Goal: Communication & Community: Share content

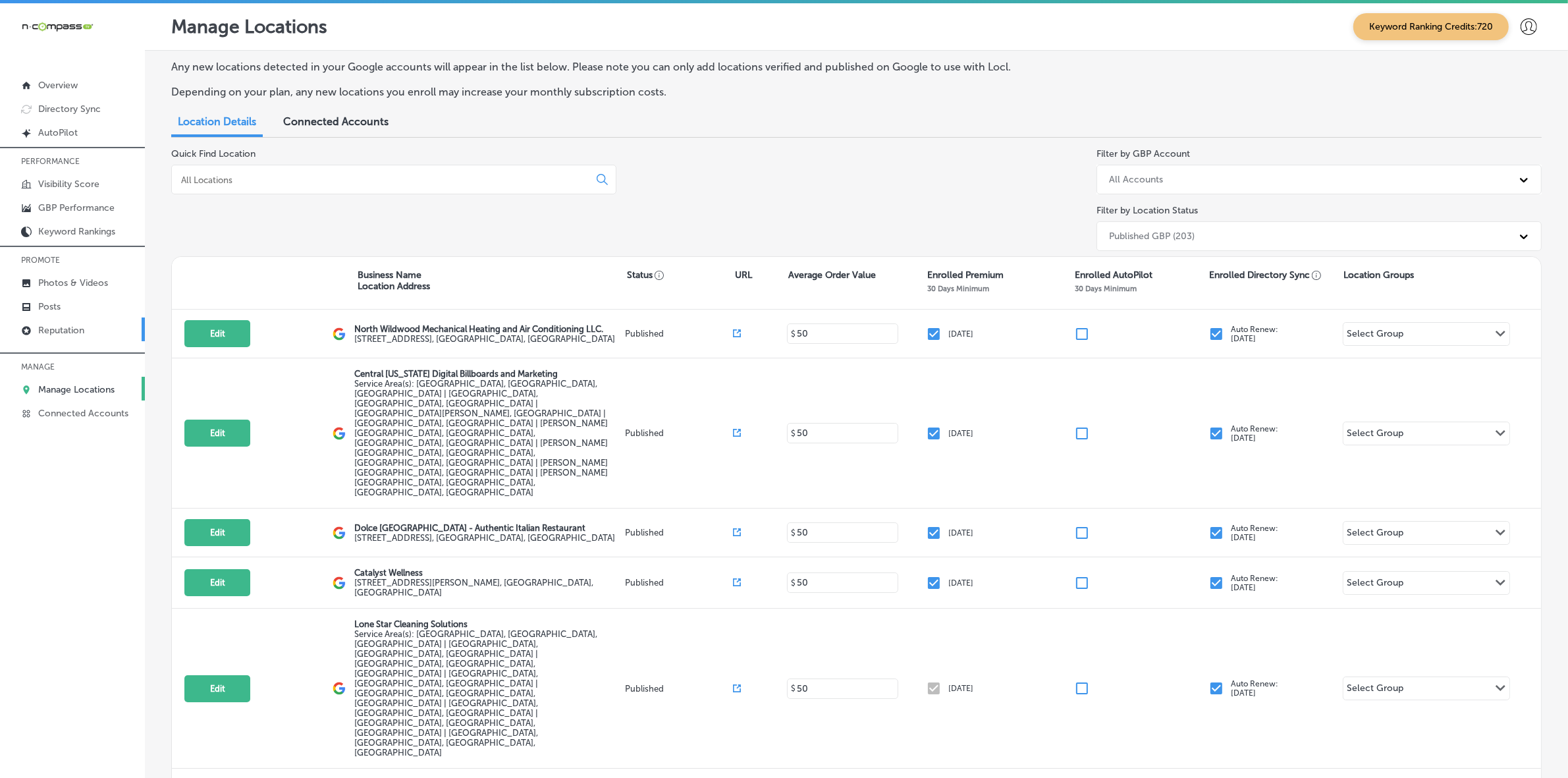
drag, startPoint x: 0, startPoint y: 0, endPoint x: 93, endPoint y: 329, distance: 341.9
click at [93, 329] on link "Reputation" at bounding box center [72, 329] width 145 height 24
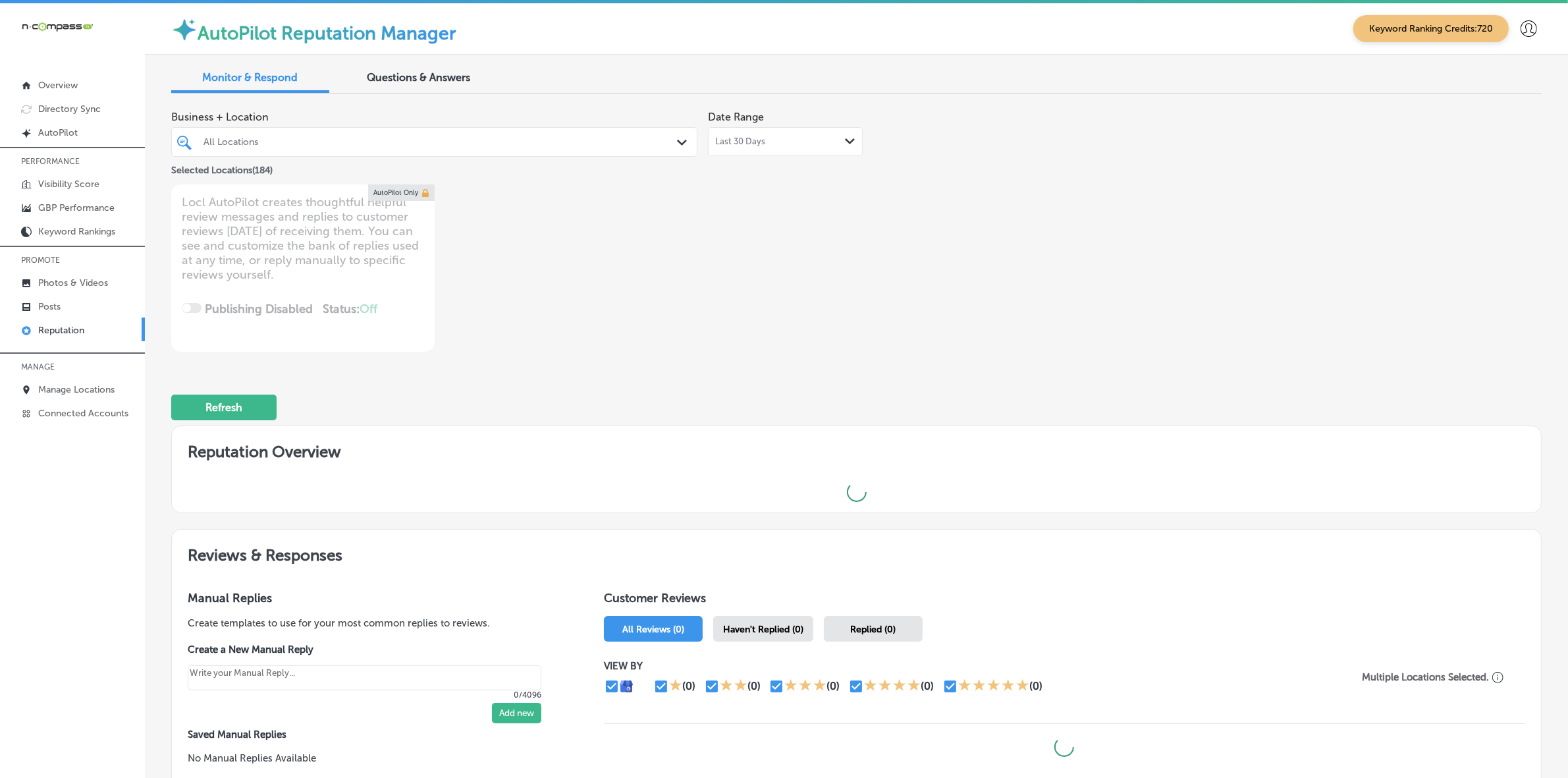
click at [676, 144] on polygon at bounding box center [681, 142] width 10 height 6
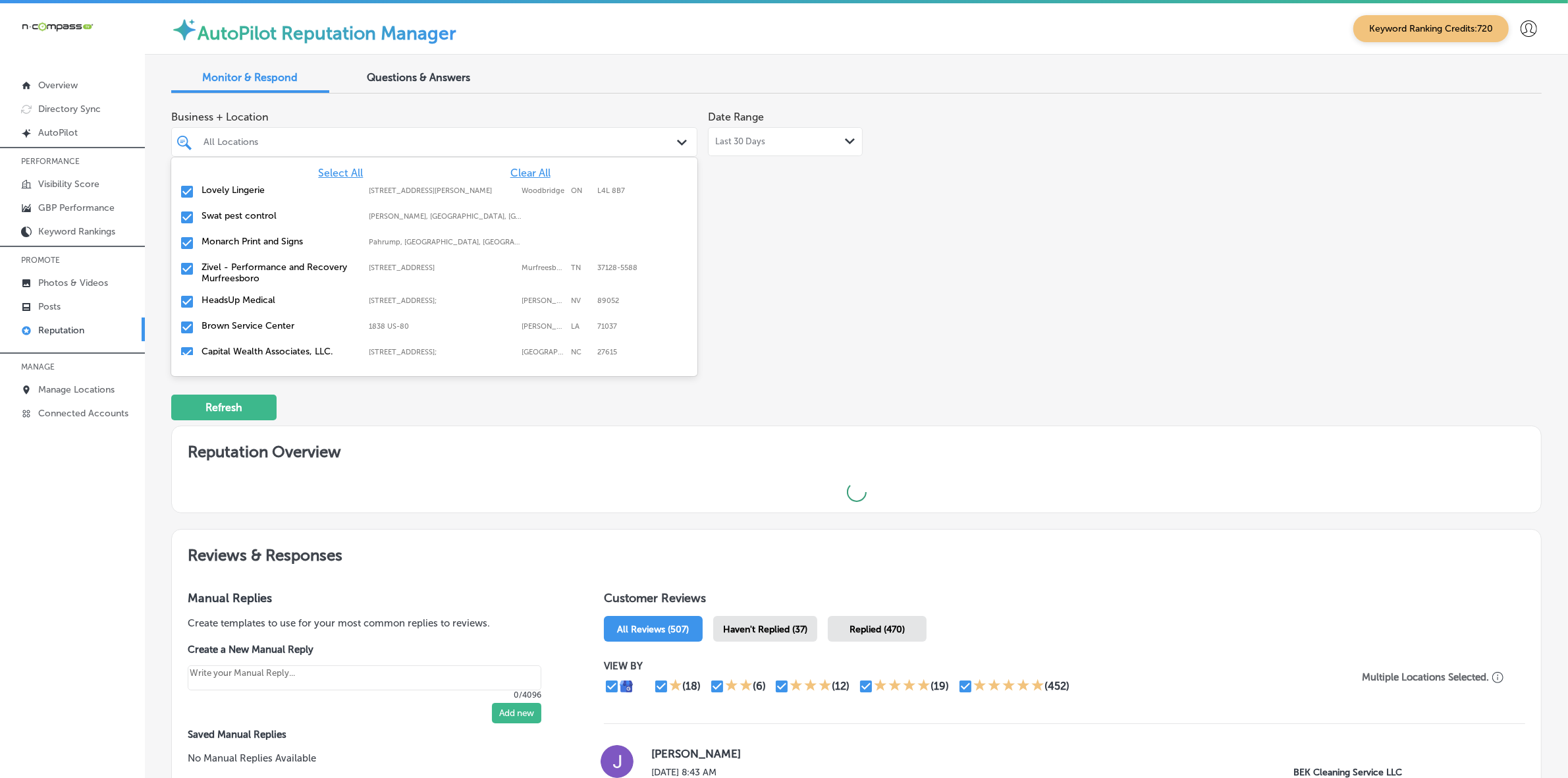
click at [524, 173] on span "Clear All" at bounding box center [531, 173] width 41 height 12
click at [336, 170] on span "Select All" at bounding box center [340, 173] width 45 height 12
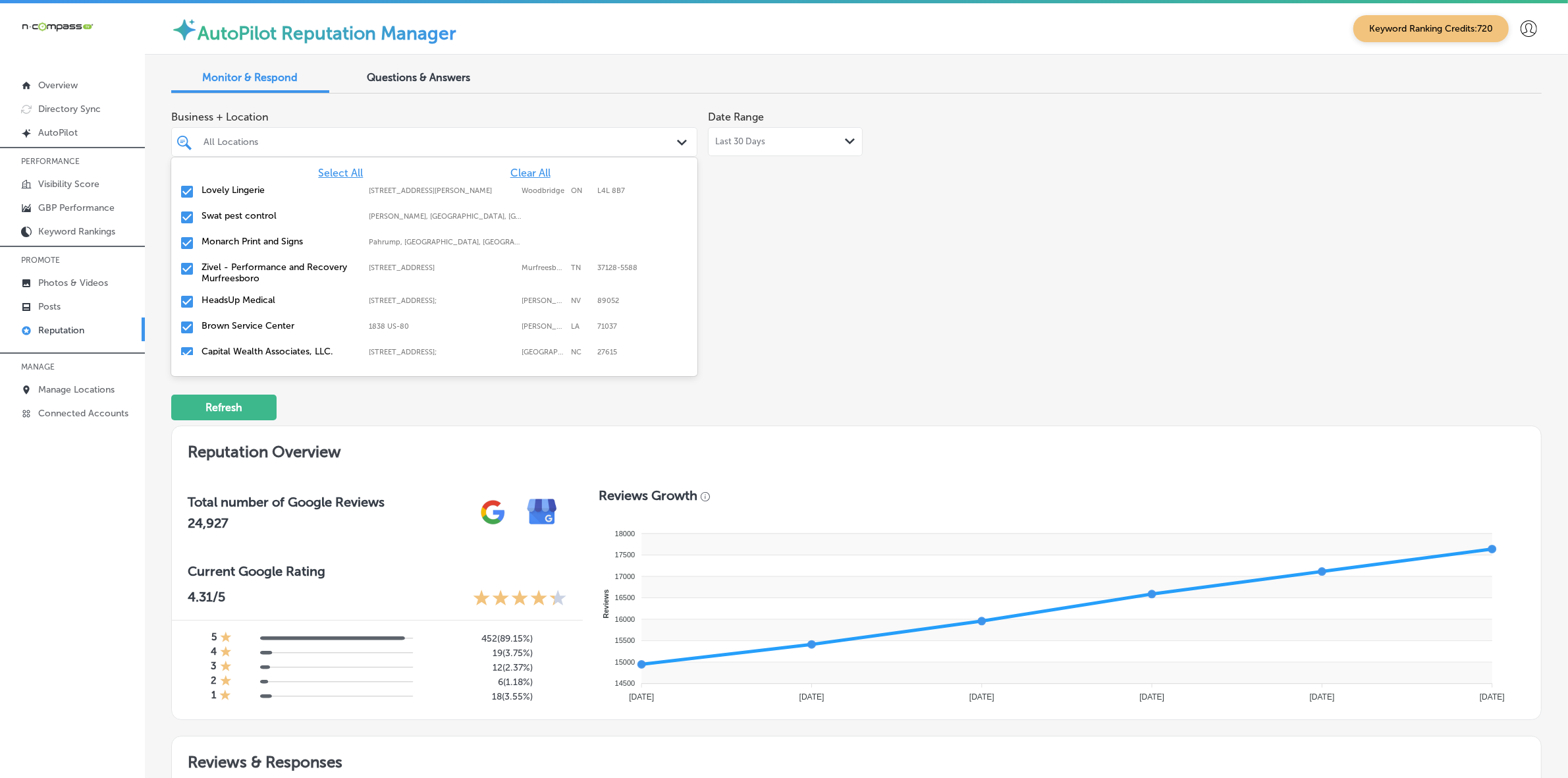
click at [923, 243] on div "Business + Location [STREET_ADDRESS][PERSON_NAME]. 185 results available. Use U…" at bounding box center [582, 228] width 822 height 248
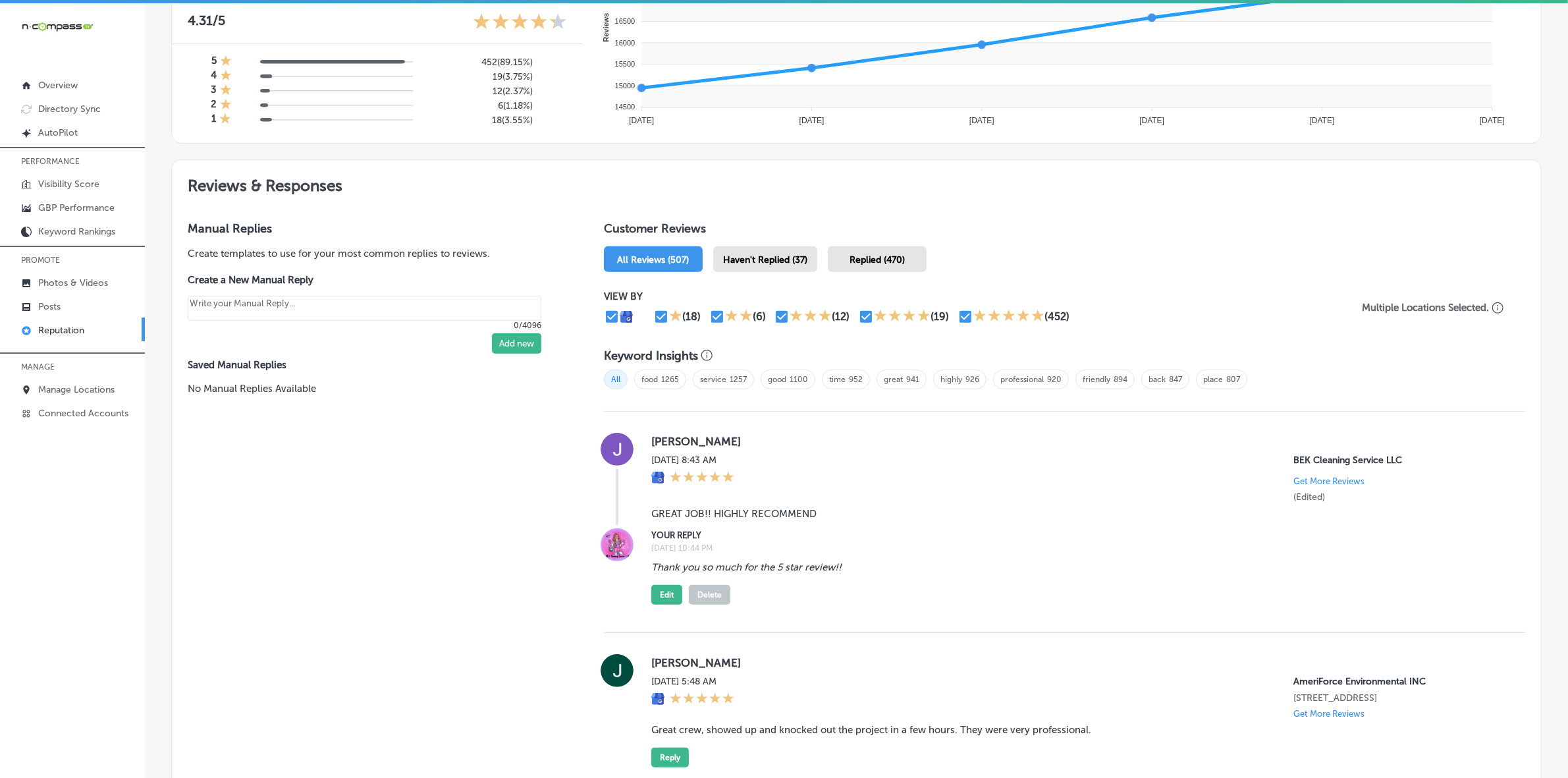
click at [780, 264] on span "Haven't Replied (37)" at bounding box center [765, 259] width 85 height 11
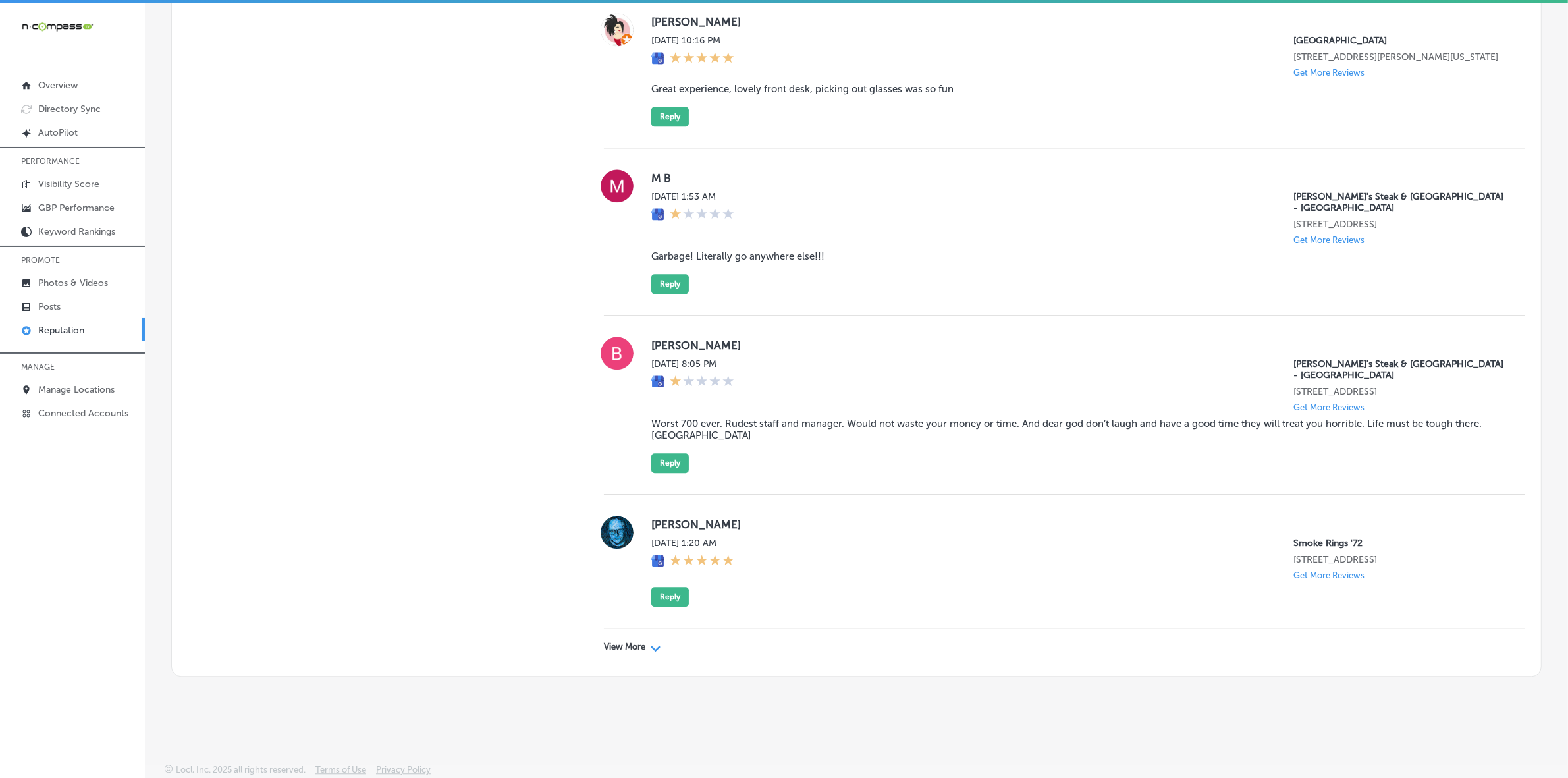
scroll to position [3958, 0]
click at [626, 647] on p "View More" at bounding box center [624, 647] width 41 height 11
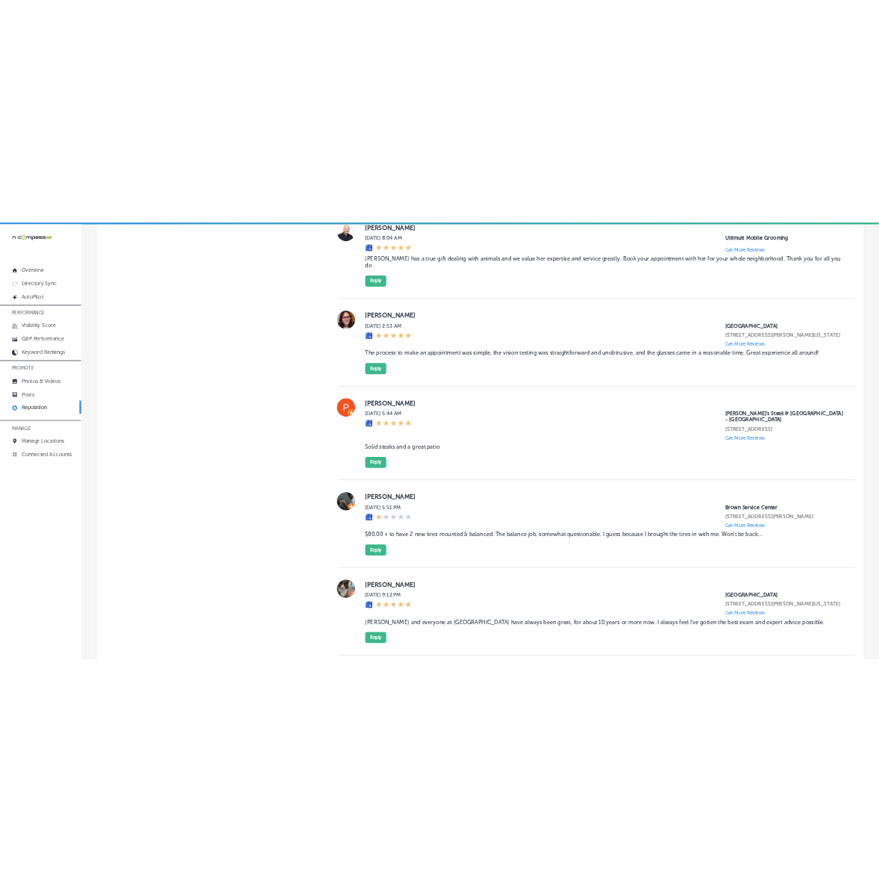
scroll to position [8208, 0]
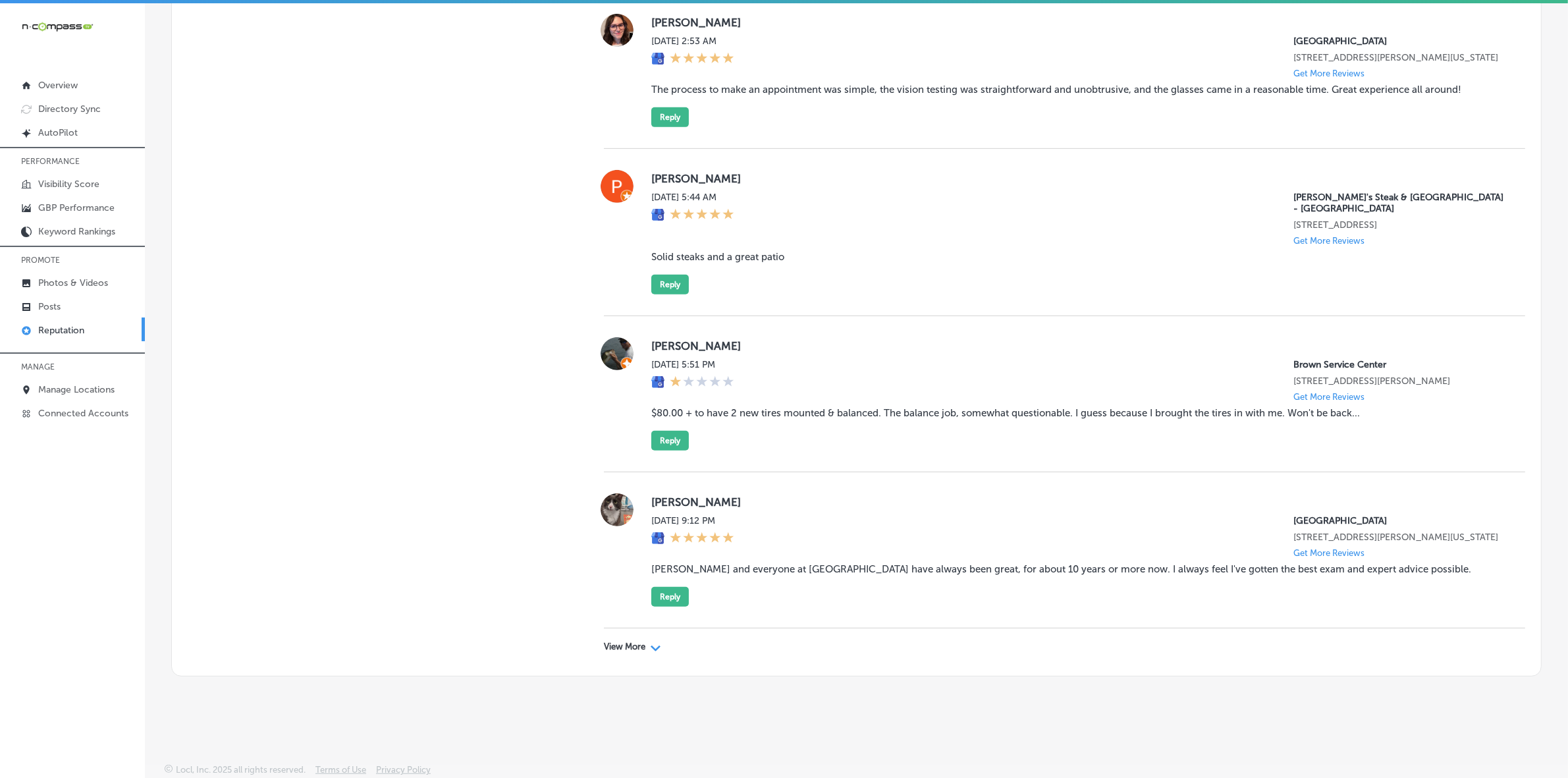
click at [632, 651] on div "View More Path Created with Sketch." at bounding box center [1064, 647] width 921 height 37
click at [630, 646] on p "View More" at bounding box center [624, 647] width 41 height 11
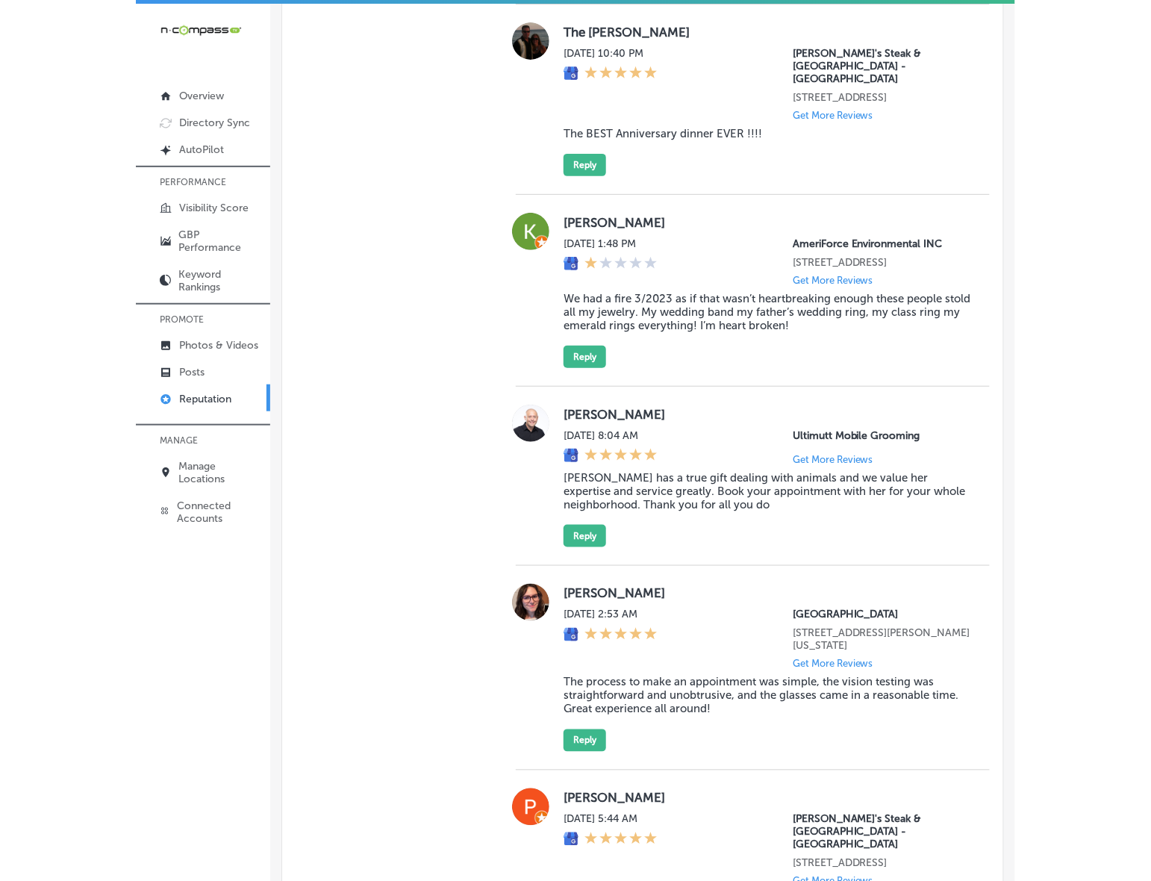
scroll to position [8209, 0]
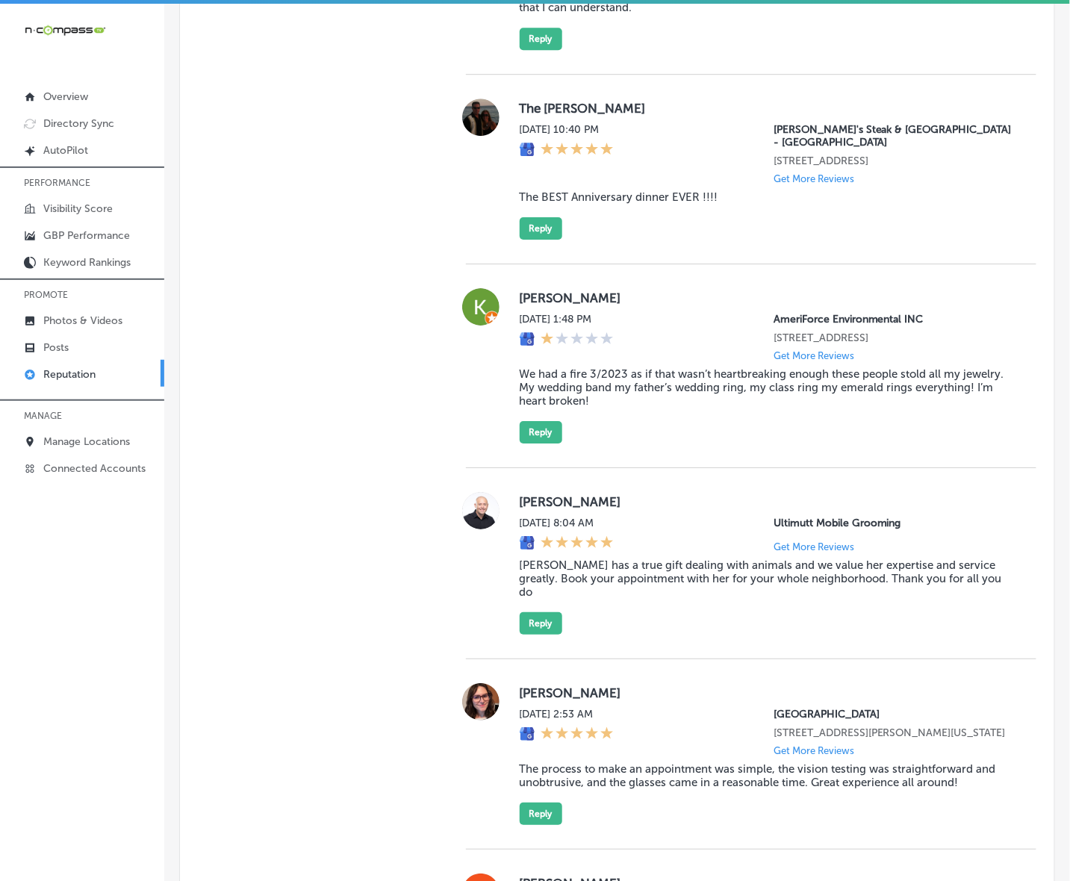
type textarea "x"
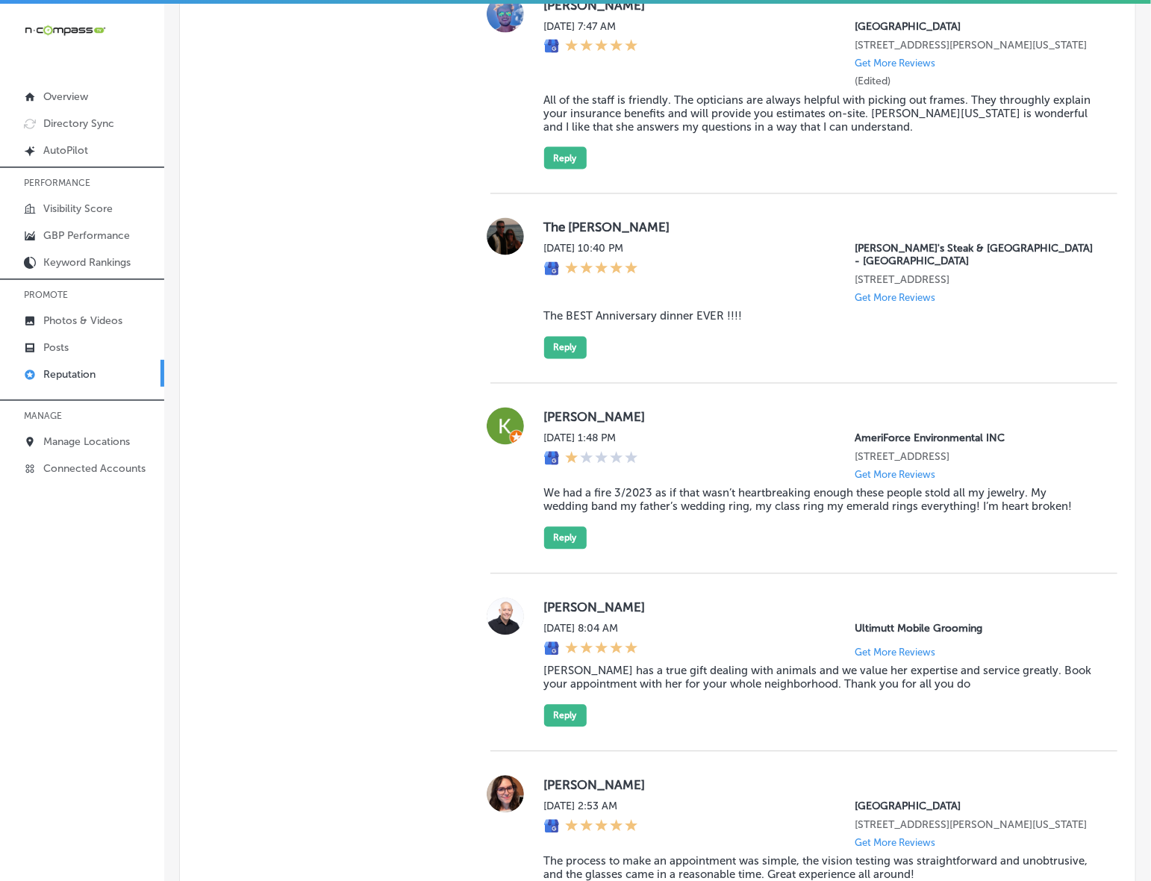
scroll to position [7410, 0]
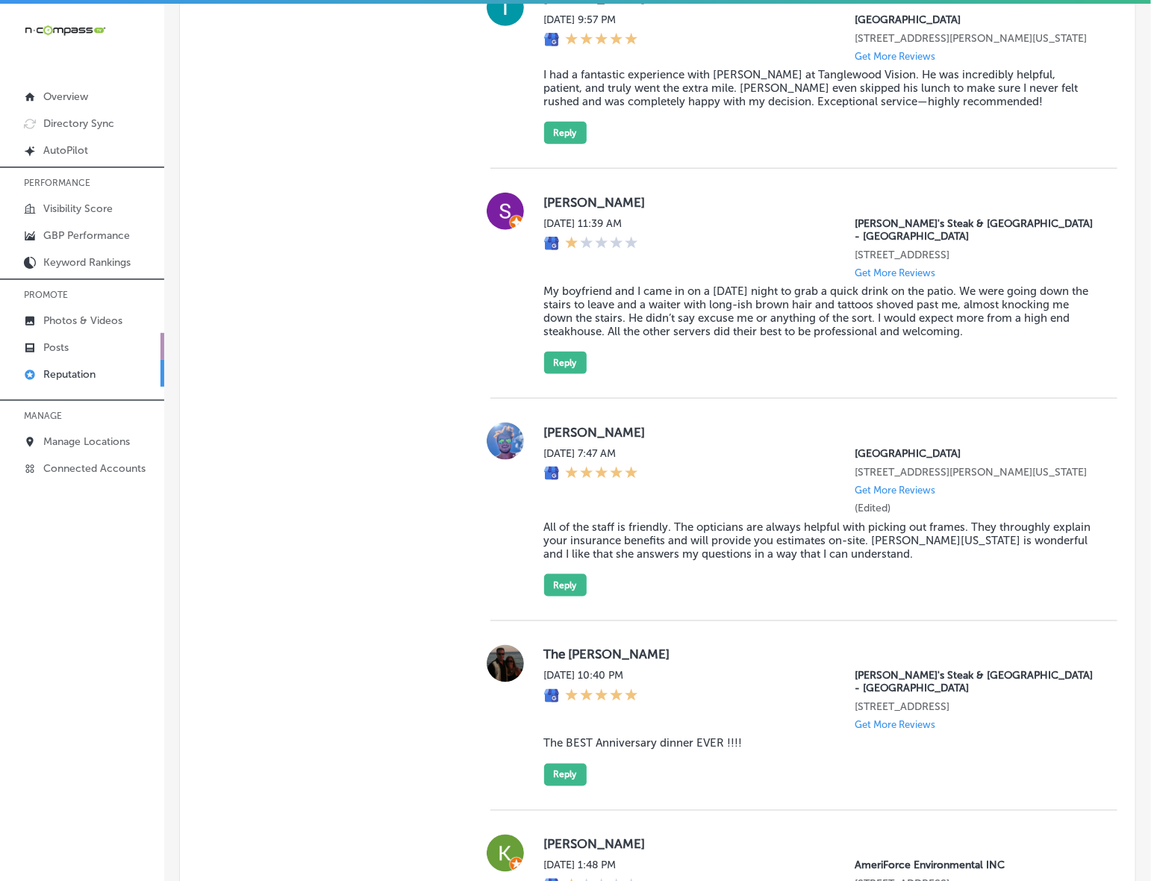
click at [54, 340] on link "Posts" at bounding box center [82, 346] width 164 height 27
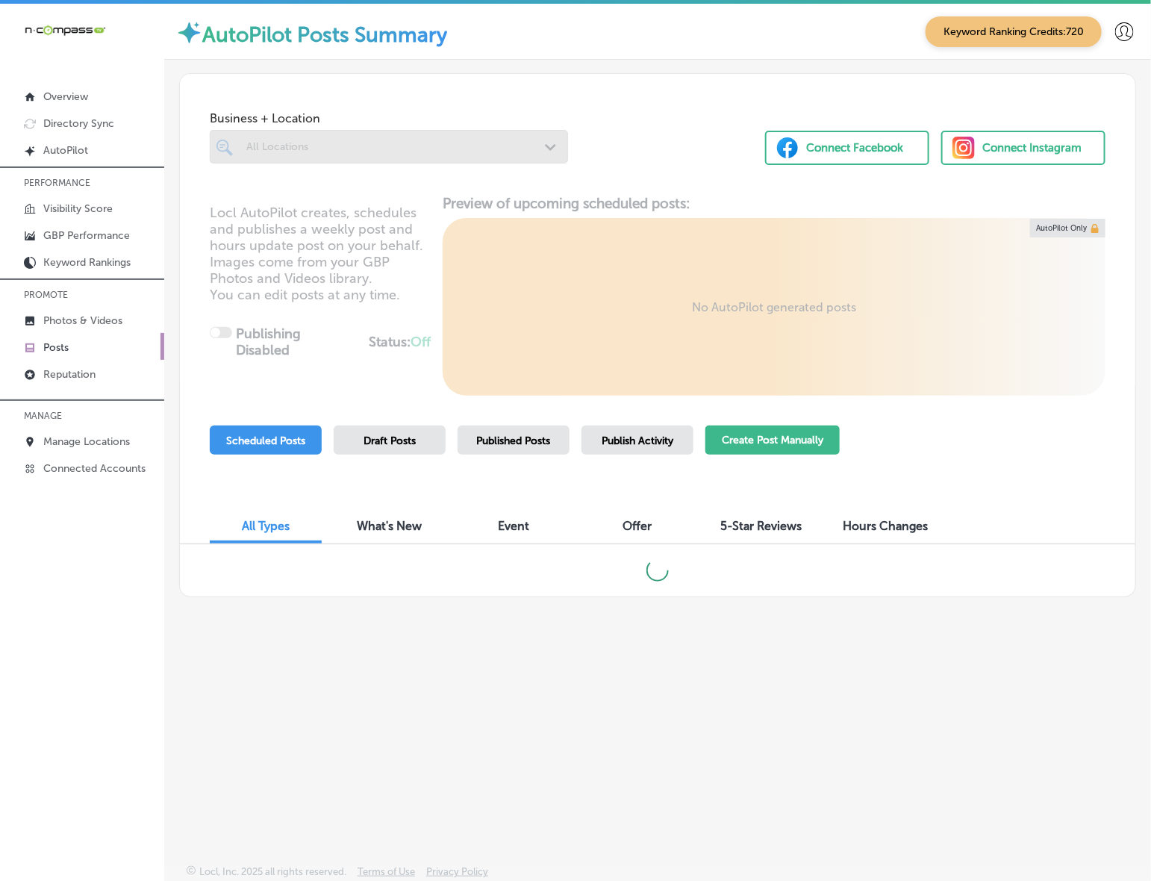
click at [759, 445] on button "Create Post Manually" at bounding box center [773, 440] width 134 height 29
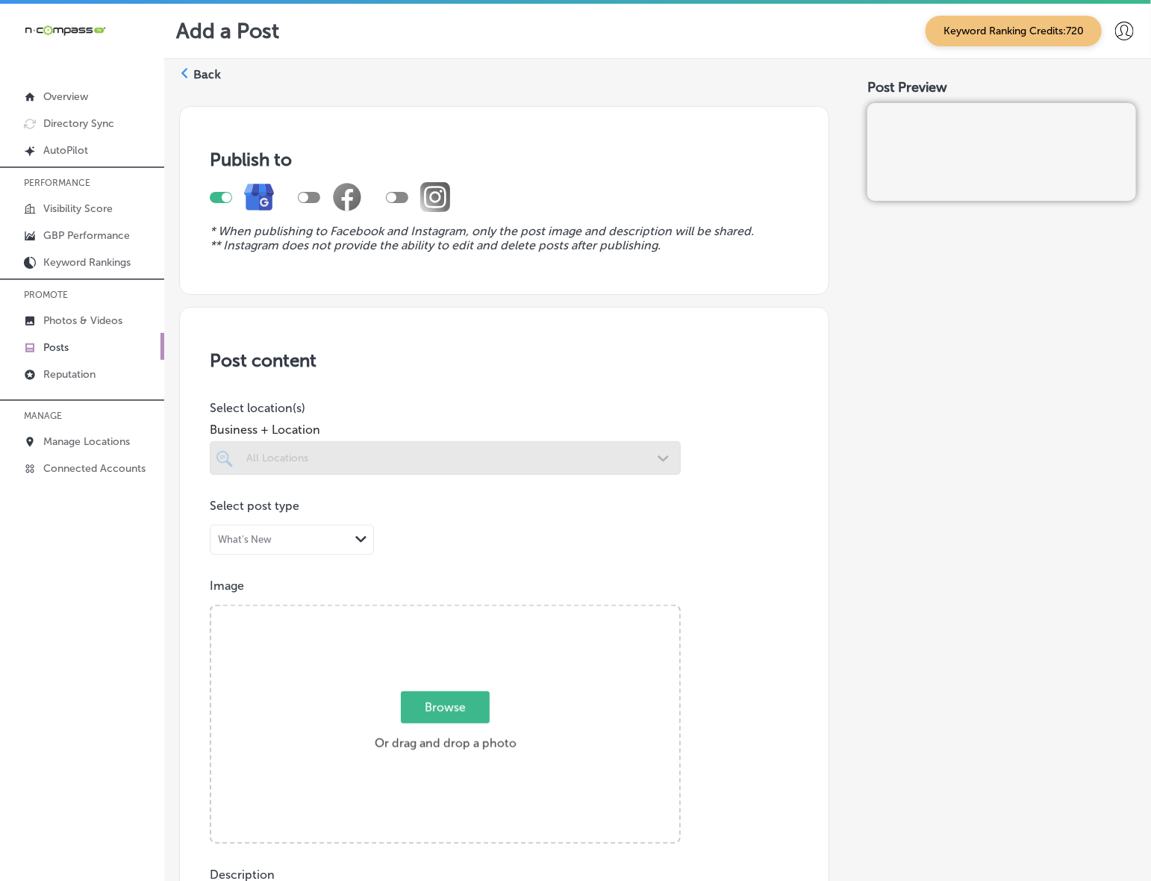
click at [650, 459] on div at bounding box center [445, 458] width 471 height 34
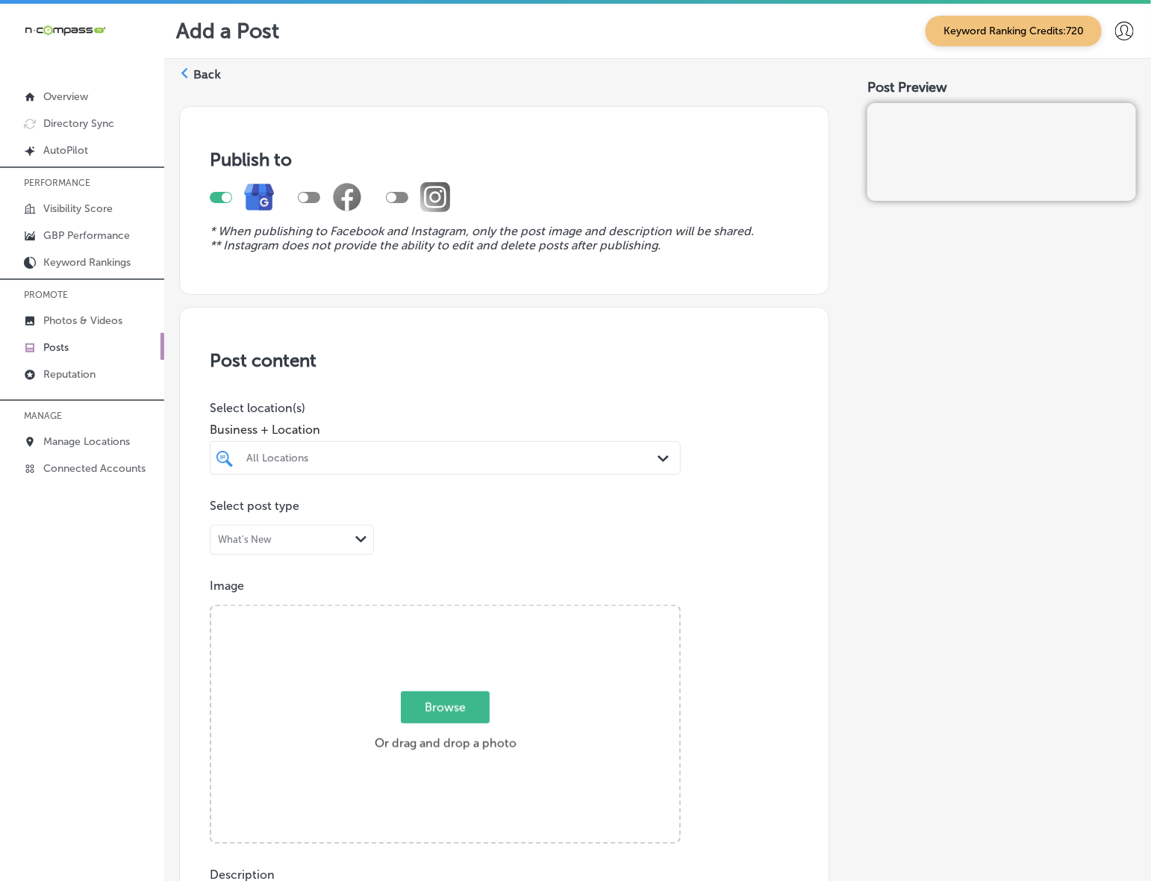
click at [658, 463] on div "Path Created with Sketch." at bounding box center [666, 459] width 16 height 16
click at [601, 509] on label "FL" at bounding box center [600, 513] width 22 height 10
type input "[PERSON_NAME]"
click at [842, 508] on div "Publish to * When publishing to Facebook and Instagram, only the post image and…" at bounding box center [657, 854] width 957 height 1520
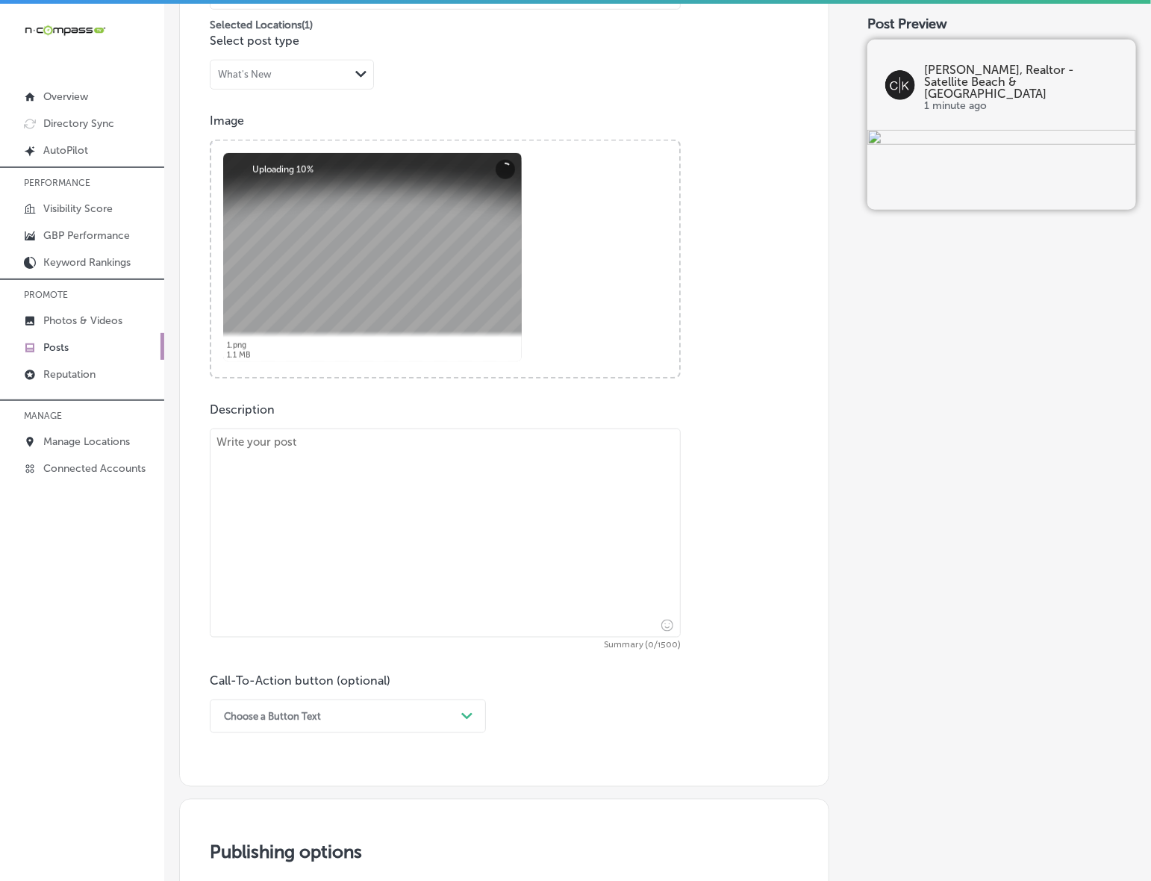
scroll to position [467, 0]
click at [397, 532] on textarea at bounding box center [445, 531] width 471 height 209
paste textarea "At [PERSON_NAME] - Compass Real Estate, we offer luxury homes for sale, serving…"
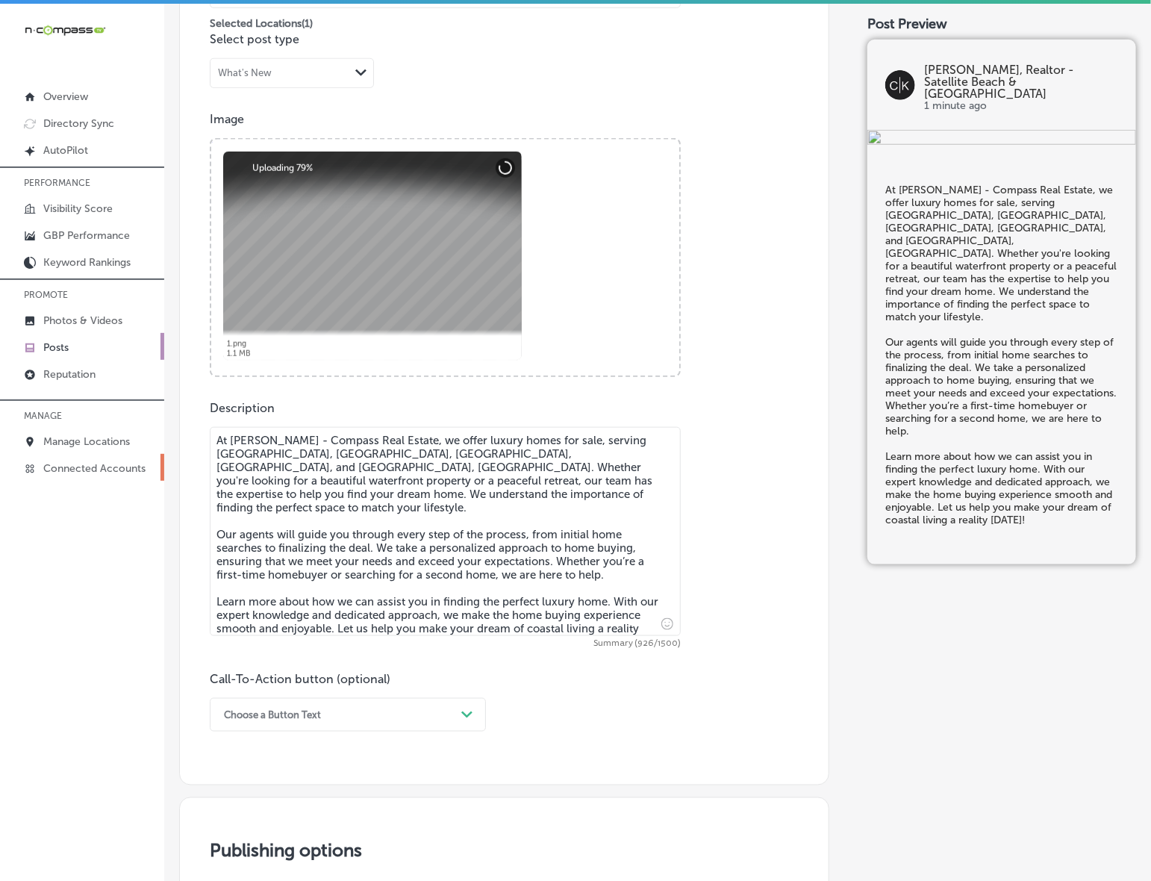
type textarea "At [PERSON_NAME] - Compass Real Estate, we offer luxury homes for sale, serving…"
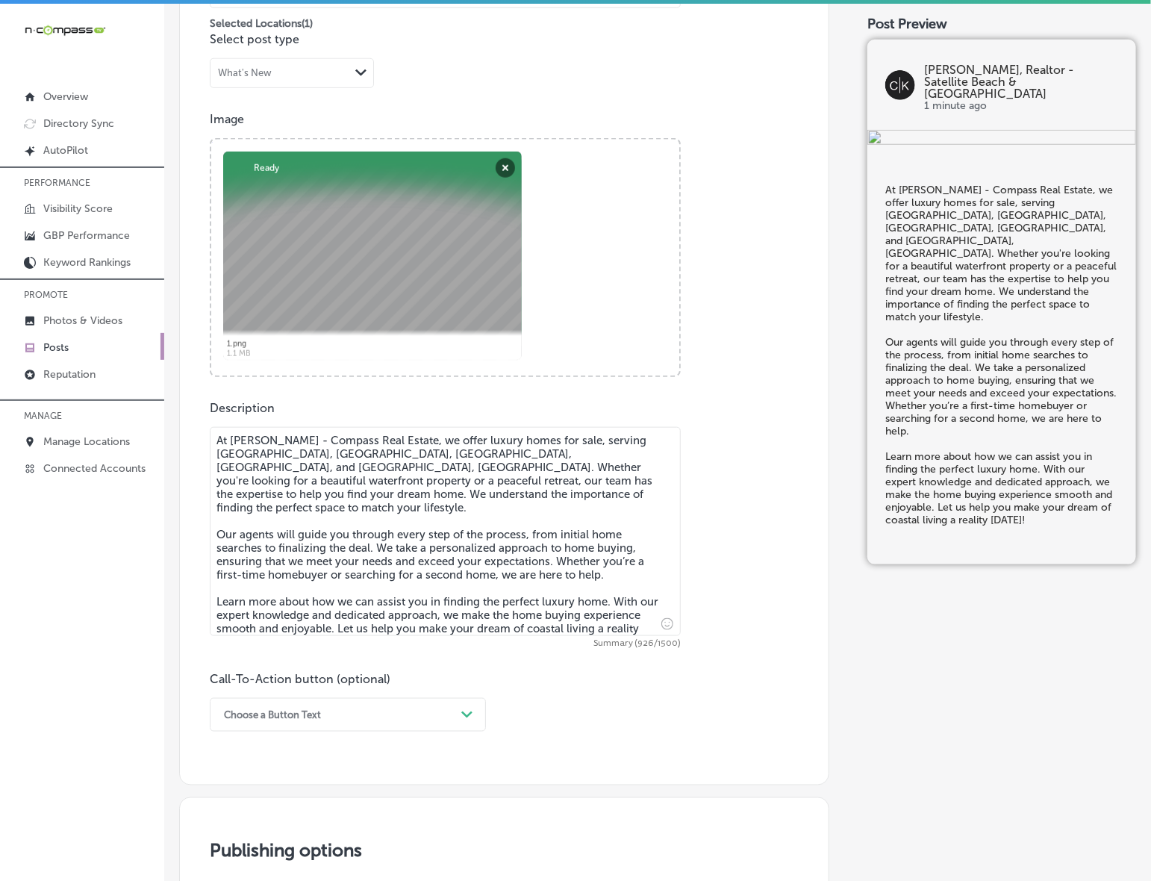
click at [393, 730] on div "Choose a Button Text Path Created with Sketch." at bounding box center [348, 715] width 276 height 34
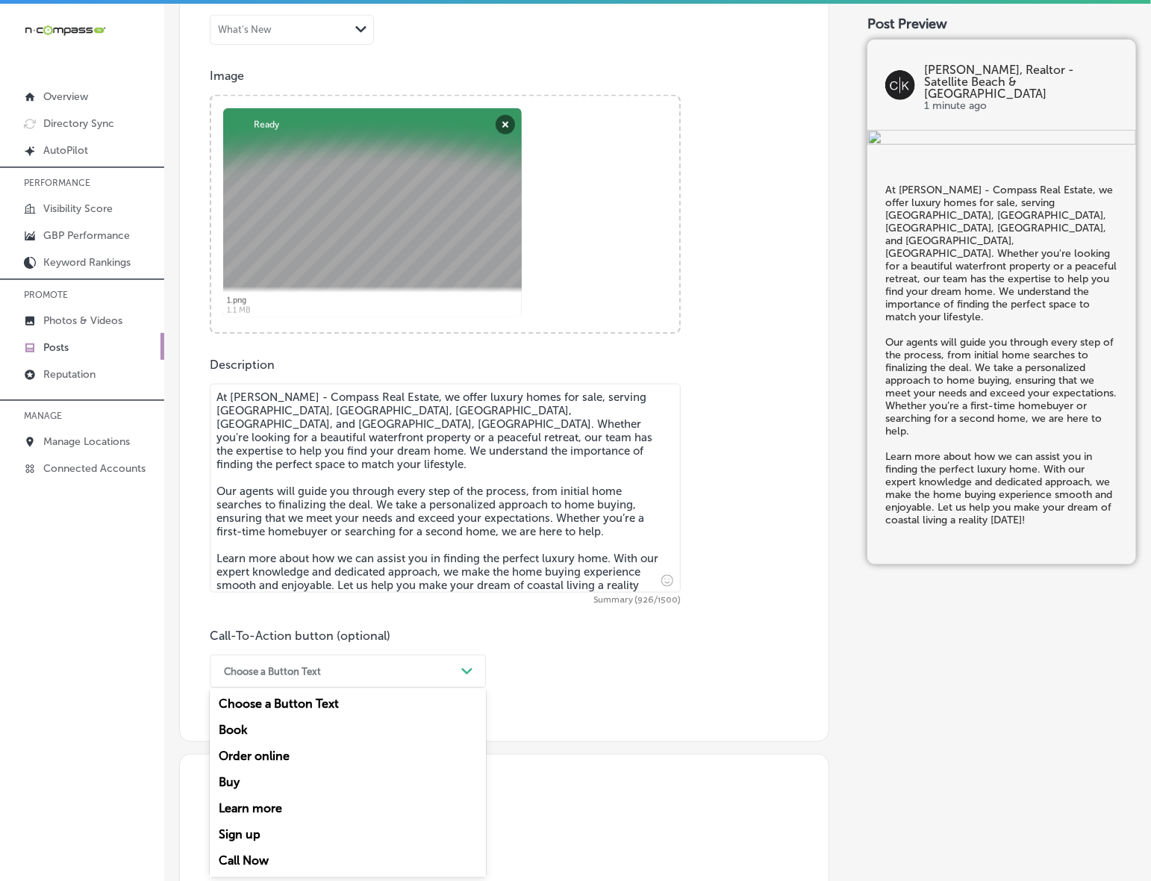
click at [255, 805] on div "Learn more" at bounding box center [348, 809] width 276 height 26
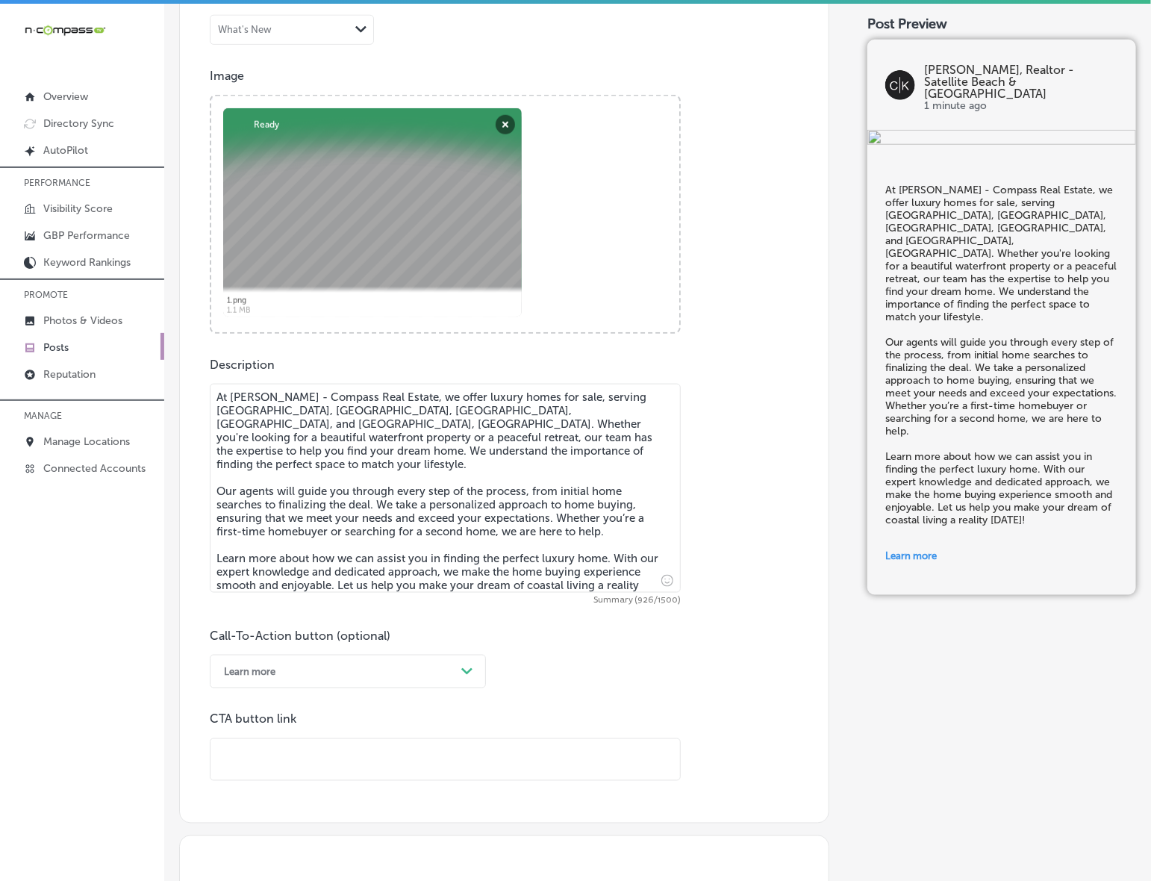
click at [308, 773] on input "text" at bounding box center [446, 759] width 470 height 41
paste input "[URL][DOMAIN_NAME][PERSON_NAME]"
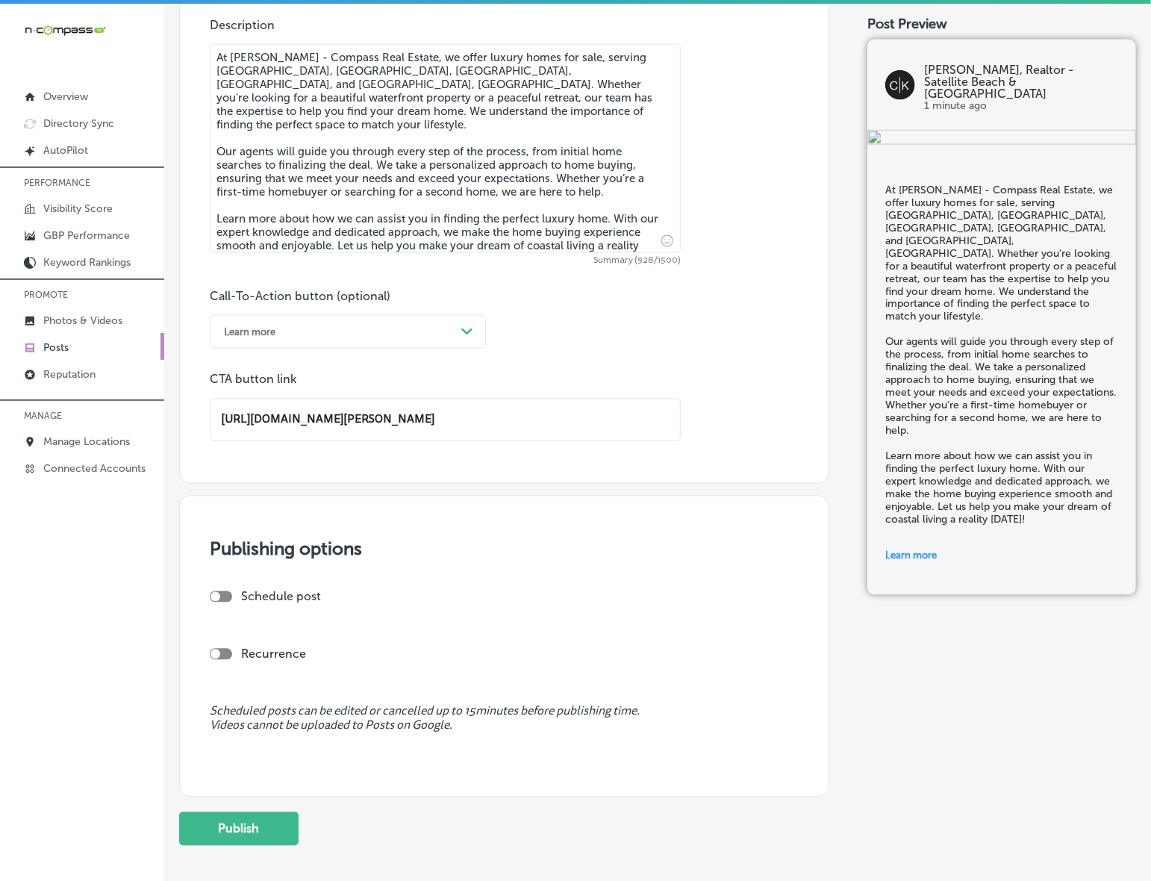
scroll to position [883, 0]
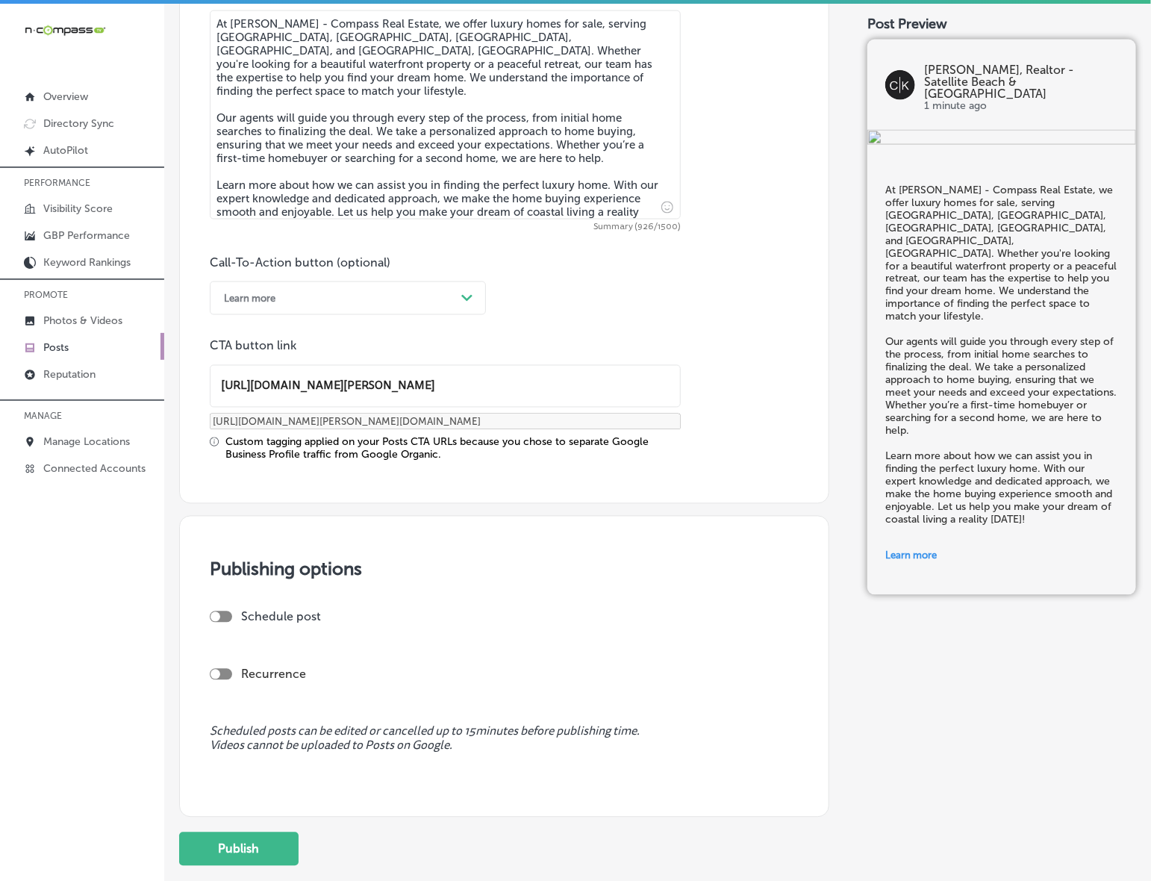
type input "[URL][DOMAIN_NAME][PERSON_NAME]"
click at [217, 614] on div at bounding box center [216, 617] width 10 height 10
checkbox input "true"
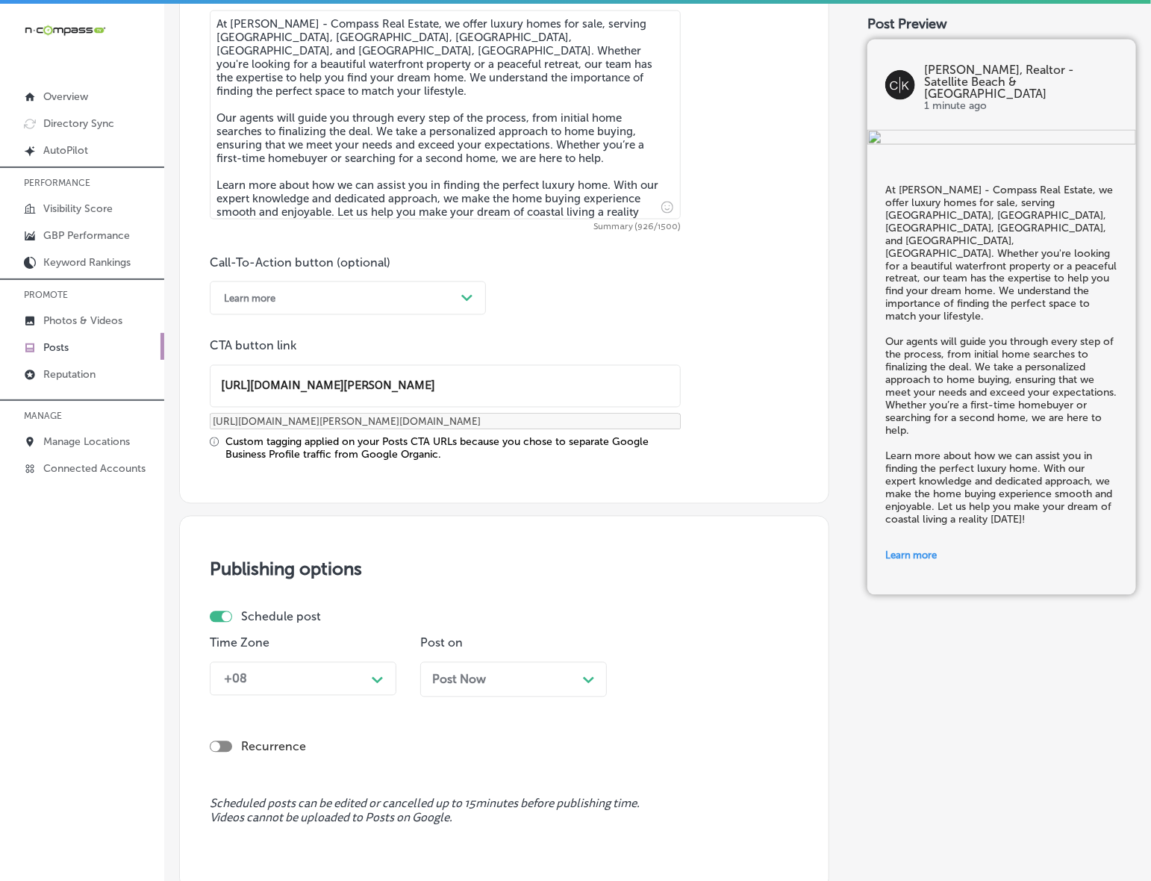
click at [311, 688] on div "+08 Path Created with Sketch." at bounding box center [303, 679] width 187 height 34
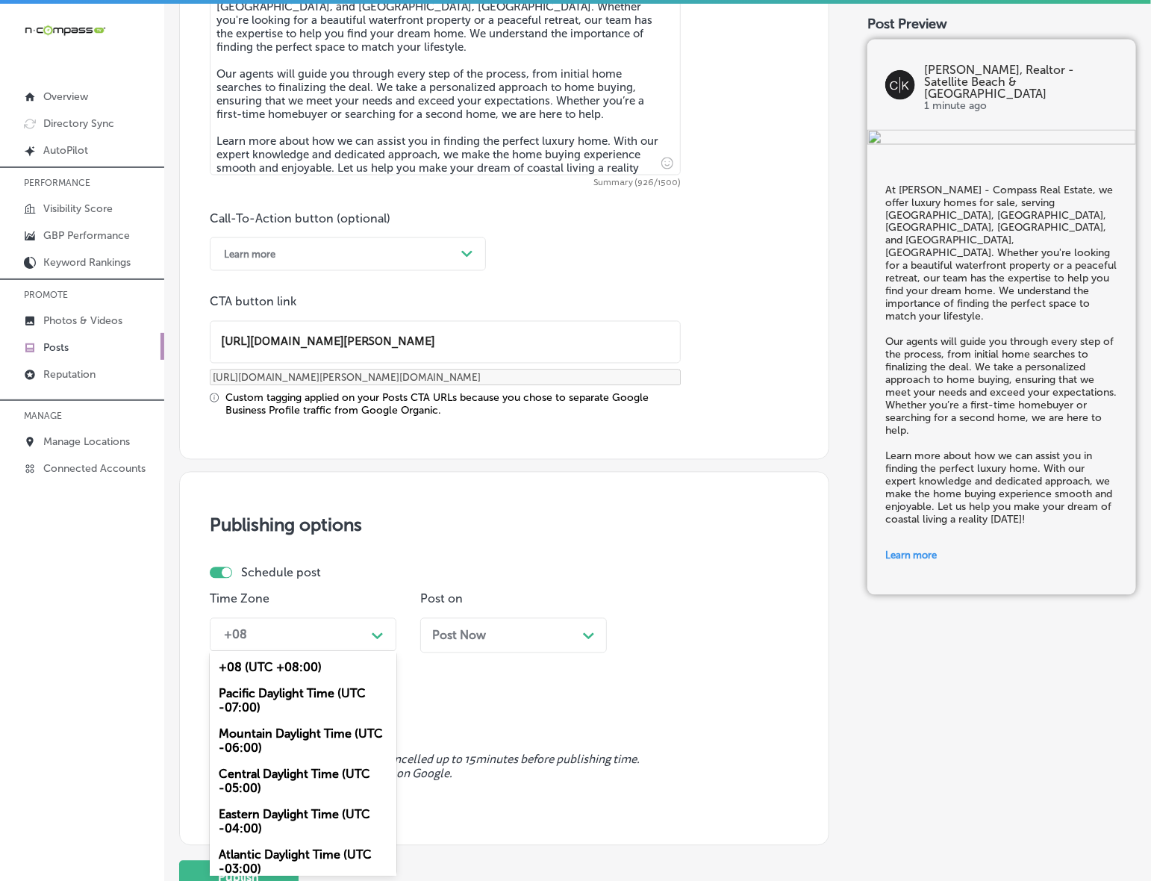
click at [305, 740] on div "Mountain Daylight Time (UTC -06:00)" at bounding box center [303, 741] width 187 height 40
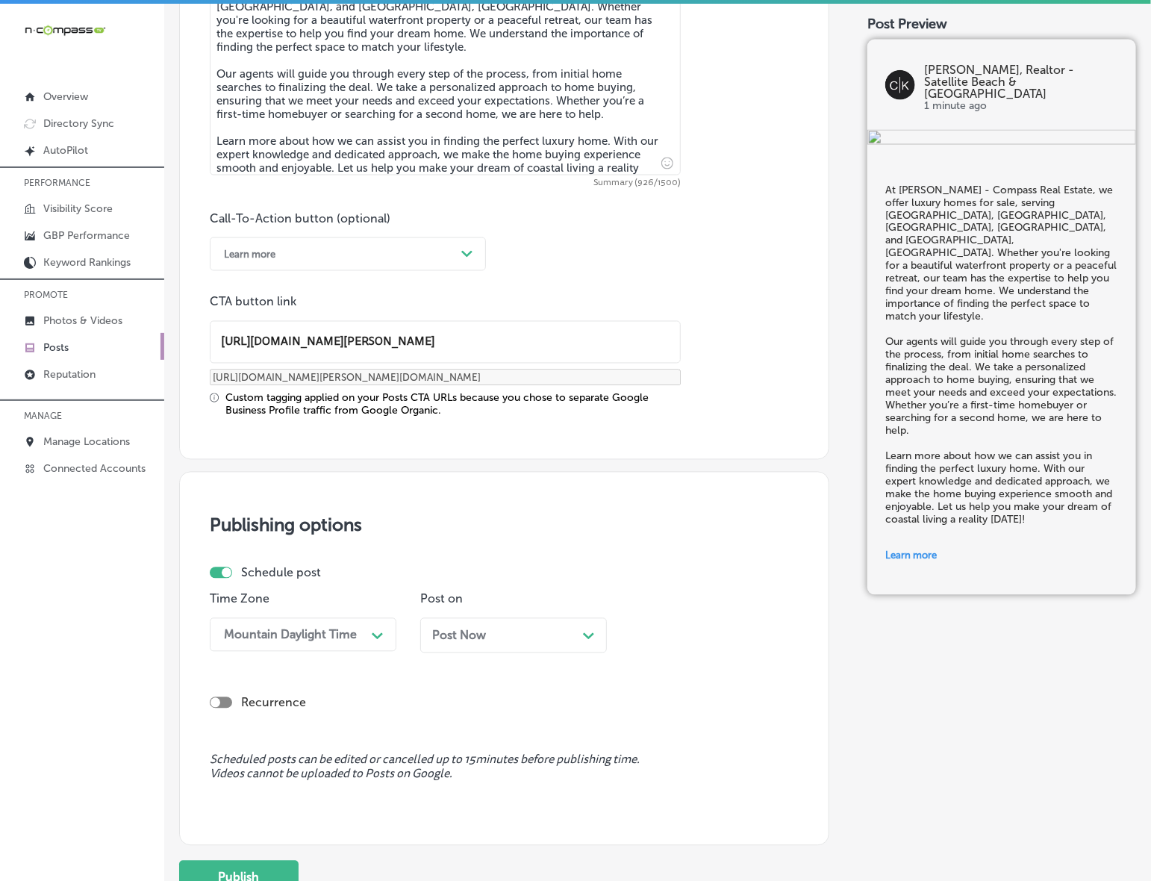
click at [523, 646] on div "Post Now Path Created with Sketch." at bounding box center [513, 635] width 187 height 35
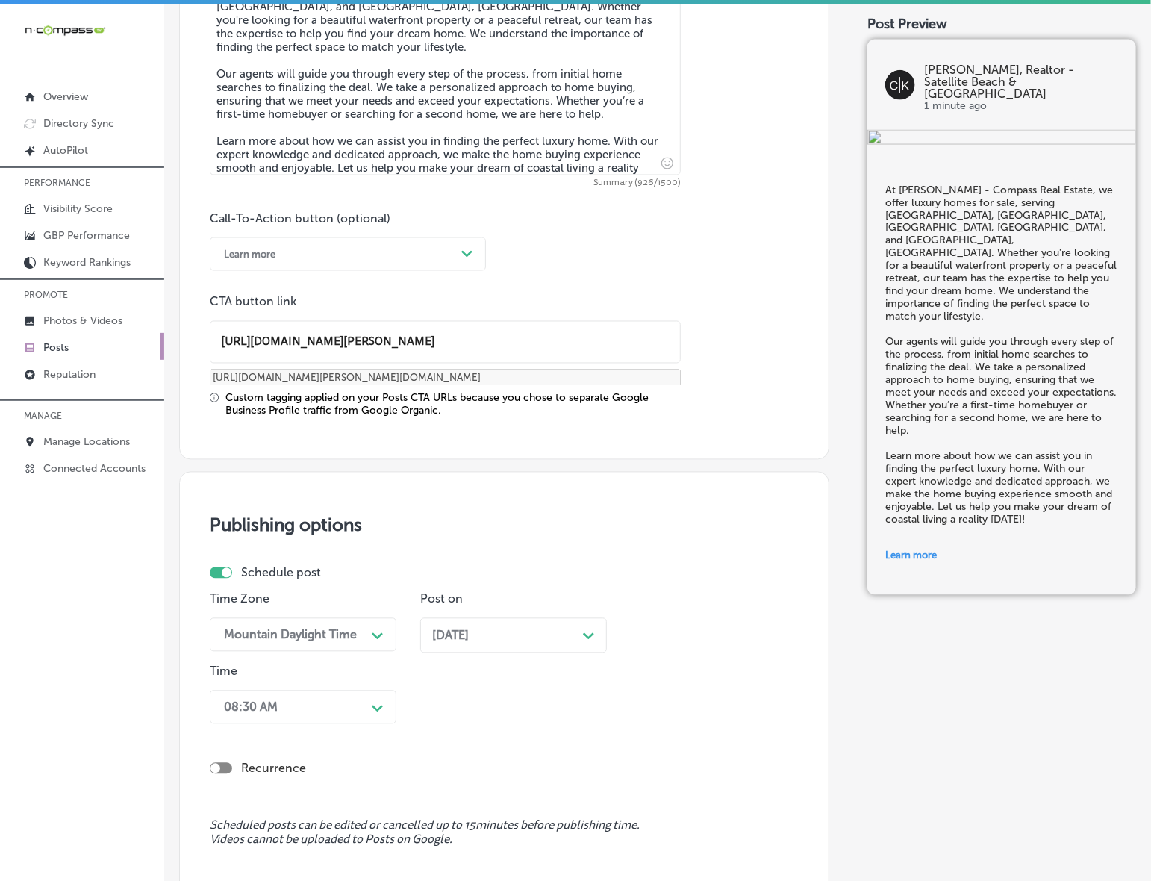
click at [367, 696] on div "08:30 AM Path Created with Sketch." at bounding box center [303, 708] width 187 height 34
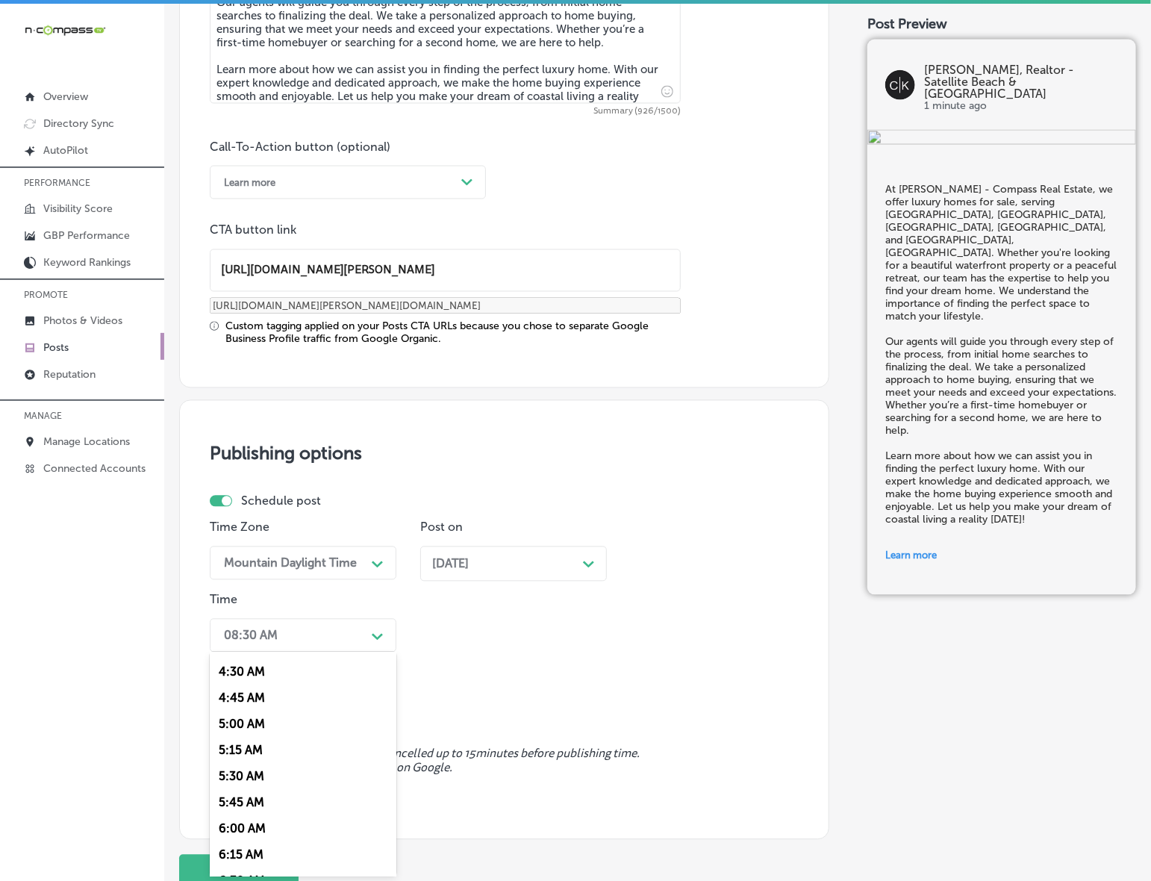
scroll to position [653, 0]
click at [261, 743] on div "7:00 AM" at bounding box center [303, 747] width 187 height 26
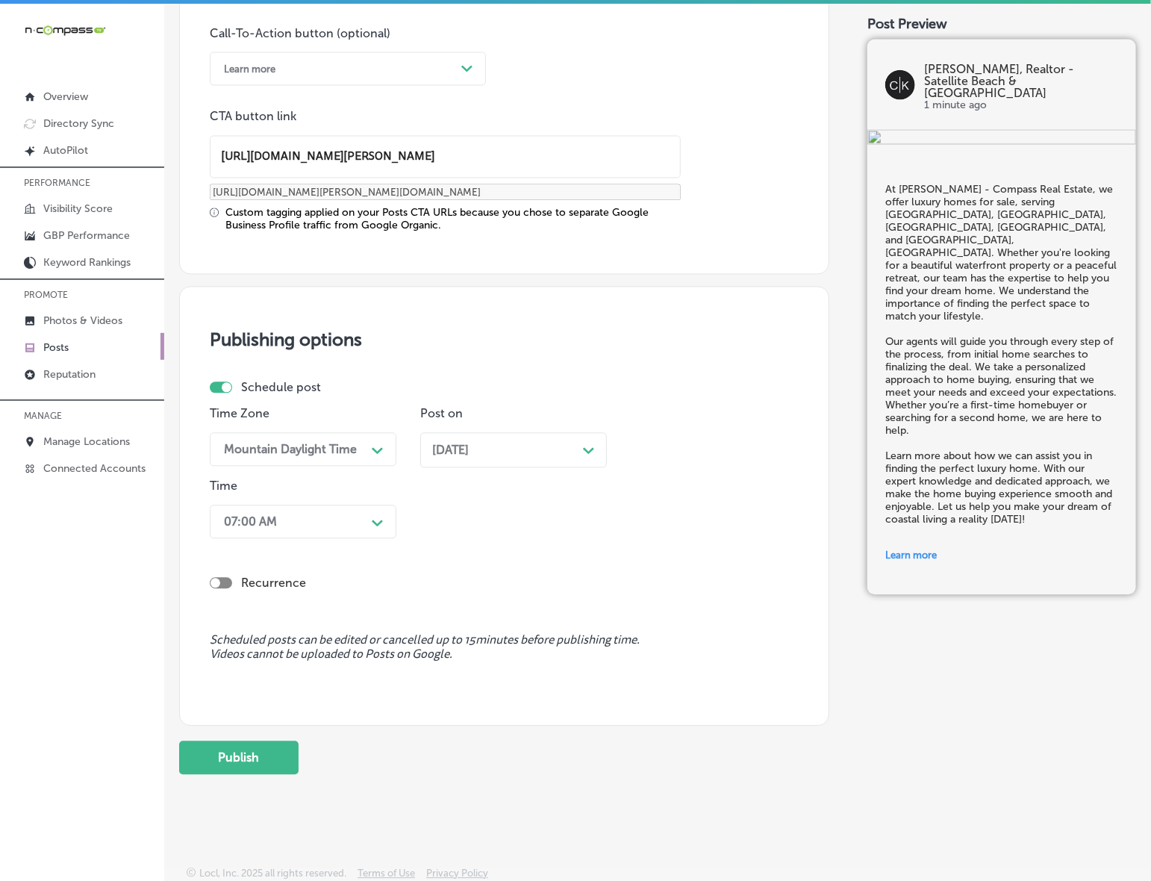
scroll to position [1114, 0]
click at [266, 758] on button "Publish" at bounding box center [238, 757] width 119 height 34
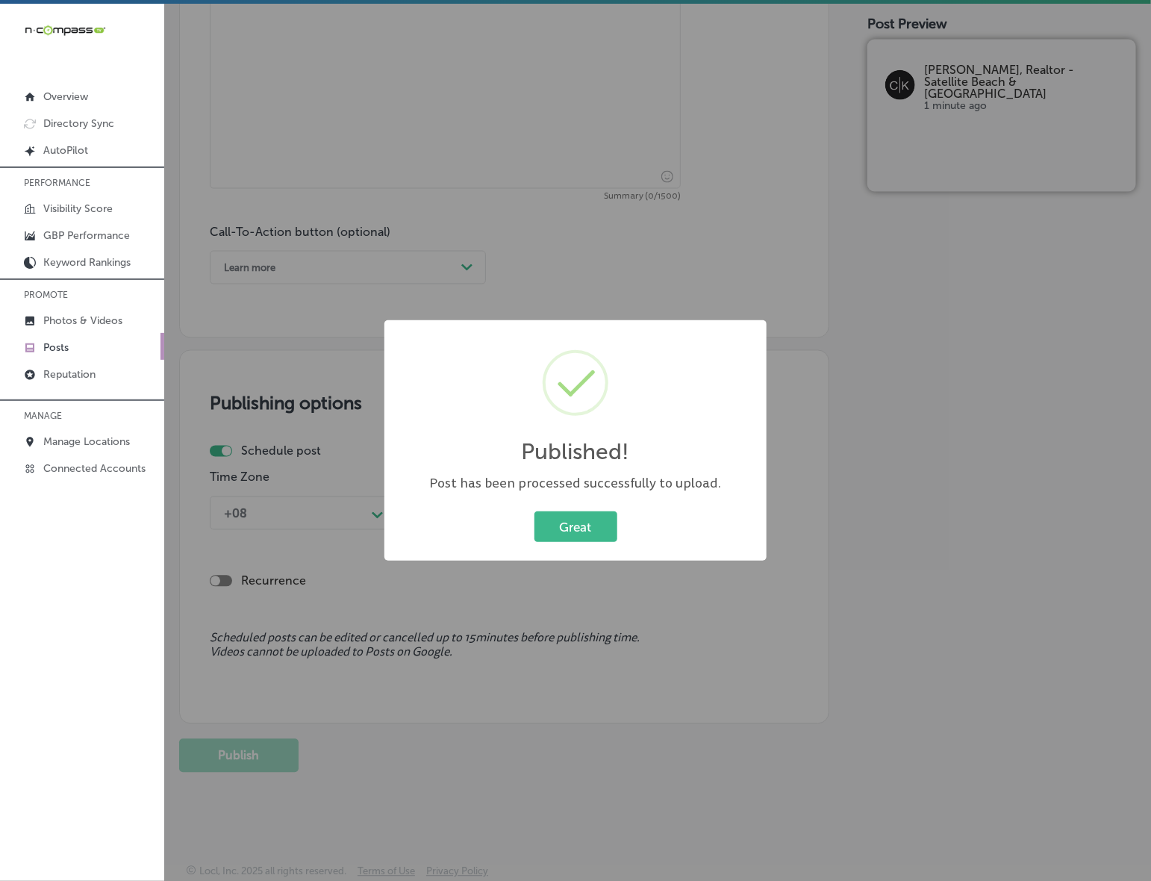
scroll to position [913, 0]
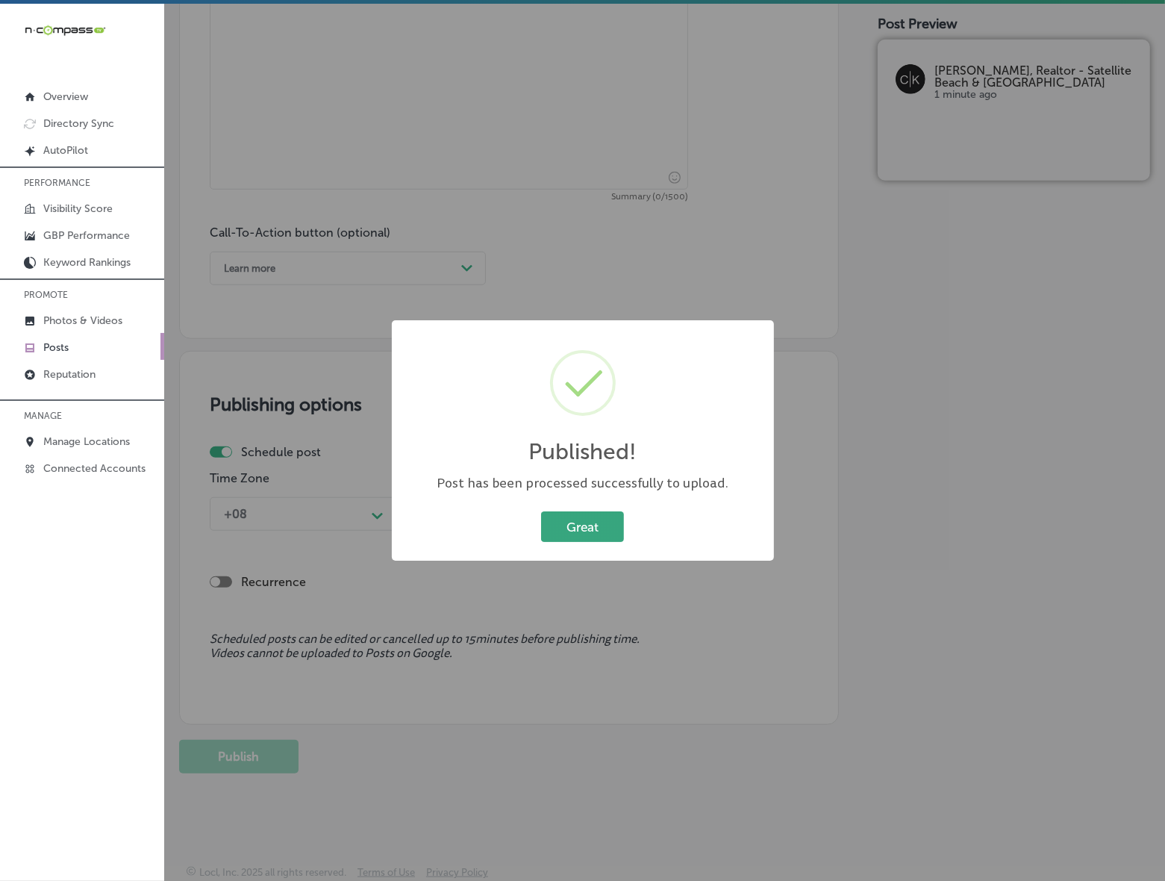
click at [579, 538] on button "Great" at bounding box center [582, 526] width 83 height 31
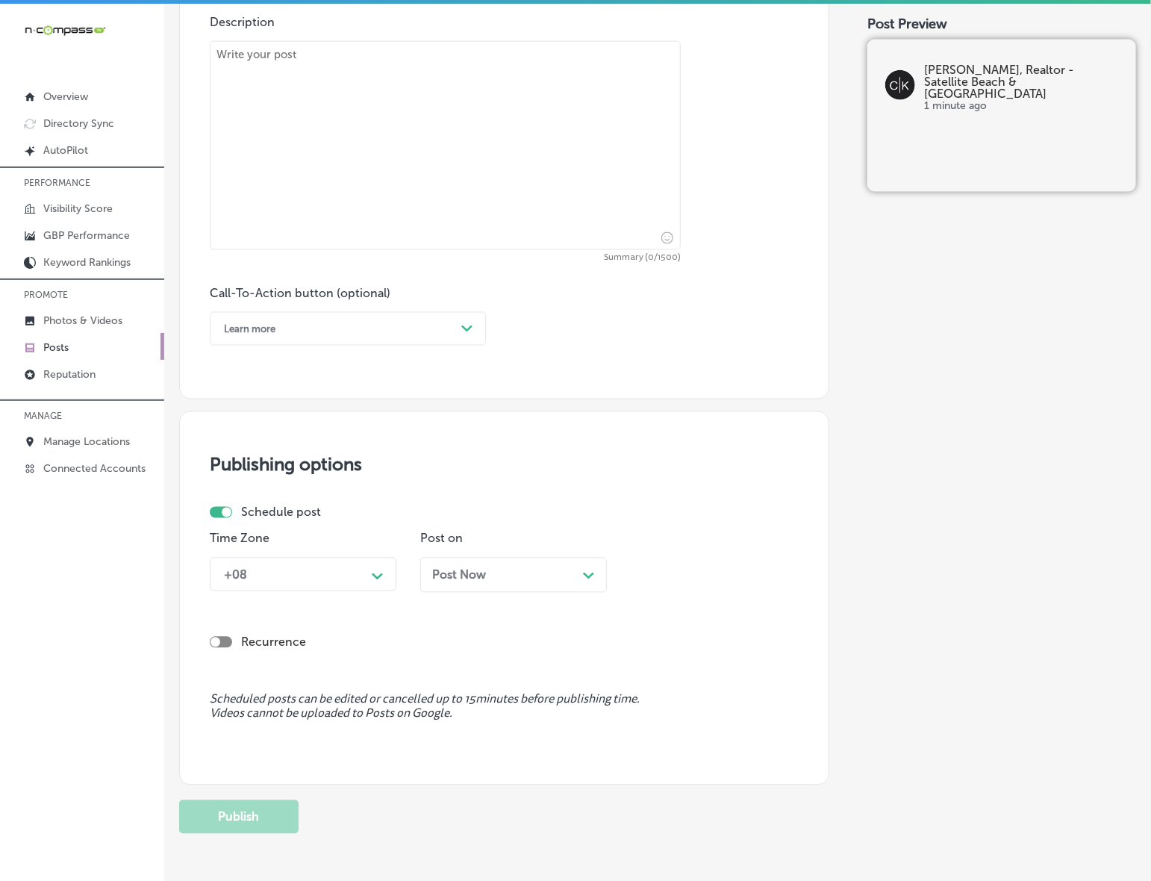
scroll to position [446, 0]
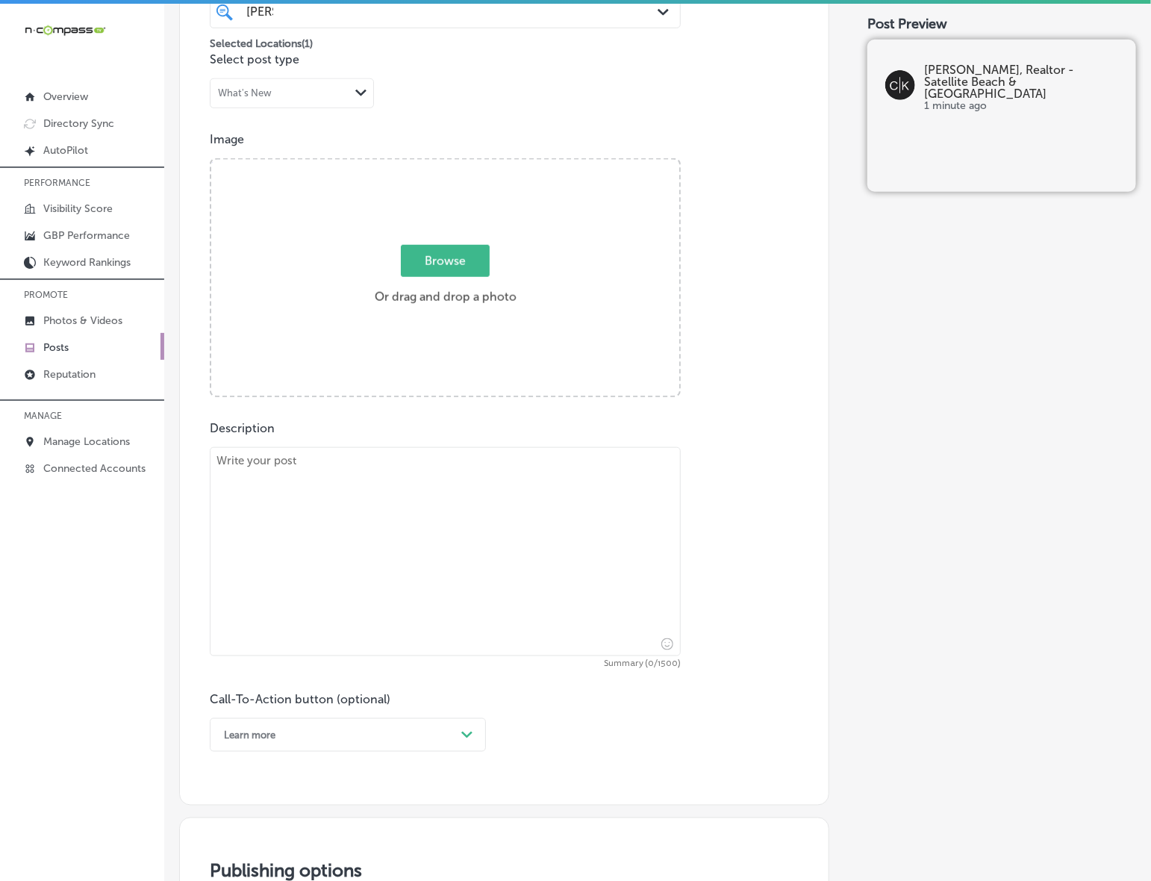
click at [423, 266] on span "Browse" at bounding box center [445, 261] width 89 height 32
click at [423, 164] on input "Browse Or drag and drop a photo" at bounding box center [445, 162] width 468 height 4
type input "C:\fakepath\[PERSON_NAME] Compass (1080 x 1080 px).png"
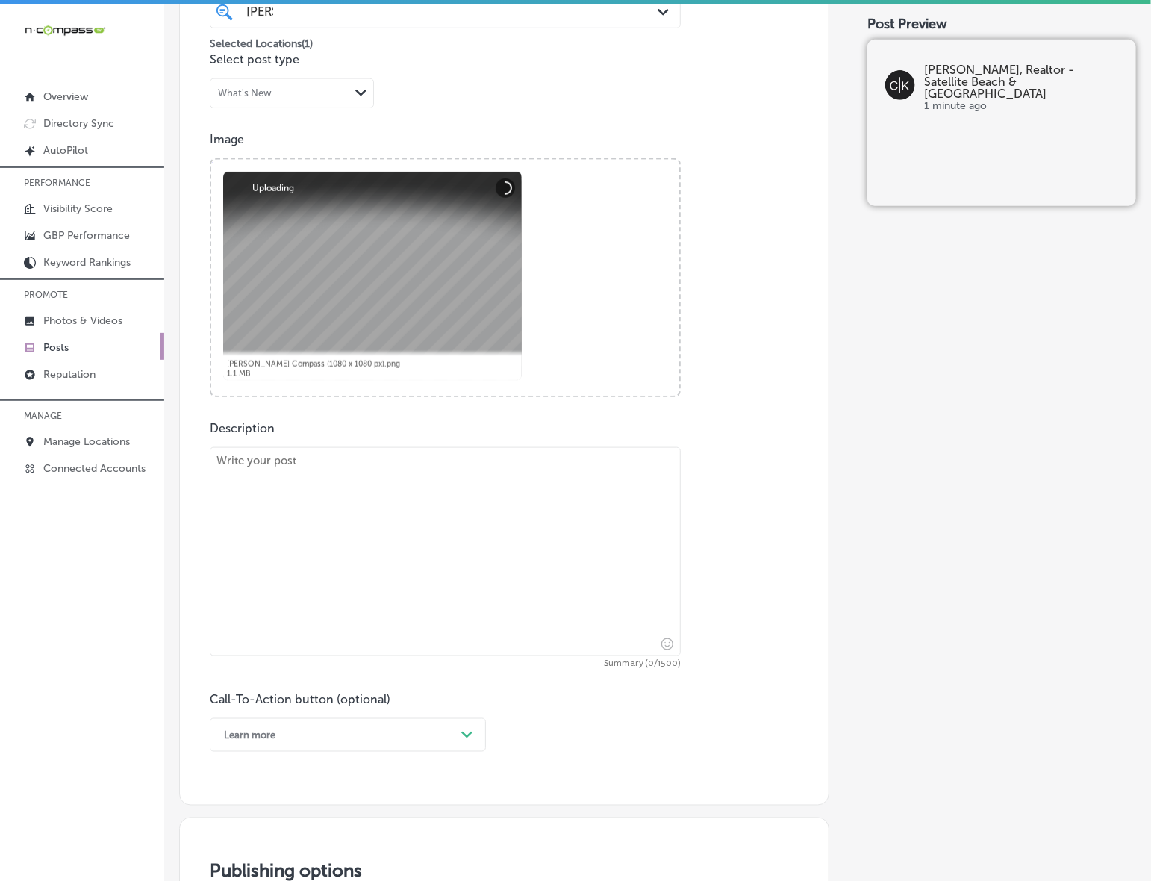
click at [465, 532] on textarea at bounding box center [445, 551] width 471 height 209
paste textarea "Selling your luxury home requires expertise, and [PERSON_NAME] - Compass Real E…"
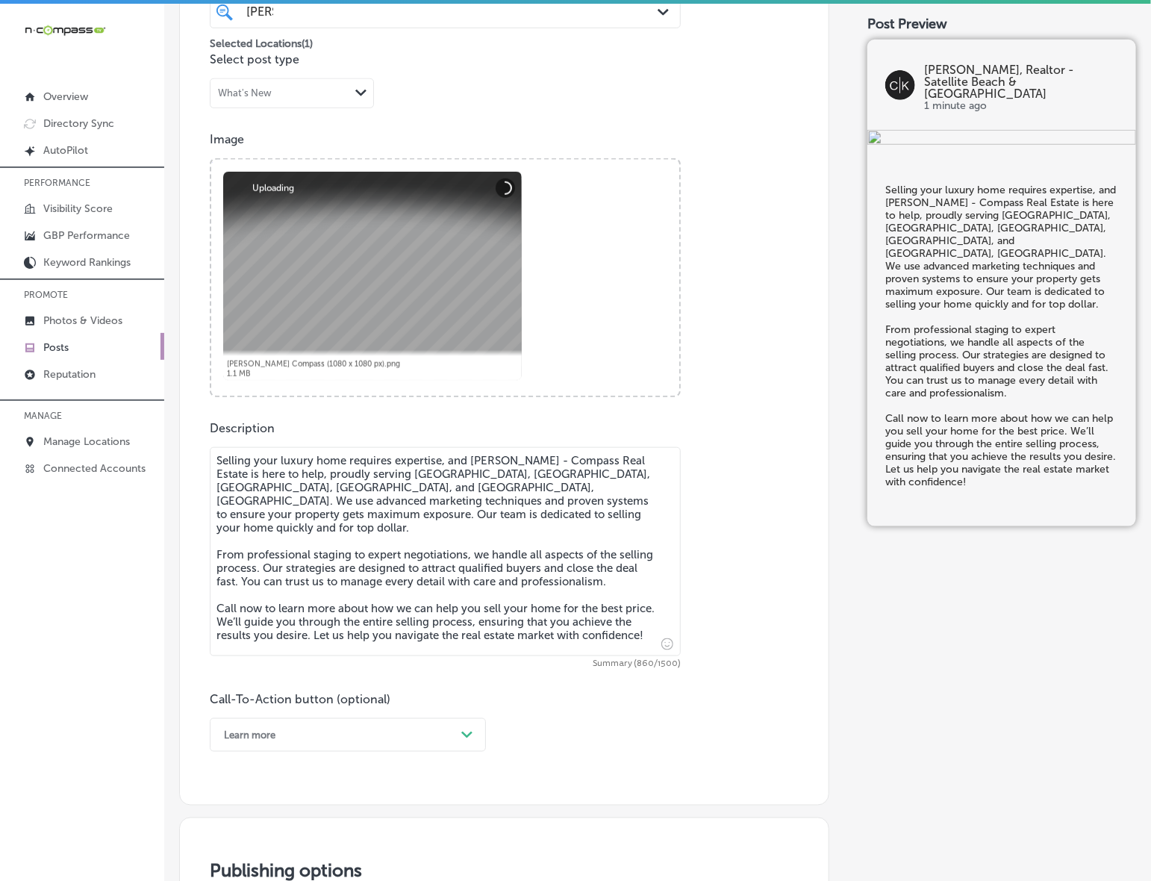
type textarea "Selling your luxury home requires expertise, and [PERSON_NAME] - Compass Real E…"
click at [471, 737] on div "Learn more Path Created with Sketch." at bounding box center [348, 735] width 276 height 34
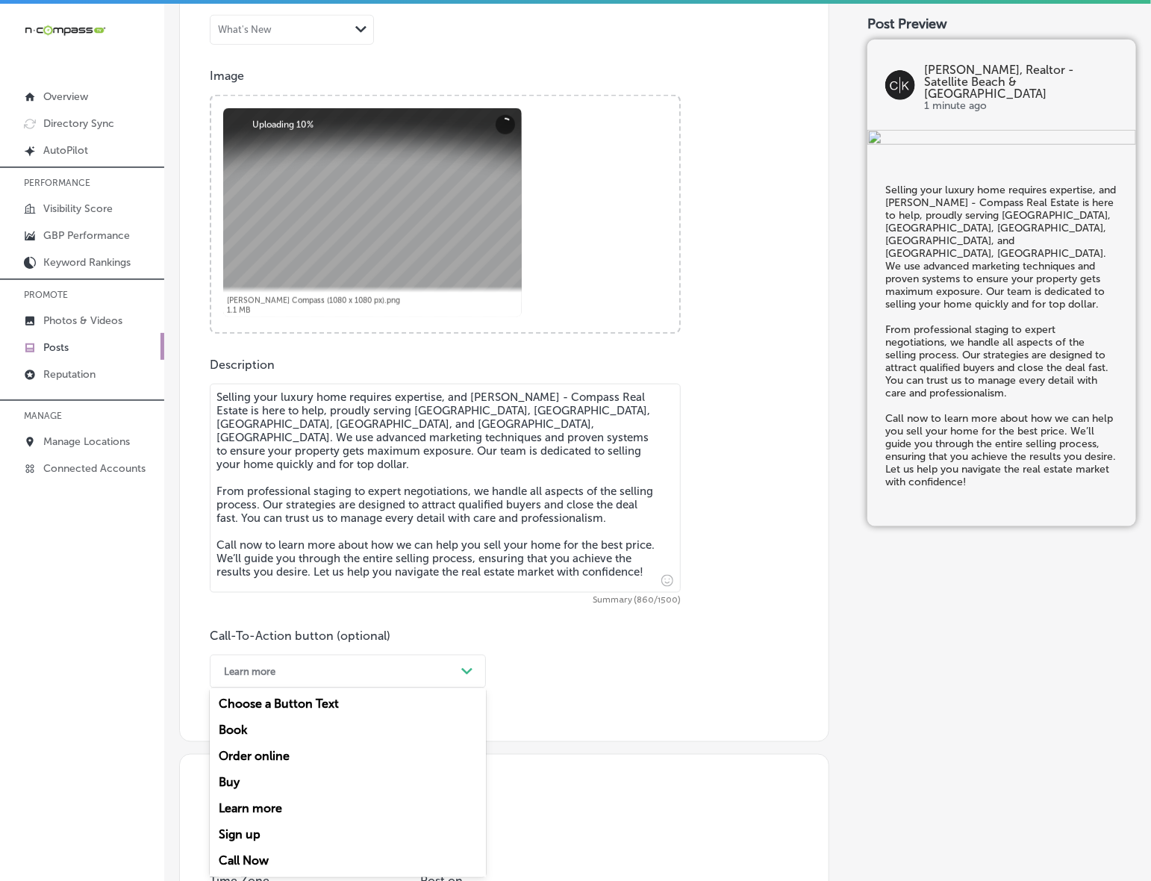
click at [284, 853] on div "Call Now" at bounding box center [348, 861] width 276 height 26
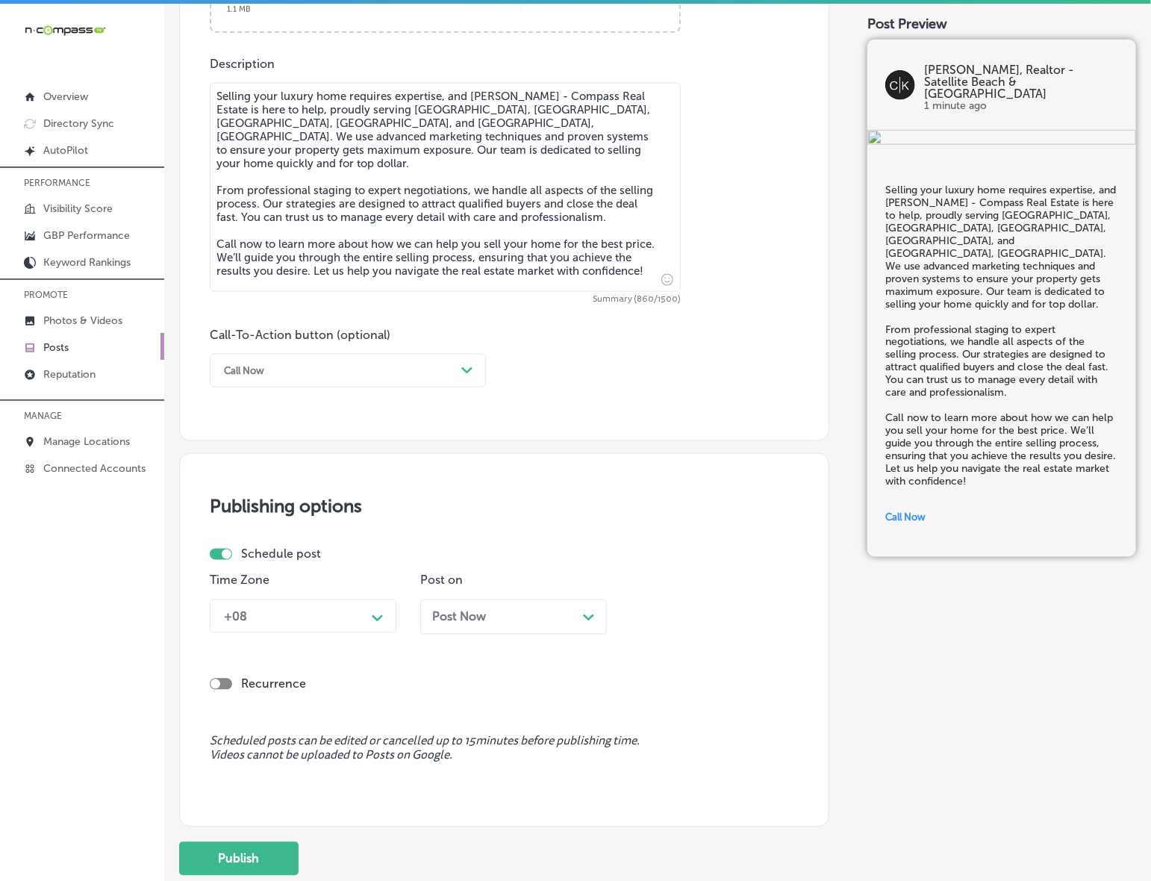
scroll to position [883, 0]
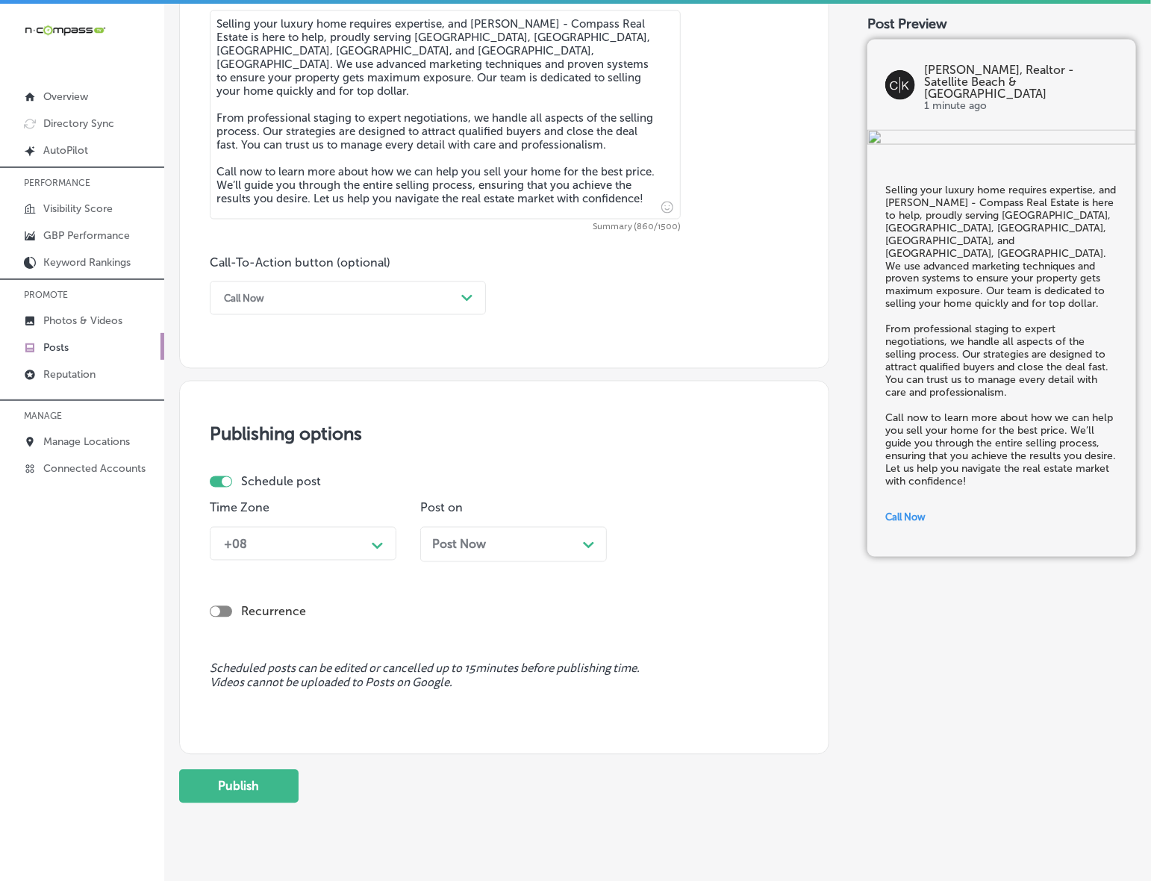
click at [370, 538] on div "Path Created with Sketch." at bounding box center [378, 544] width 24 height 24
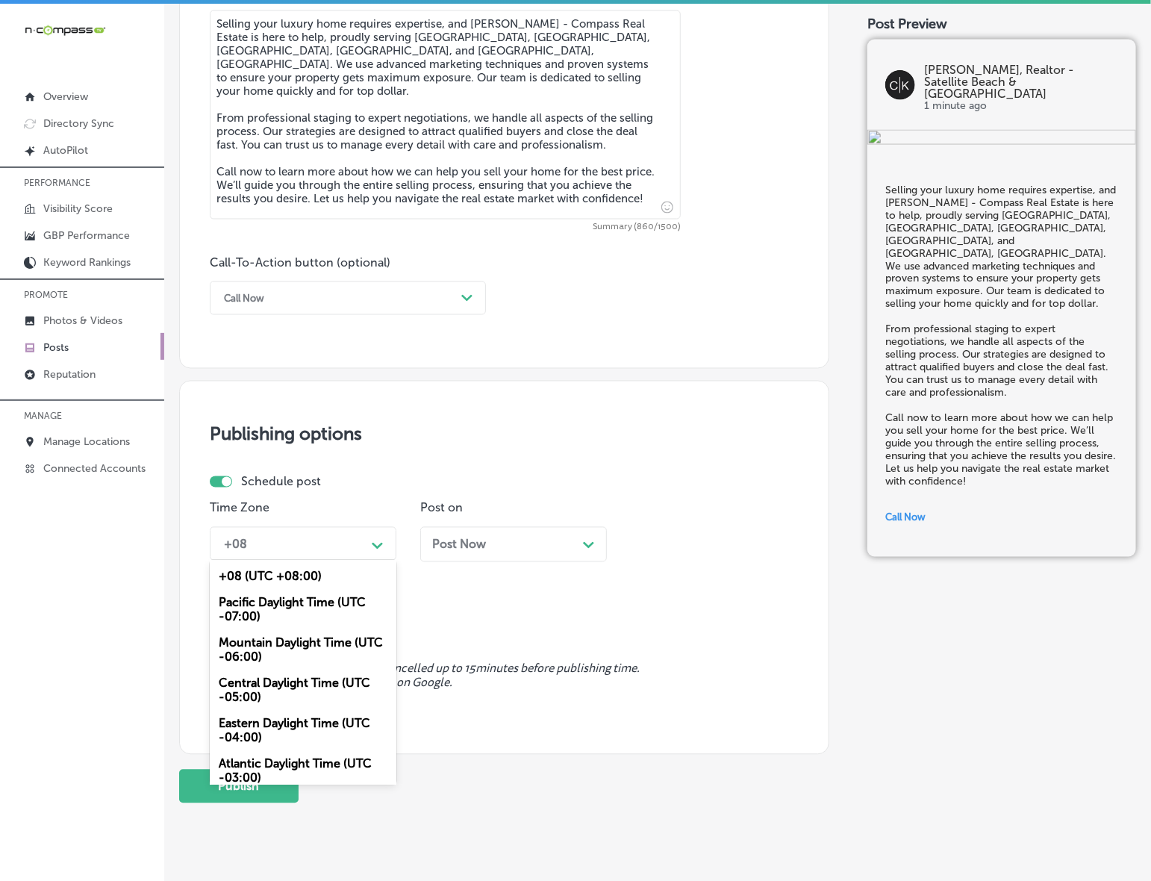
click at [311, 646] on div "Mountain Daylight Time (UTC -06:00)" at bounding box center [303, 650] width 187 height 40
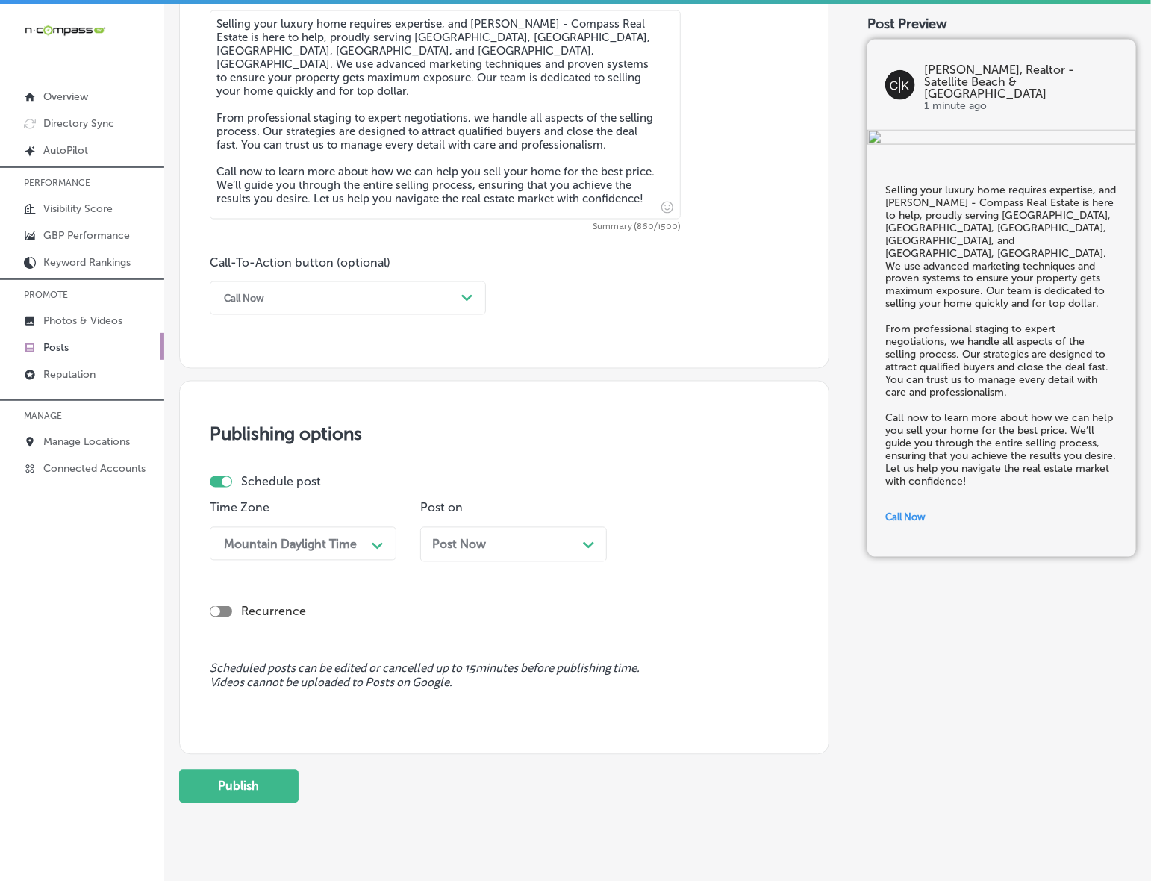
click at [539, 546] on div "Post Now Path Created with Sketch." at bounding box center [513, 545] width 163 height 14
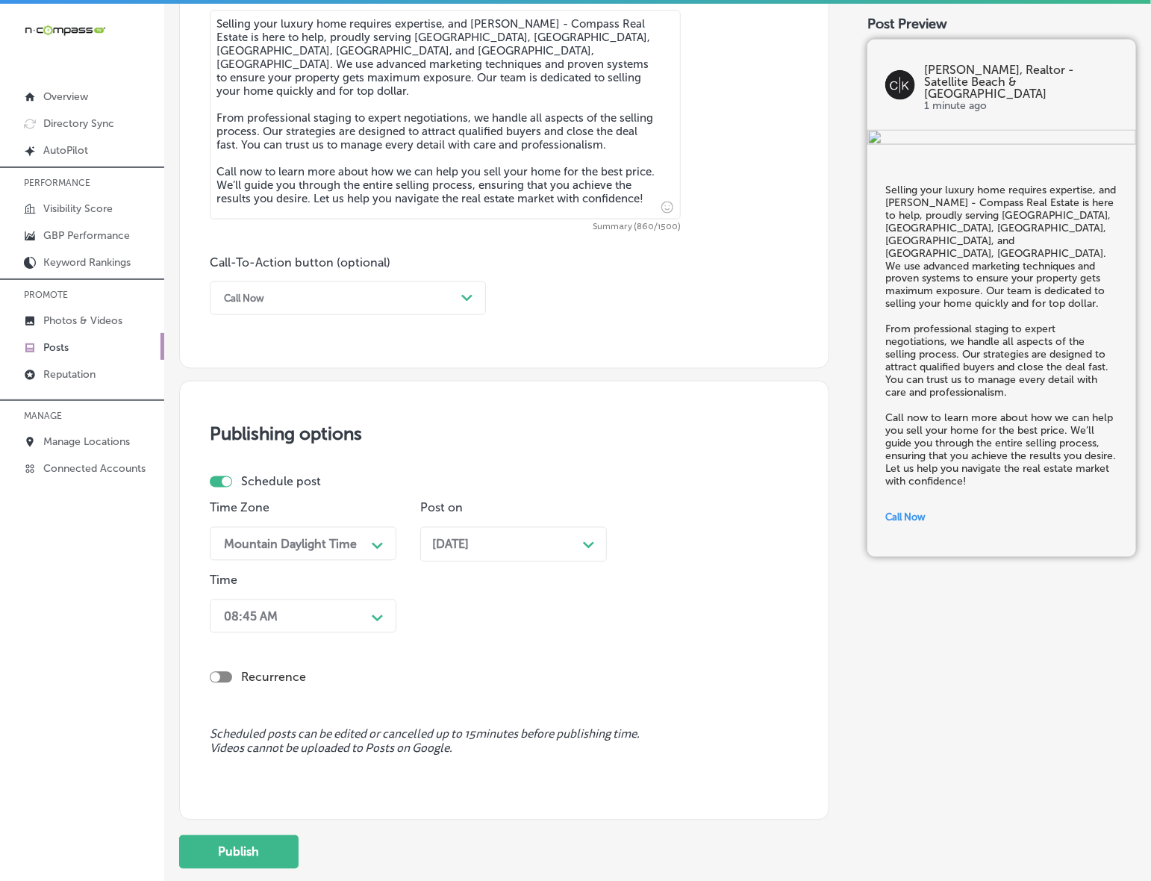
click at [372, 620] on icon "Path Created with Sketch." at bounding box center [377, 618] width 11 height 7
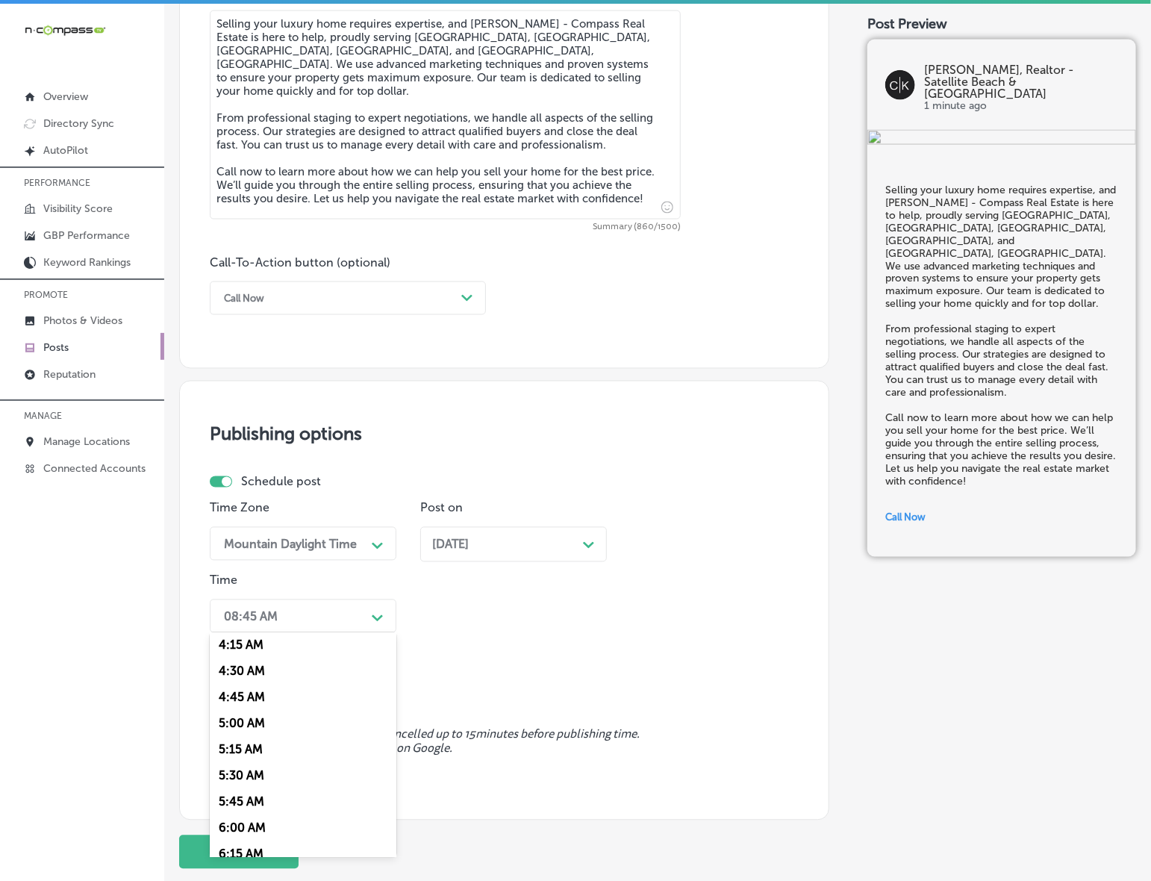
scroll to position [560, 0]
click at [237, 810] on div "7:00 AM" at bounding box center [303, 821] width 187 height 26
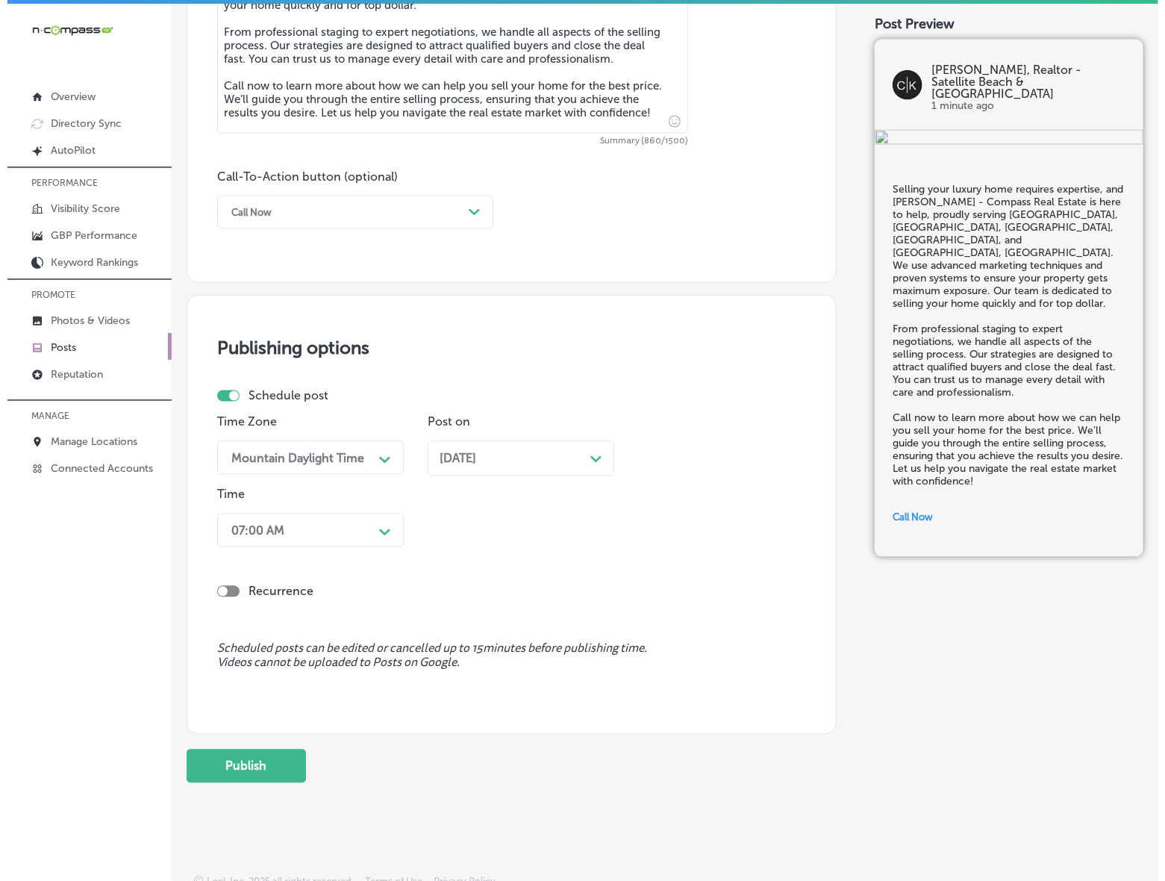
scroll to position [979, 0]
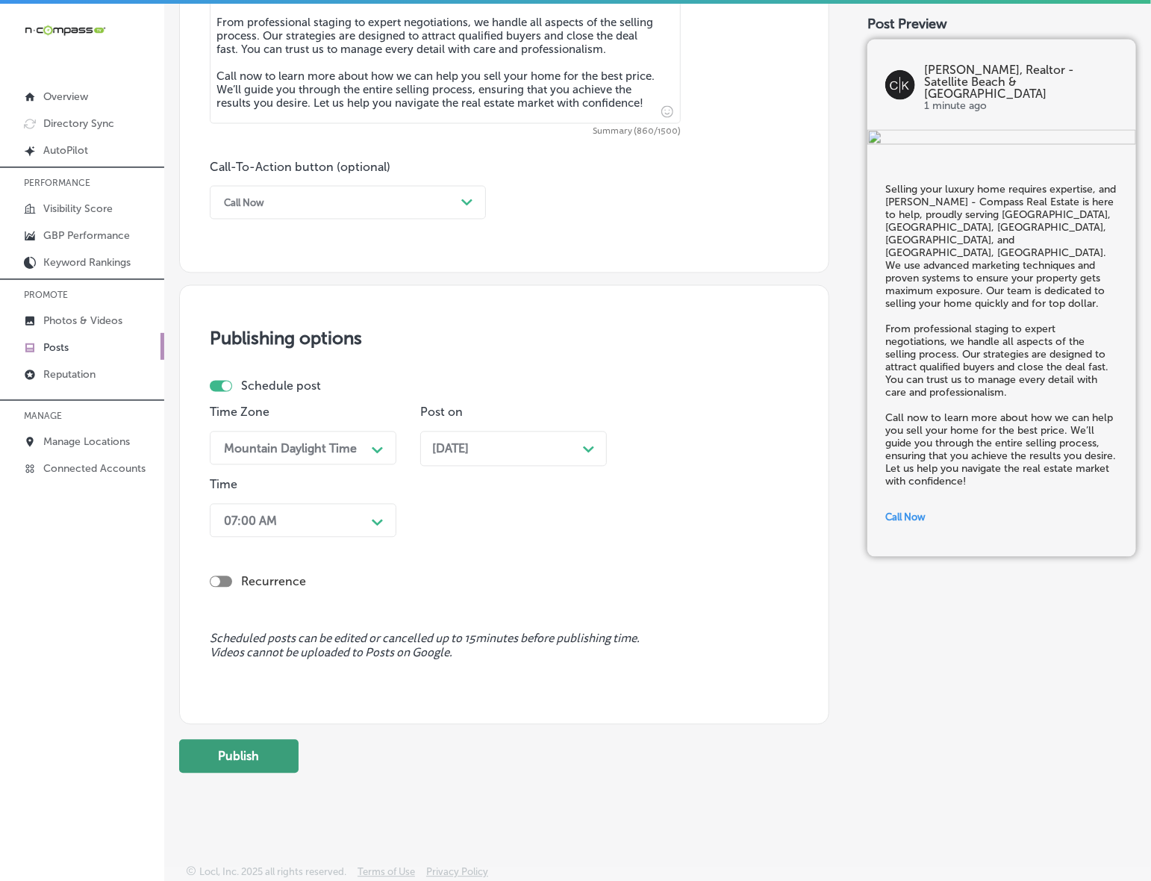
click at [262, 765] on button "Publish" at bounding box center [238, 757] width 119 height 34
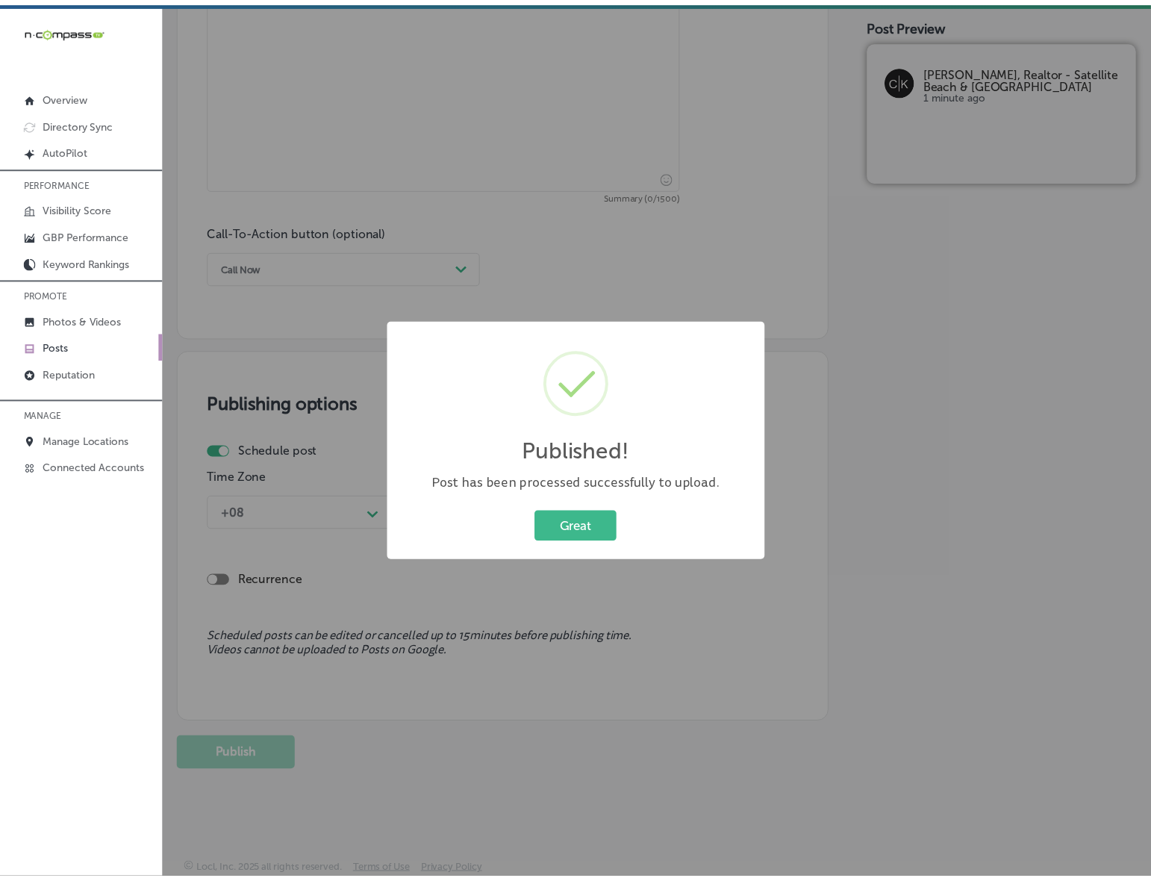
scroll to position [913, 0]
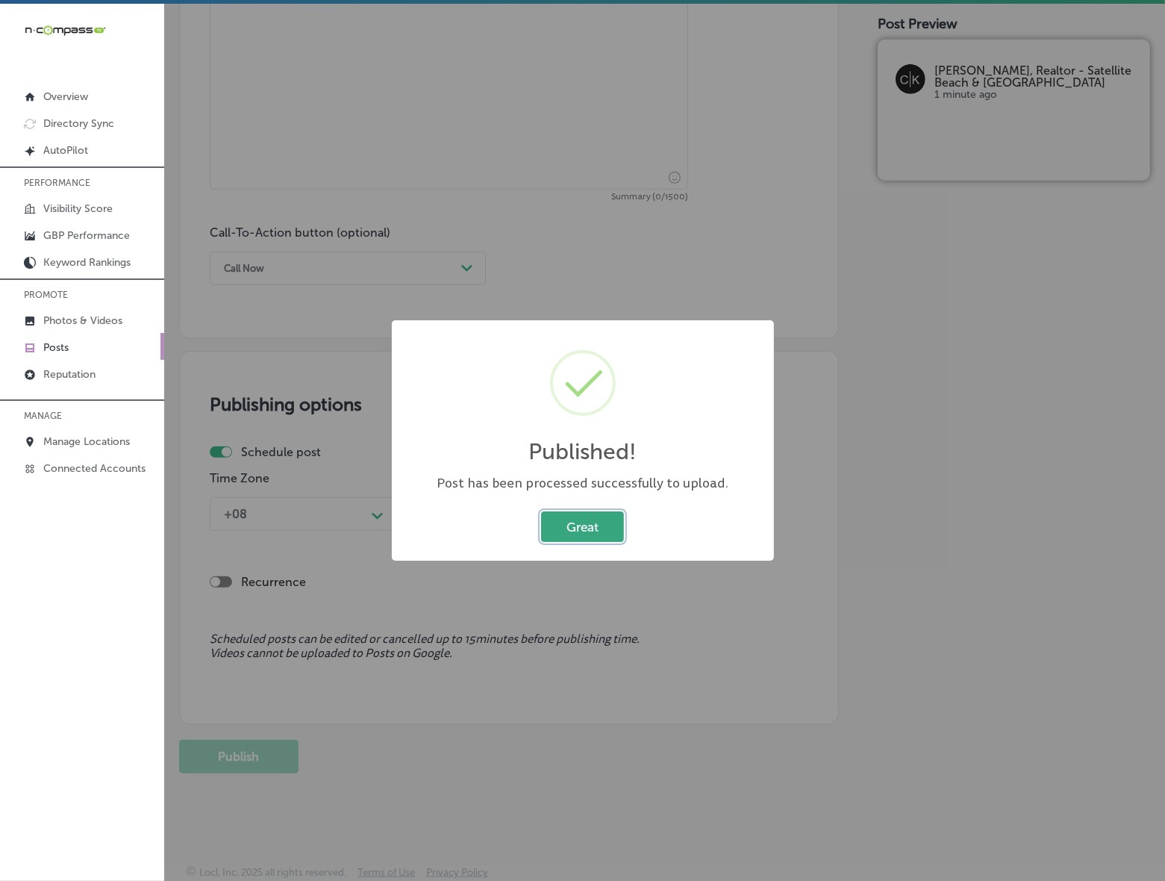
click at [588, 532] on button "Great" at bounding box center [582, 526] width 83 height 31
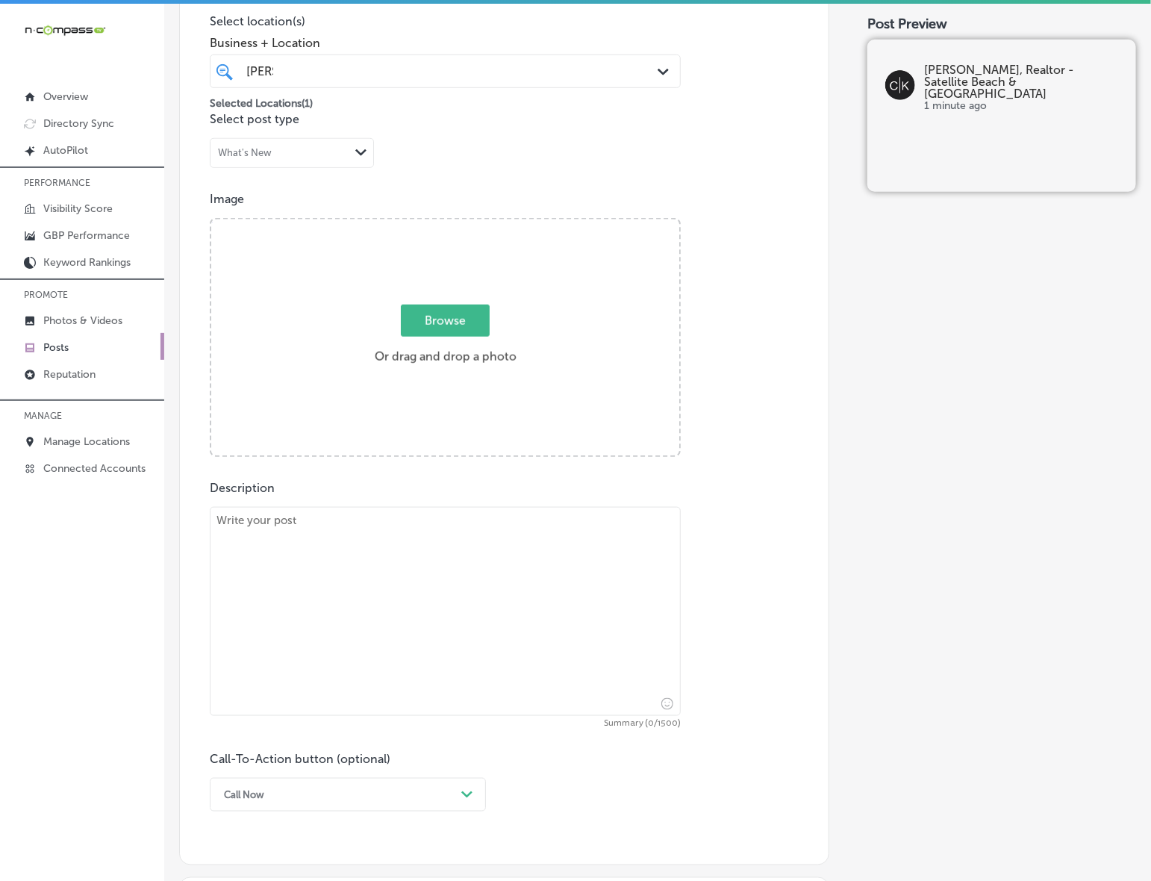
scroll to position [353, 0]
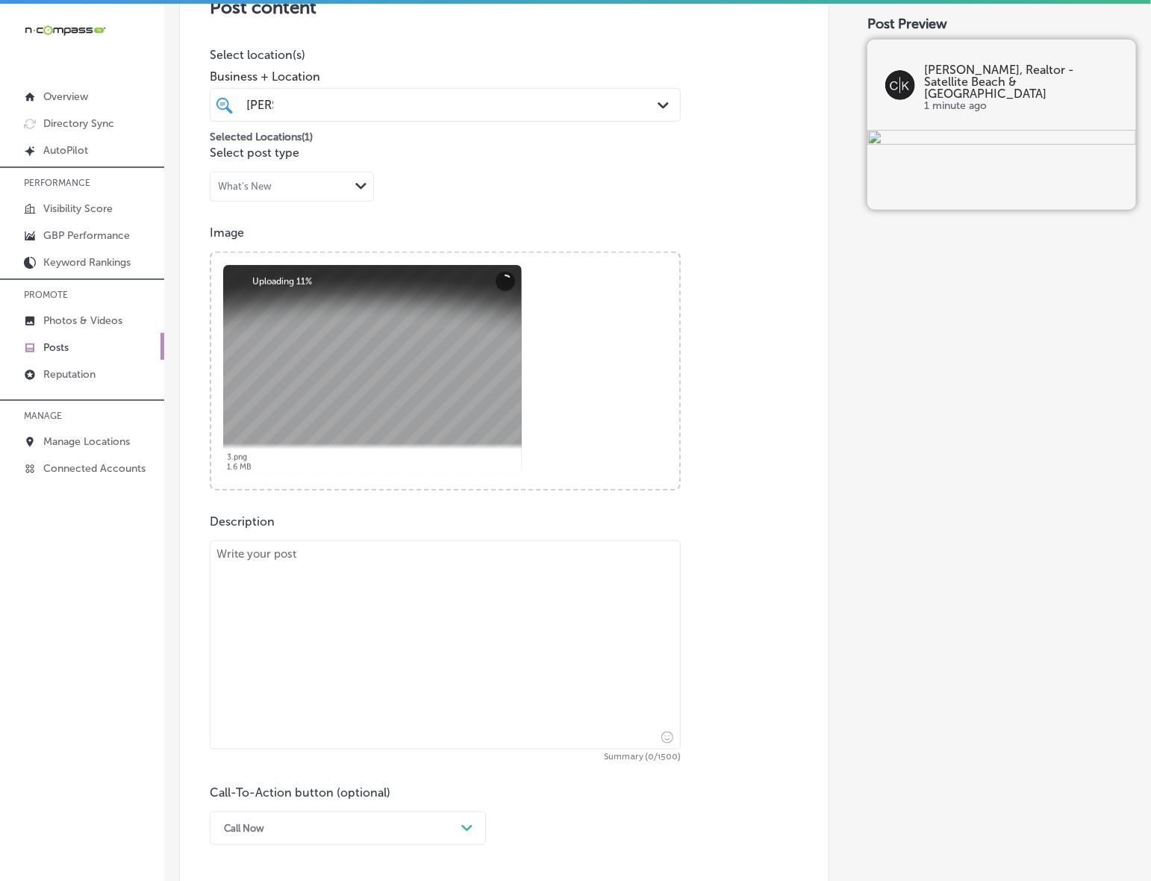
click at [304, 582] on textarea at bounding box center [445, 645] width 471 height 209
paste textarea "Looking for a luxury waterfront home? [PERSON_NAME] - Compass Real Estate offer…"
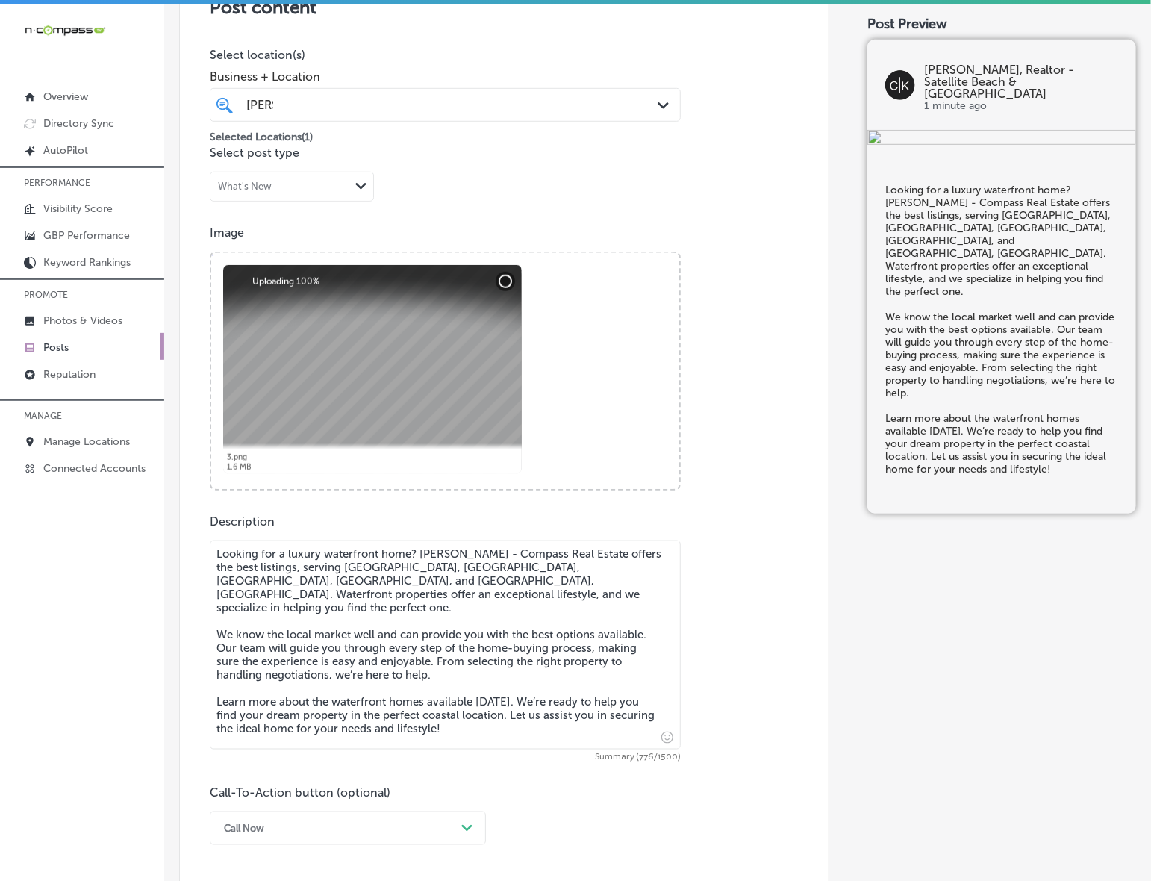
type textarea "Looking for a luxury waterfront home? [PERSON_NAME] - Compass Real Estate offer…"
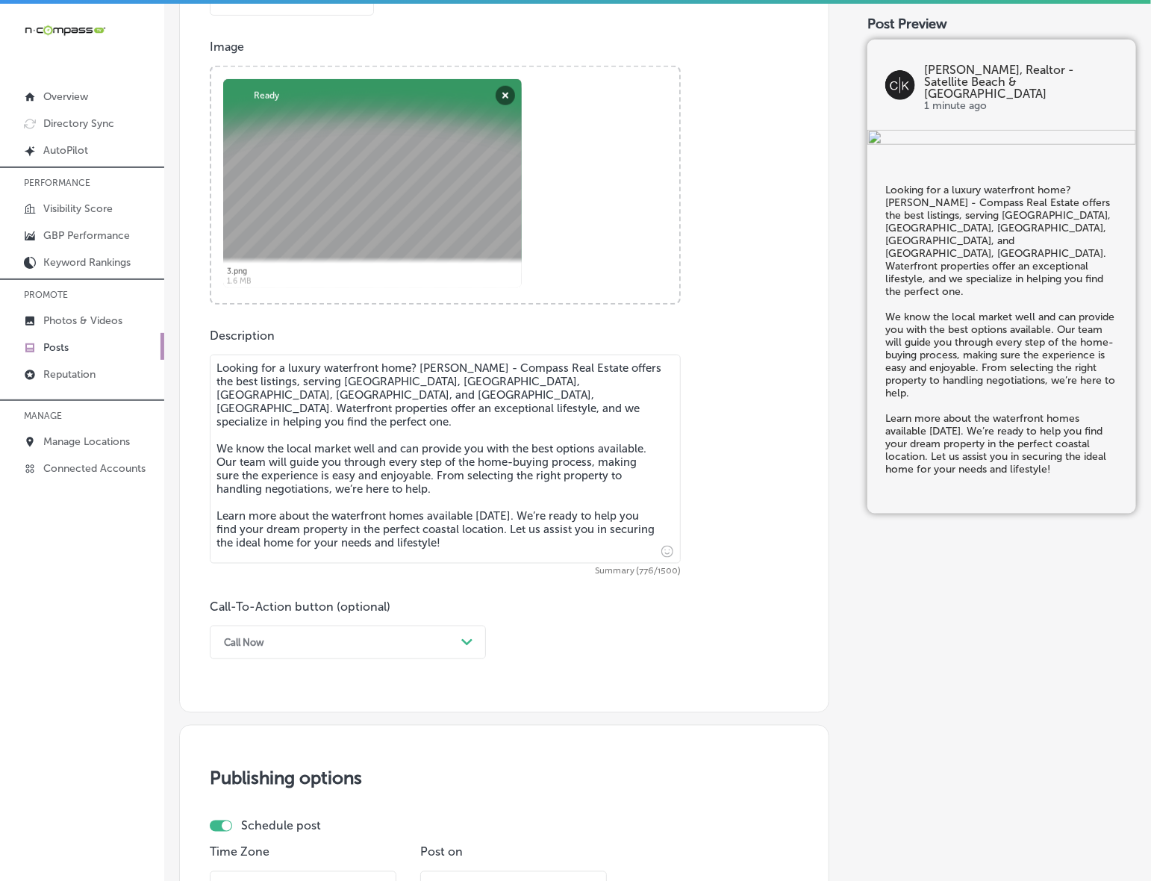
scroll to position [540, 0]
click at [461, 636] on div "Path Created with Sketch." at bounding box center [467, 642] width 12 height 12
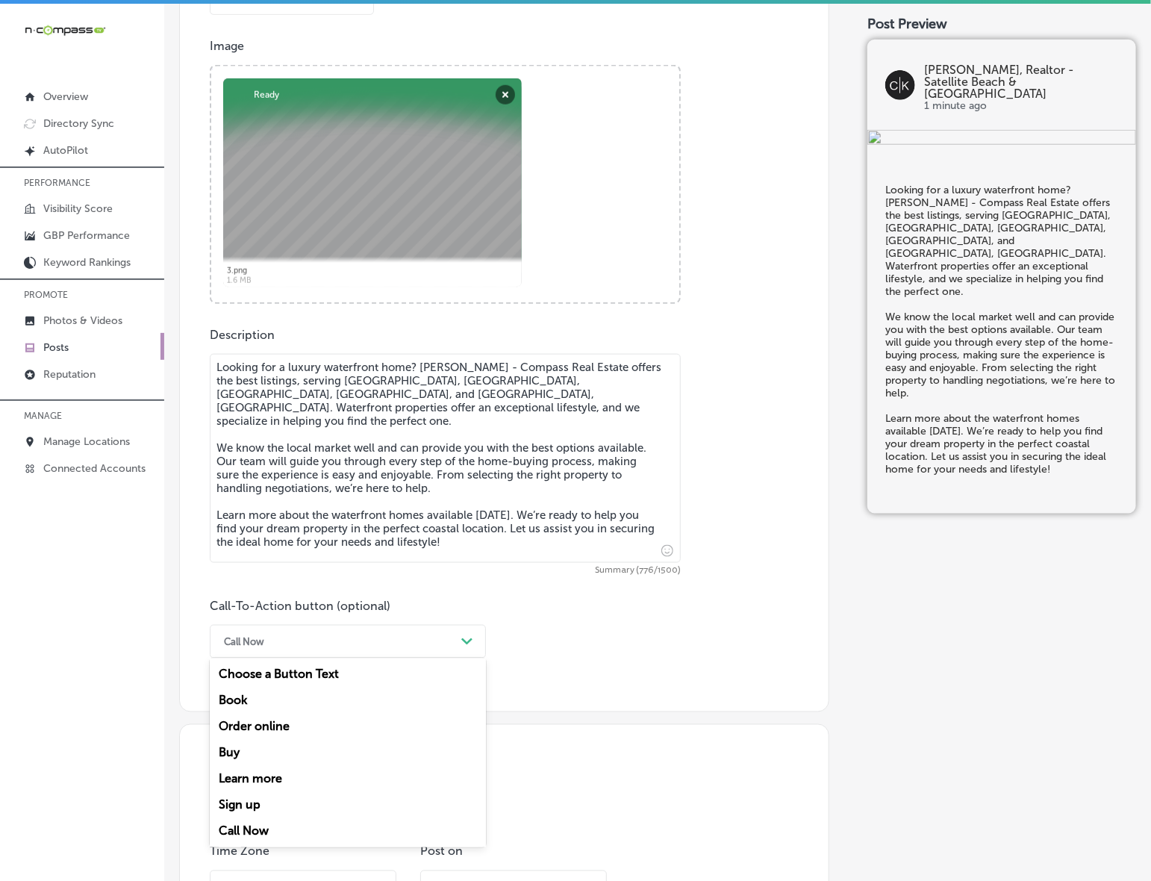
click at [282, 778] on div "Learn more" at bounding box center [348, 779] width 276 height 26
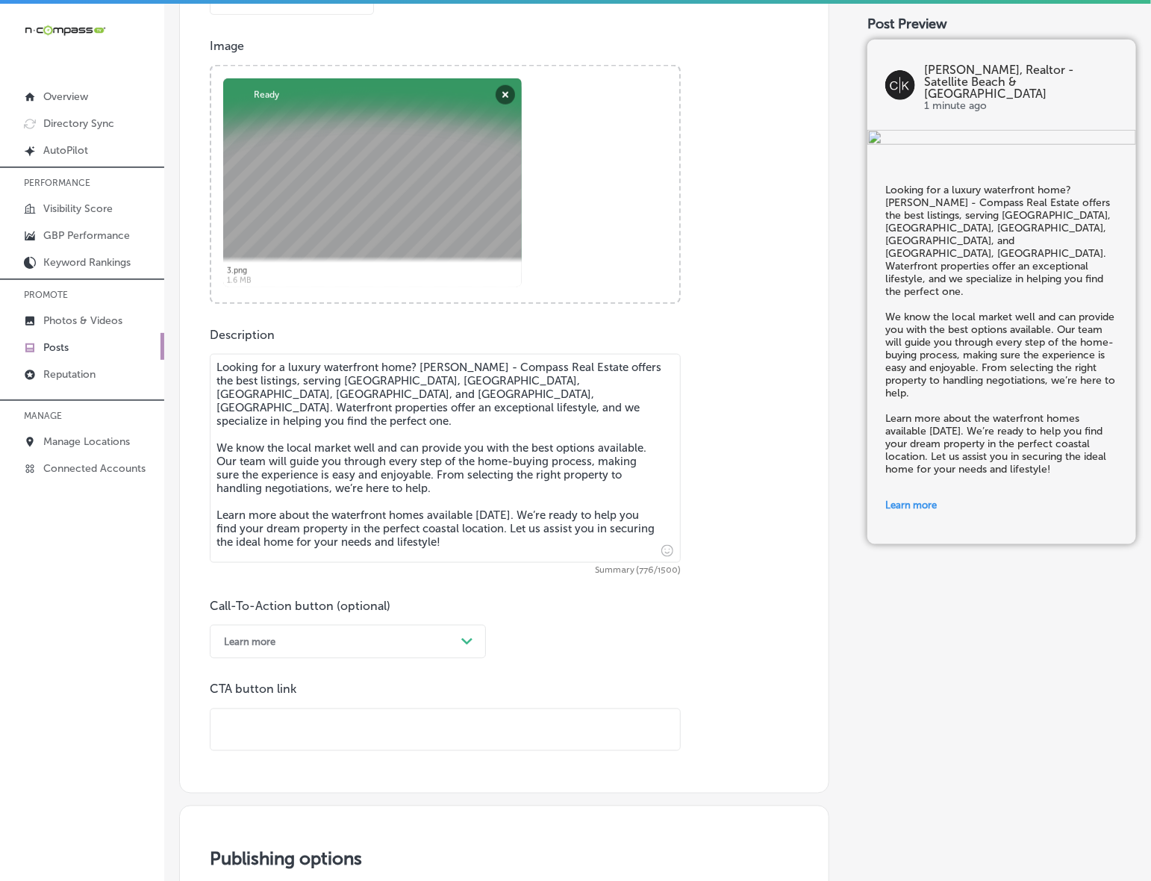
click at [333, 736] on input "text" at bounding box center [446, 729] width 470 height 41
paste input "[URL][DOMAIN_NAME][PERSON_NAME]"
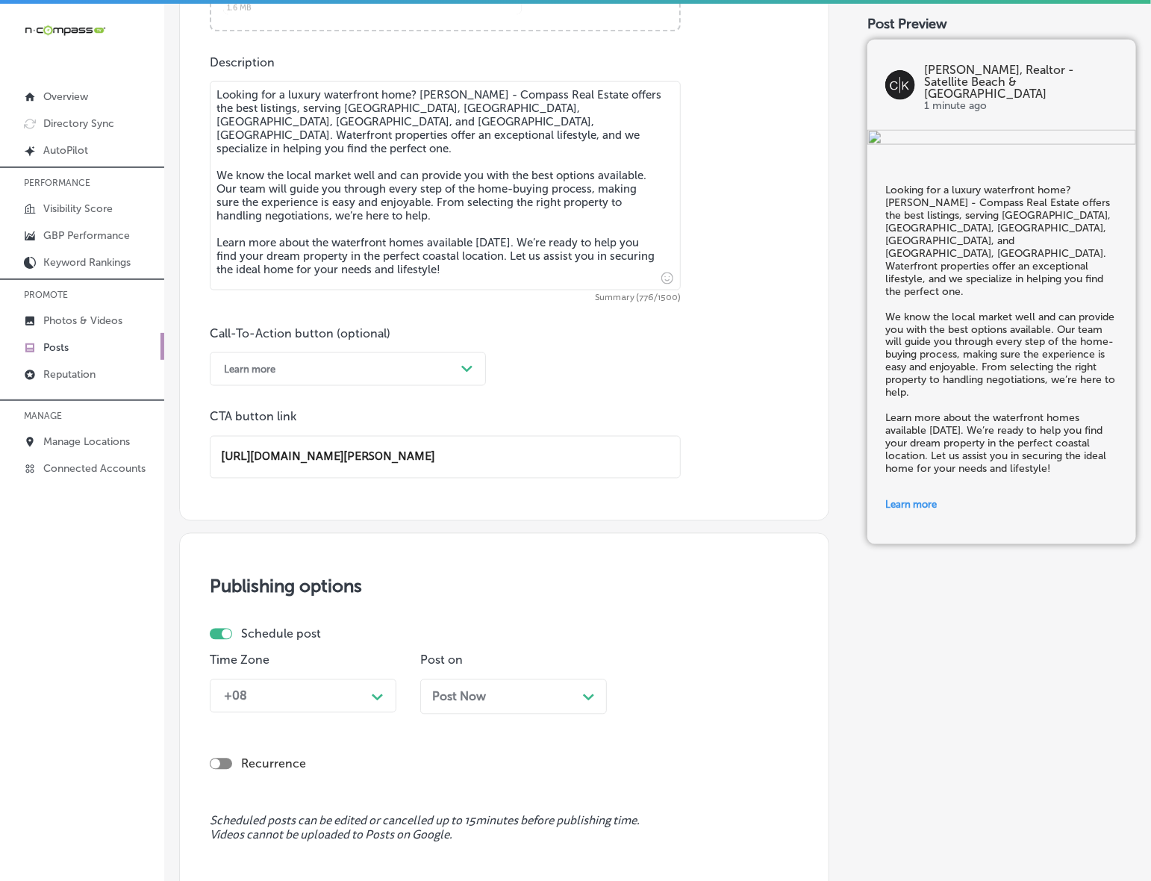
scroll to position [913, 0]
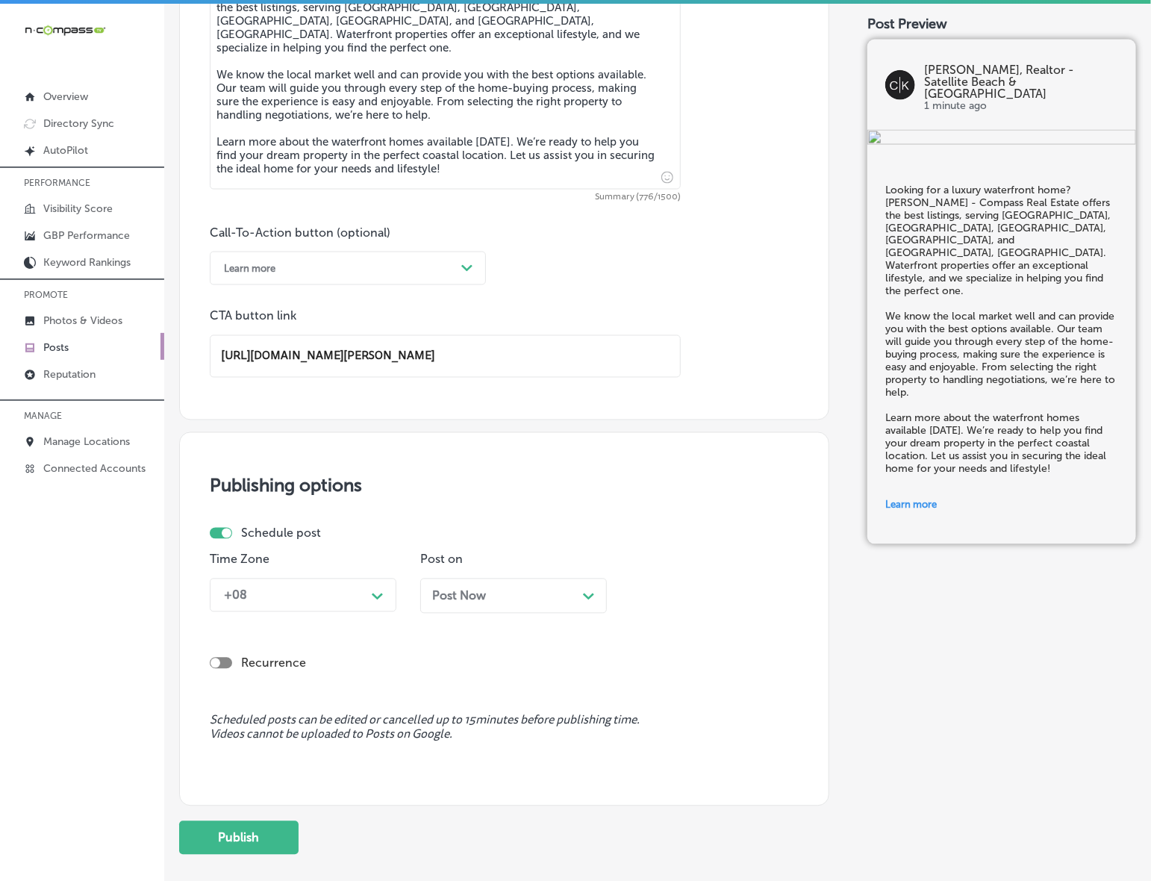
type input "[URL][DOMAIN_NAME][PERSON_NAME]"
click at [372, 591] on div "Schedule post Time Zone +08 Path Created with Sketch. Post on Post Now Path Cre…" at bounding box center [498, 575] width 577 height 99
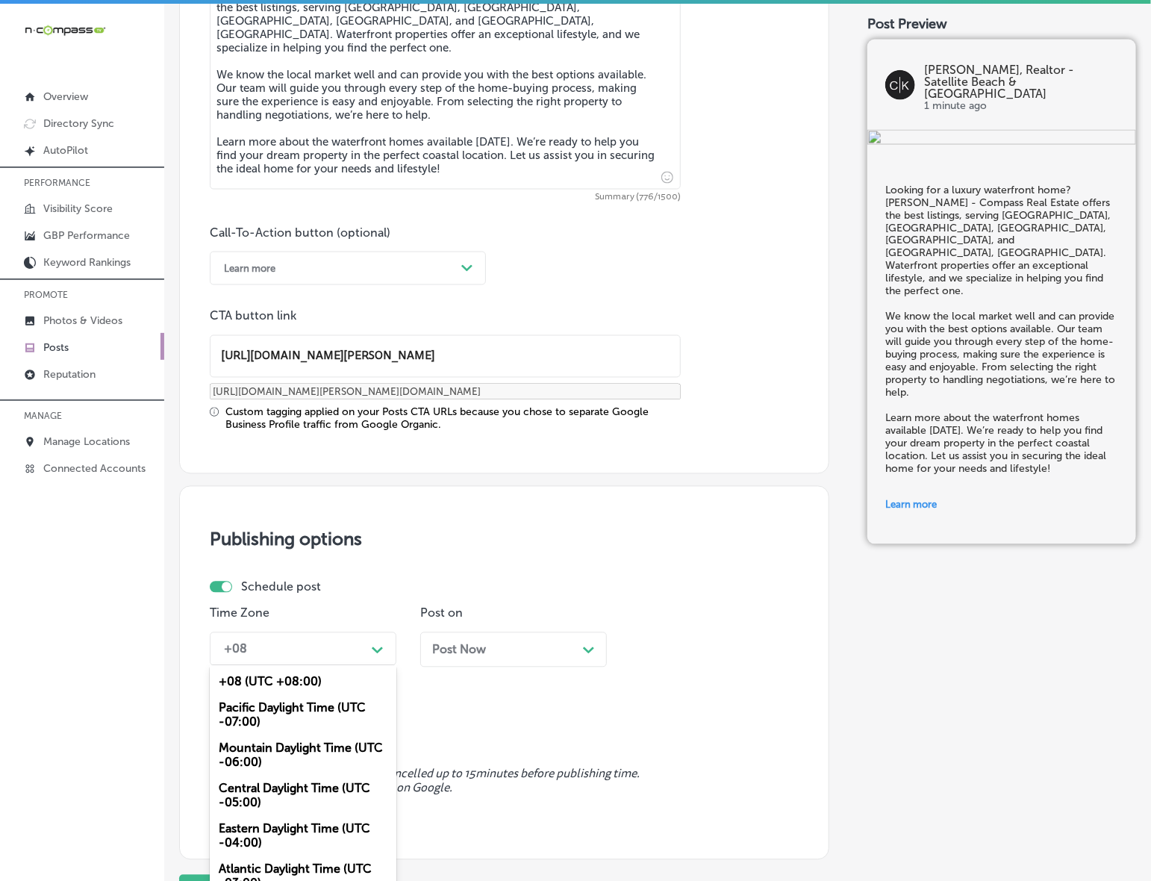
click at [301, 753] on div "Mountain Daylight Time (UTC -06:00)" at bounding box center [303, 755] width 187 height 40
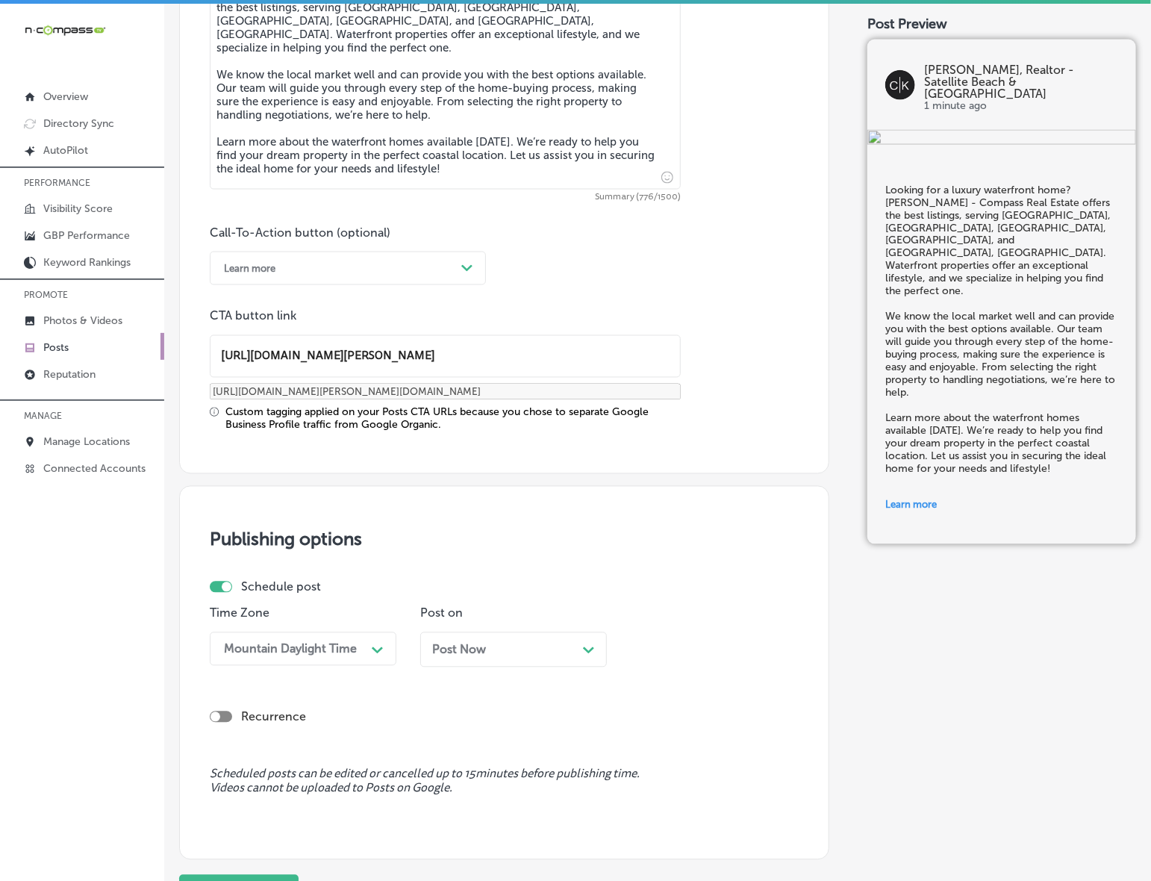
click at [497, 643] on div "Post Now Path Created with Sketch." at bounding box center [513, 650] width 163 height 14
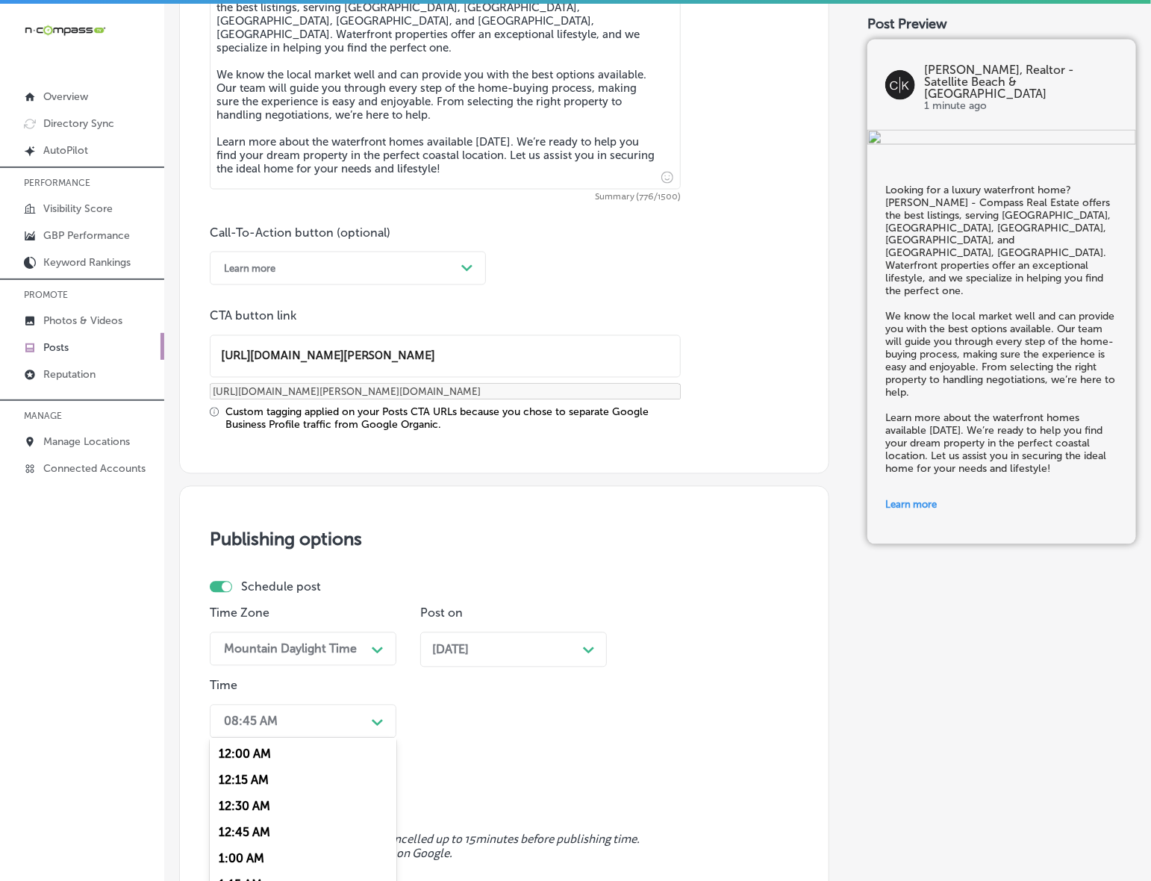
click at [367, 728] on div "option 7:00 AM, selected. option 12:30 AM focused, 3 of 96. 96 results availabl…" at bounding box center [303, 722] width 187 height 34
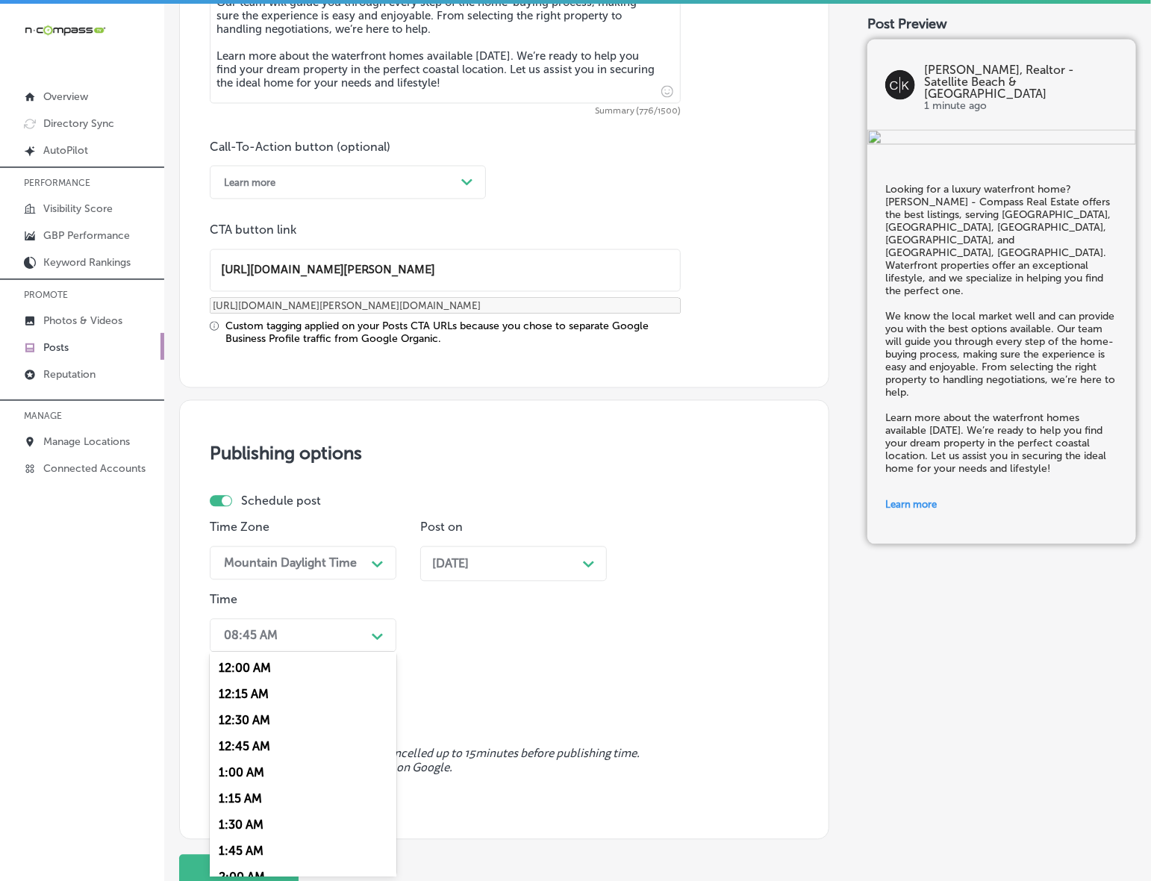
scroll to position [653, 0]
click at [237, 739] on div "7:00 AM" at bounding box center [303, 747] width 187 height 26
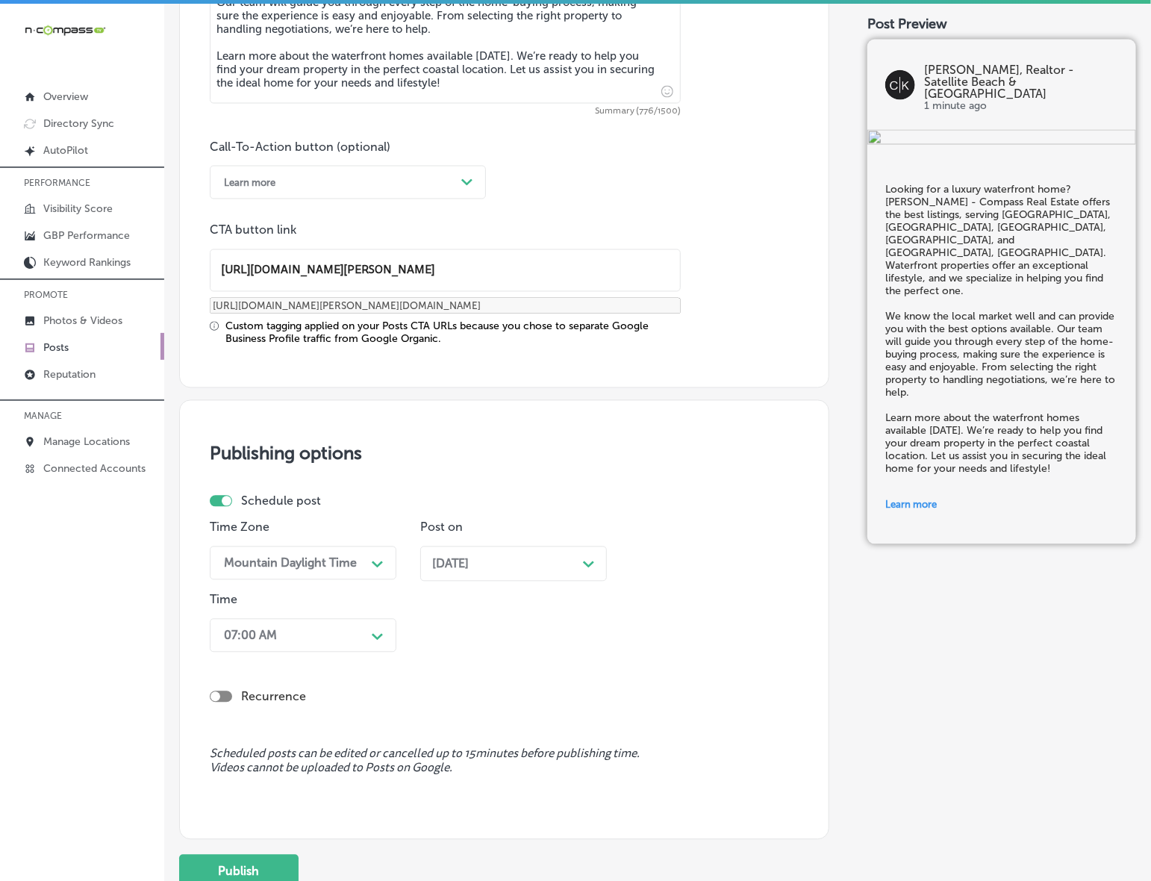
scroll to position [1114, 0]
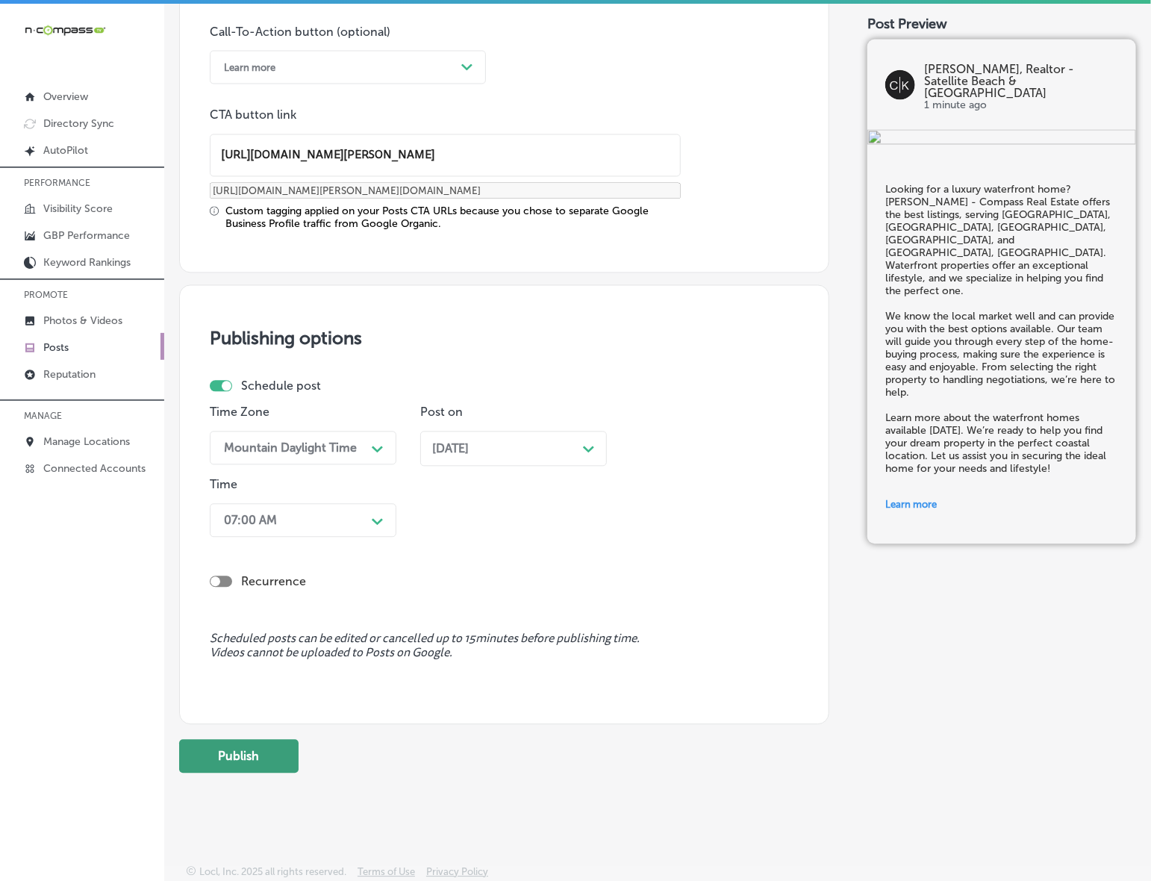
click at [264, 749] on button "Publish" at bounding box center [238, 757] width 119 height 34
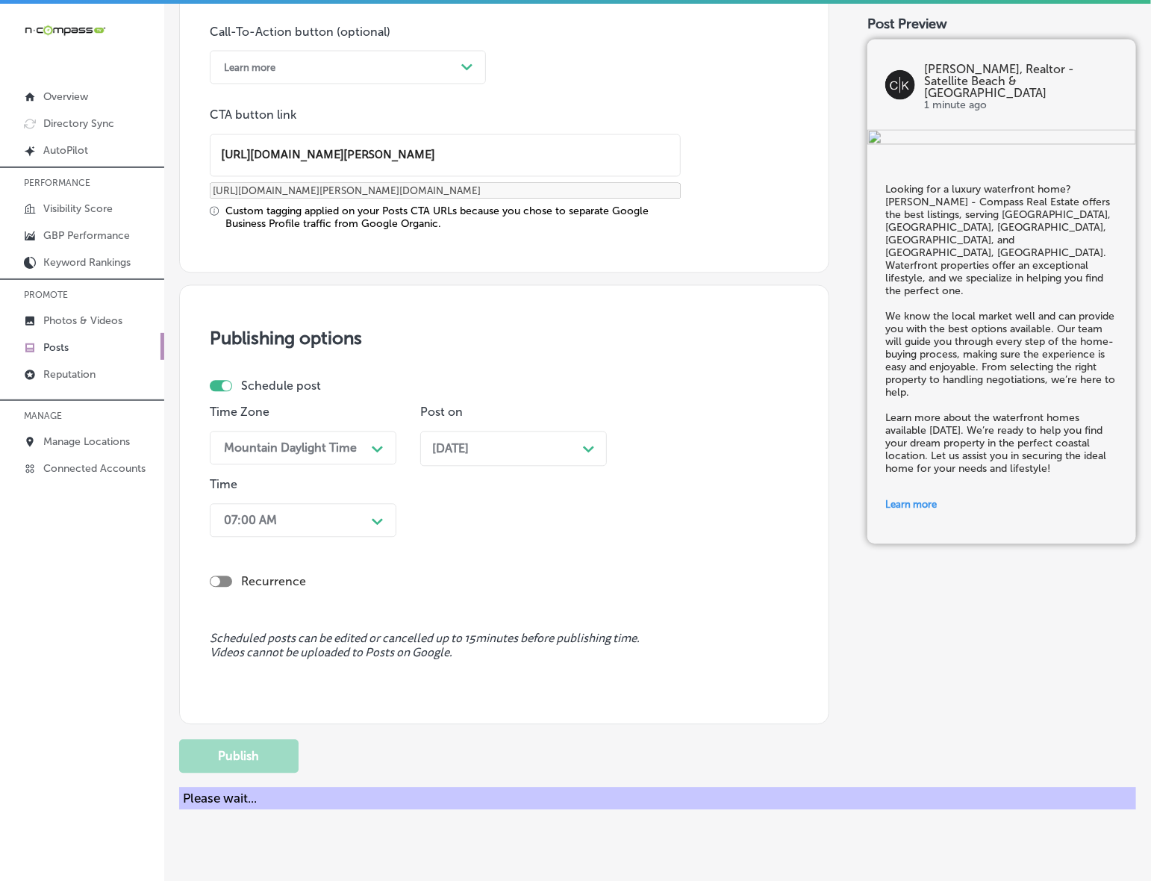
scroll to position [913, 0]
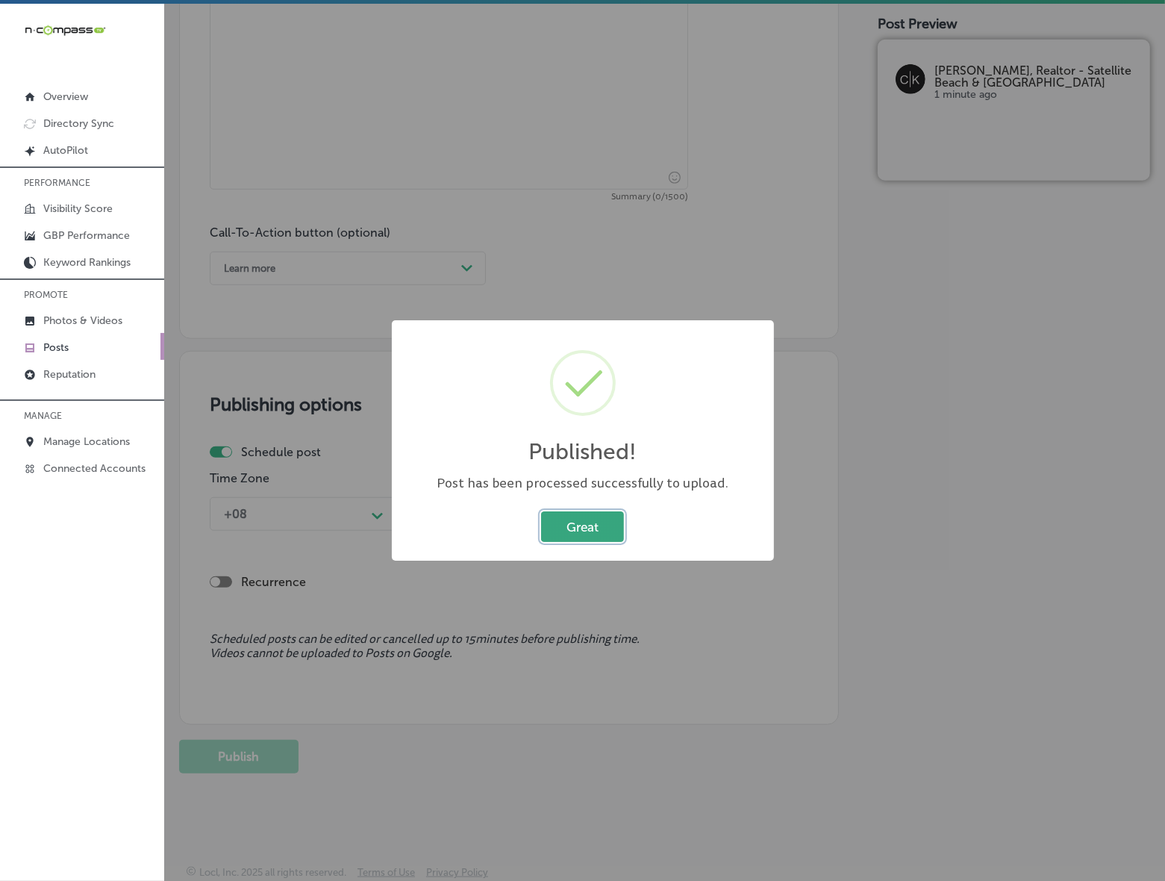
click at [579, 520] on button "Great" at bounding box center [582, 526] width 83 height 31
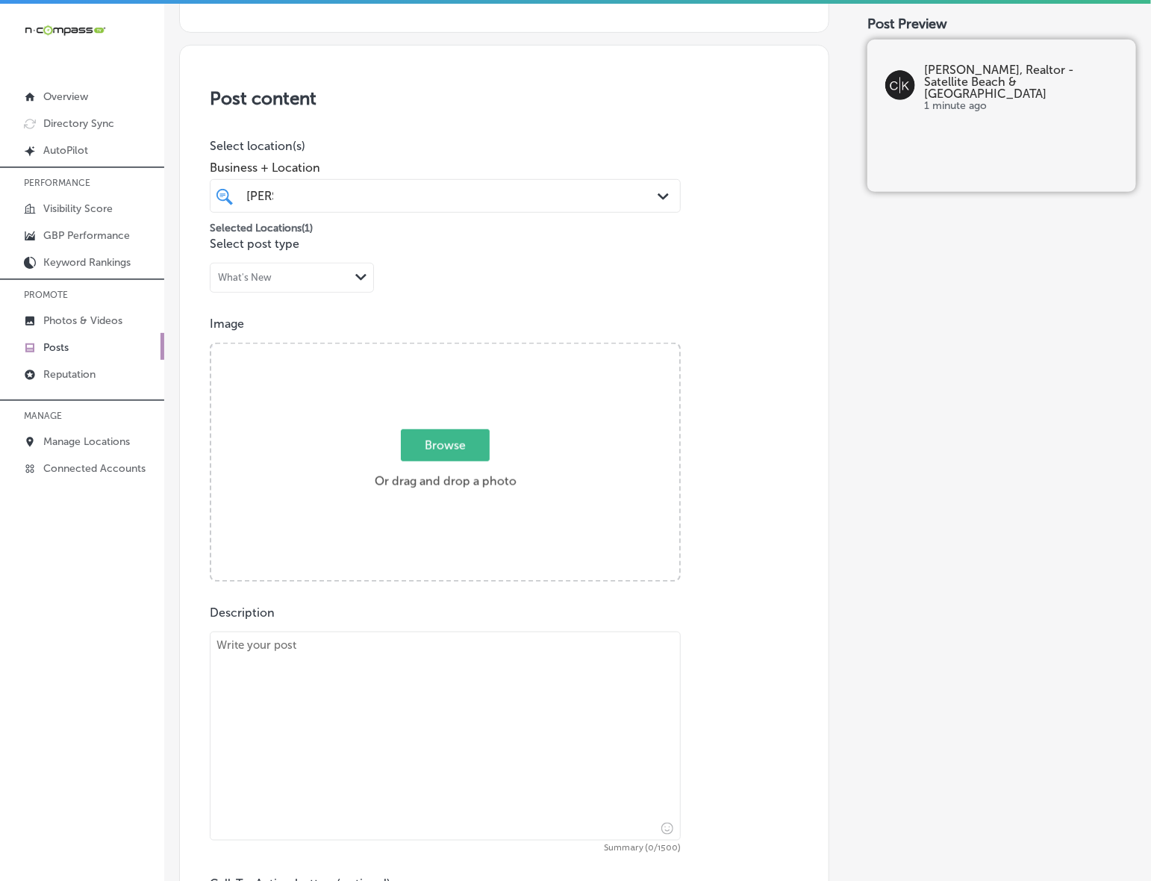
scroll to position [260, 0]
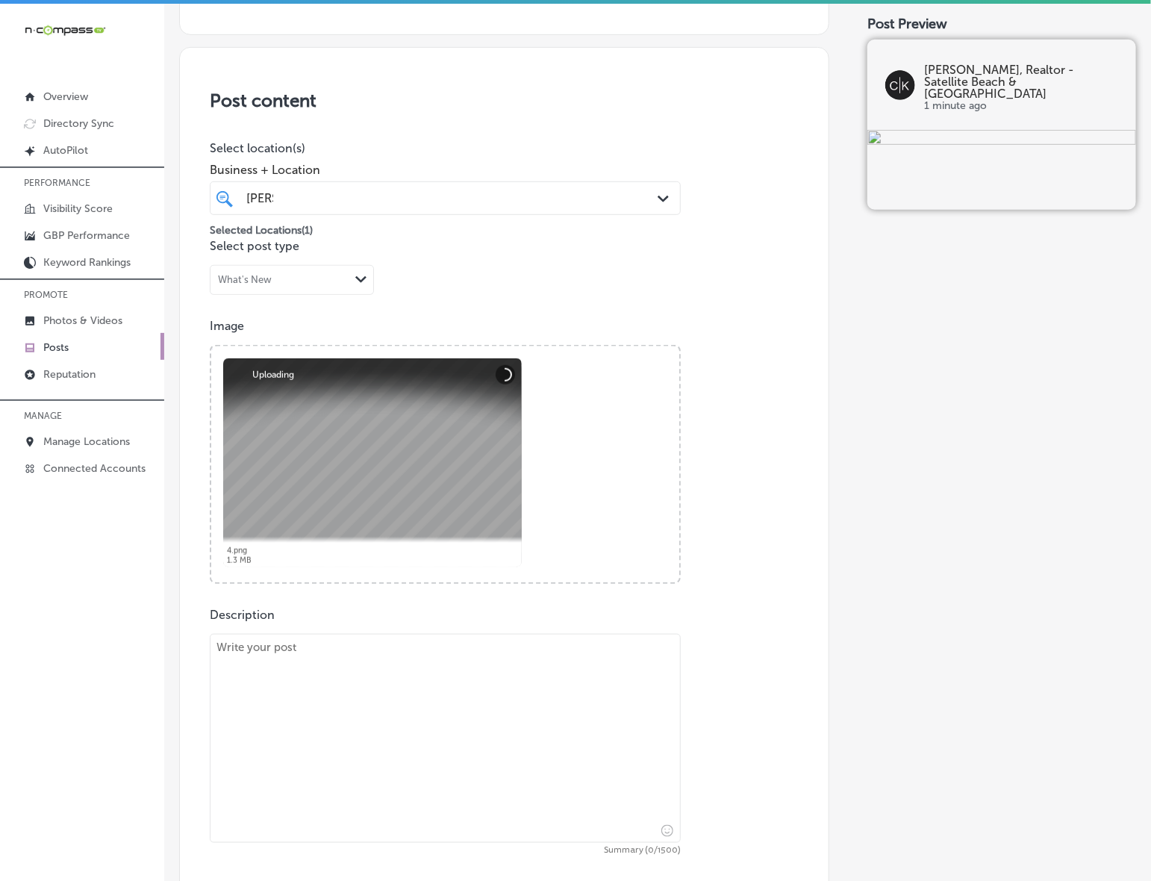
click at [284, 684] on textarea at bounding box center [445, 738] width 471 height 209
paste textarea "At [PERSON_NAME] - Compass Real Estate, we specialize in helping you find luxur…"
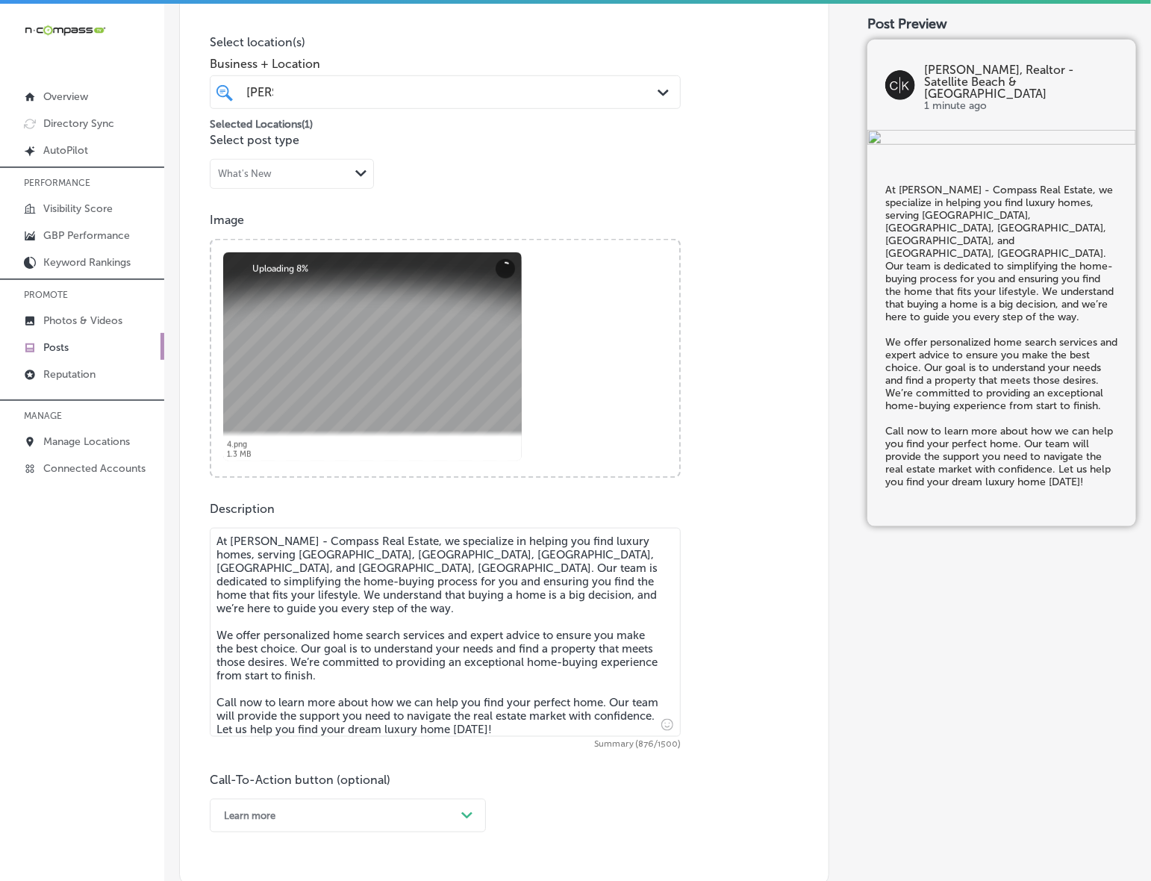
scroll to position [540, 0]
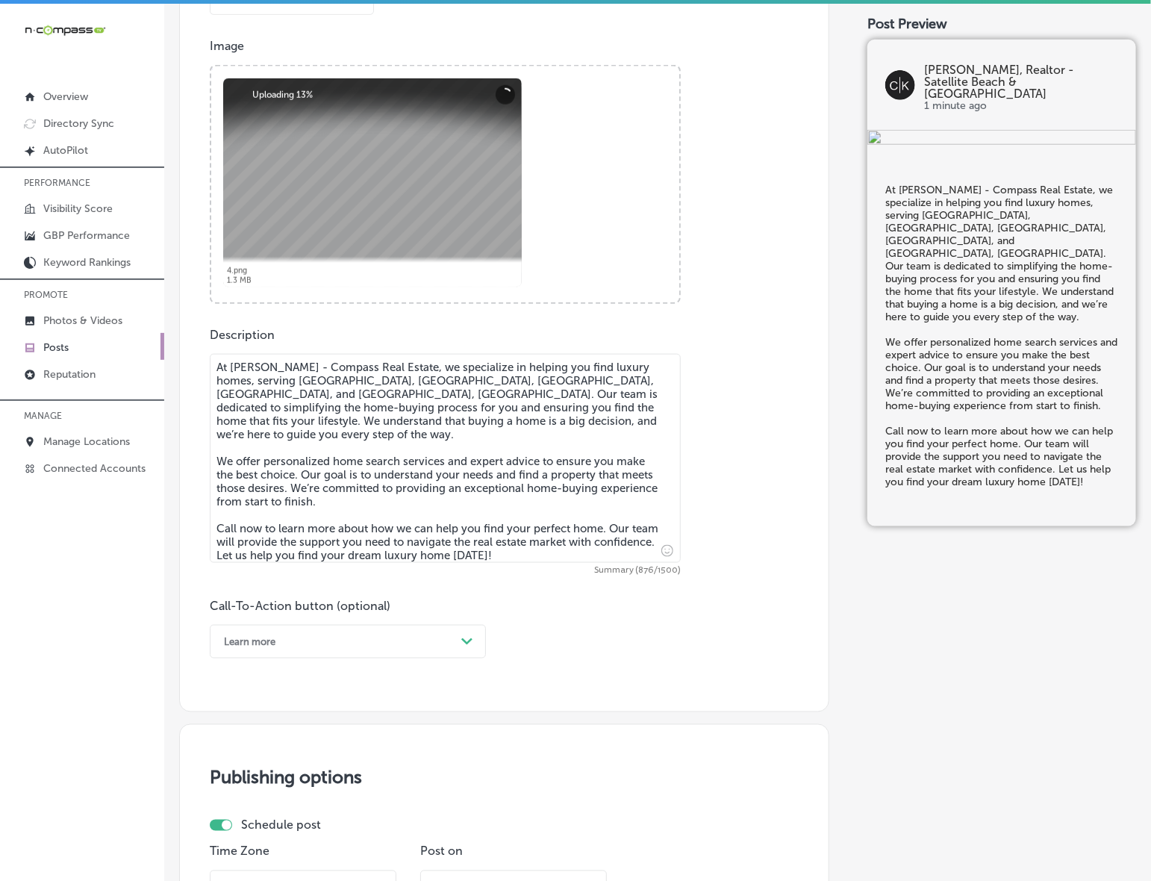
type textarea "At [PERSON_NAME] - Compass Real Estate, we specialize in helping you find luxur…"
click at [364, 625] on div "Learn more Path Created with Sketch." at bounding box center [348, 642] width 276 height 34
click at [259, 831] on div "Call Now" at bounding box center [348, 831] width 276 height 26
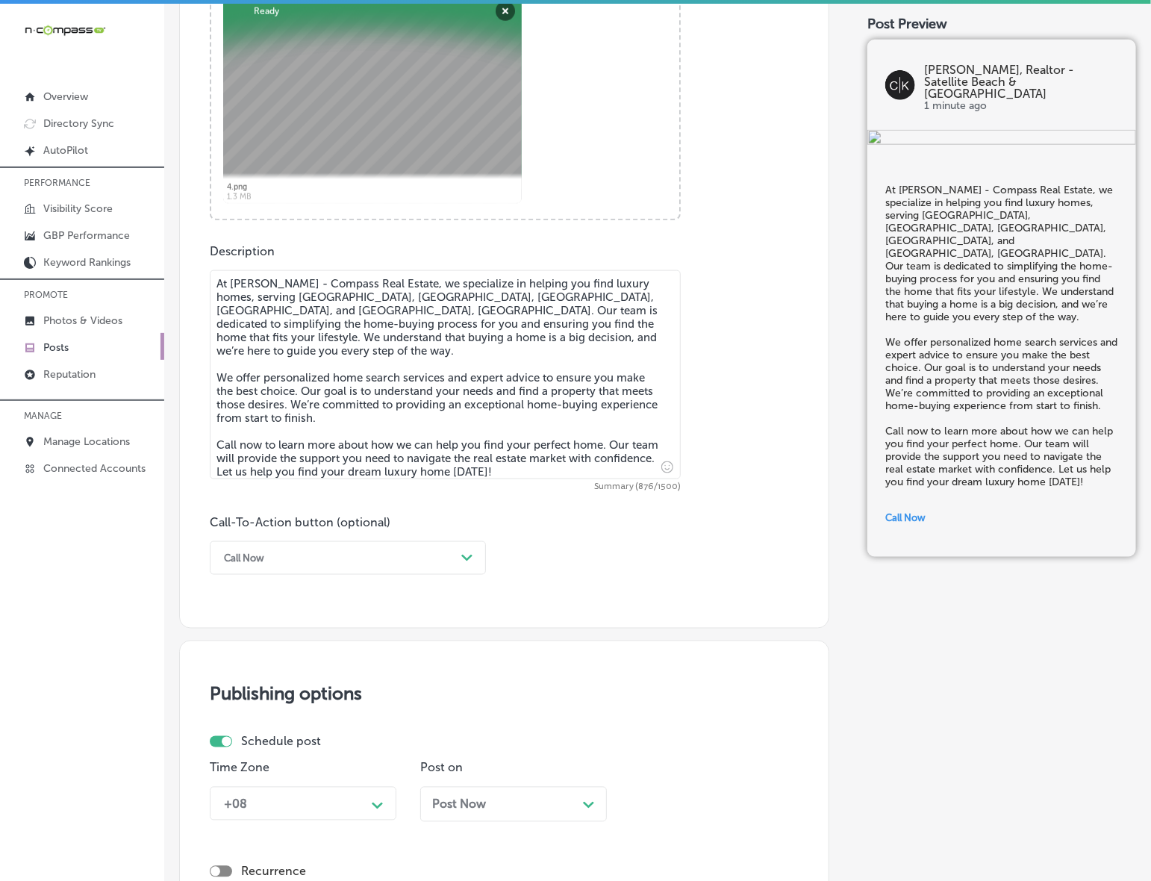
scroll to position [820, 0]
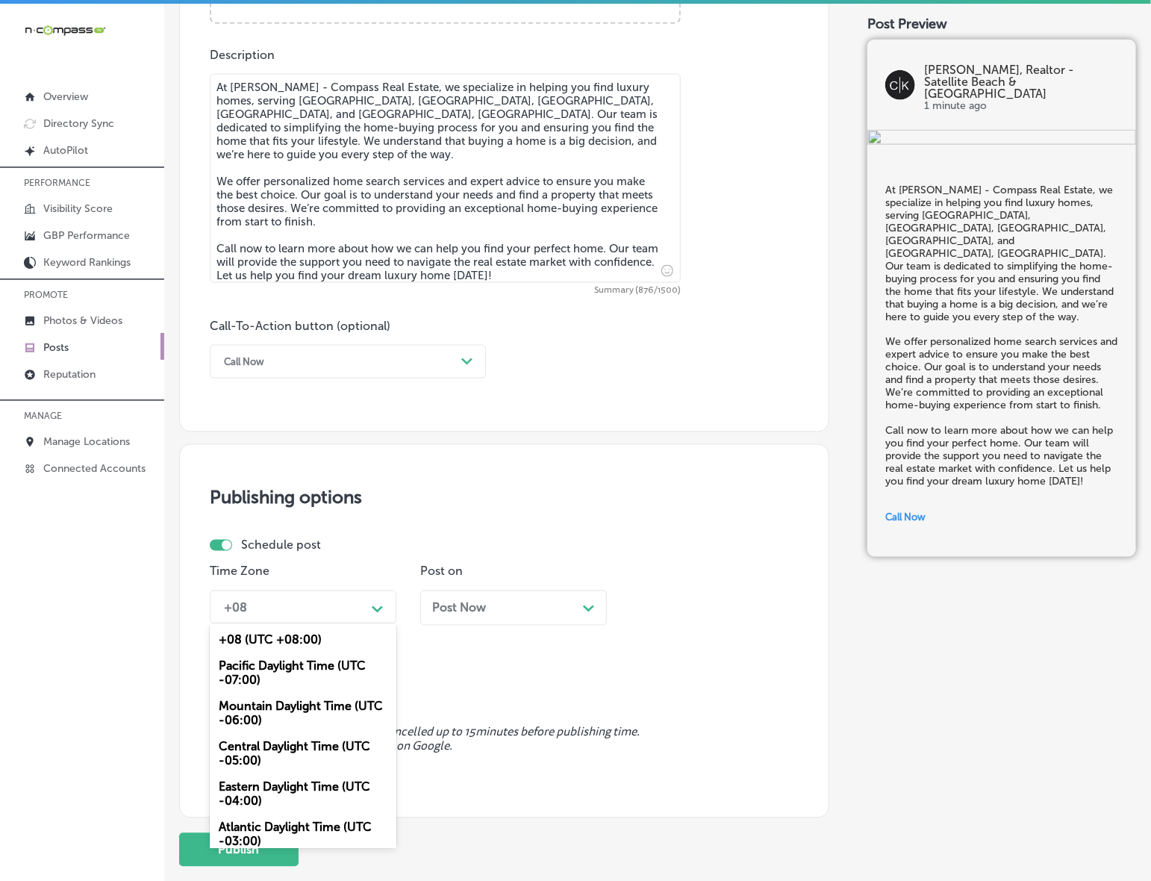
click at [357, 611] on div "+08" at bounding box center [291, 607] width 149 height 26
click at [333, 700] on div "Mountain Daylight Time (UTC -06:00)" at bounding box center [303, 714] width 187 height 40
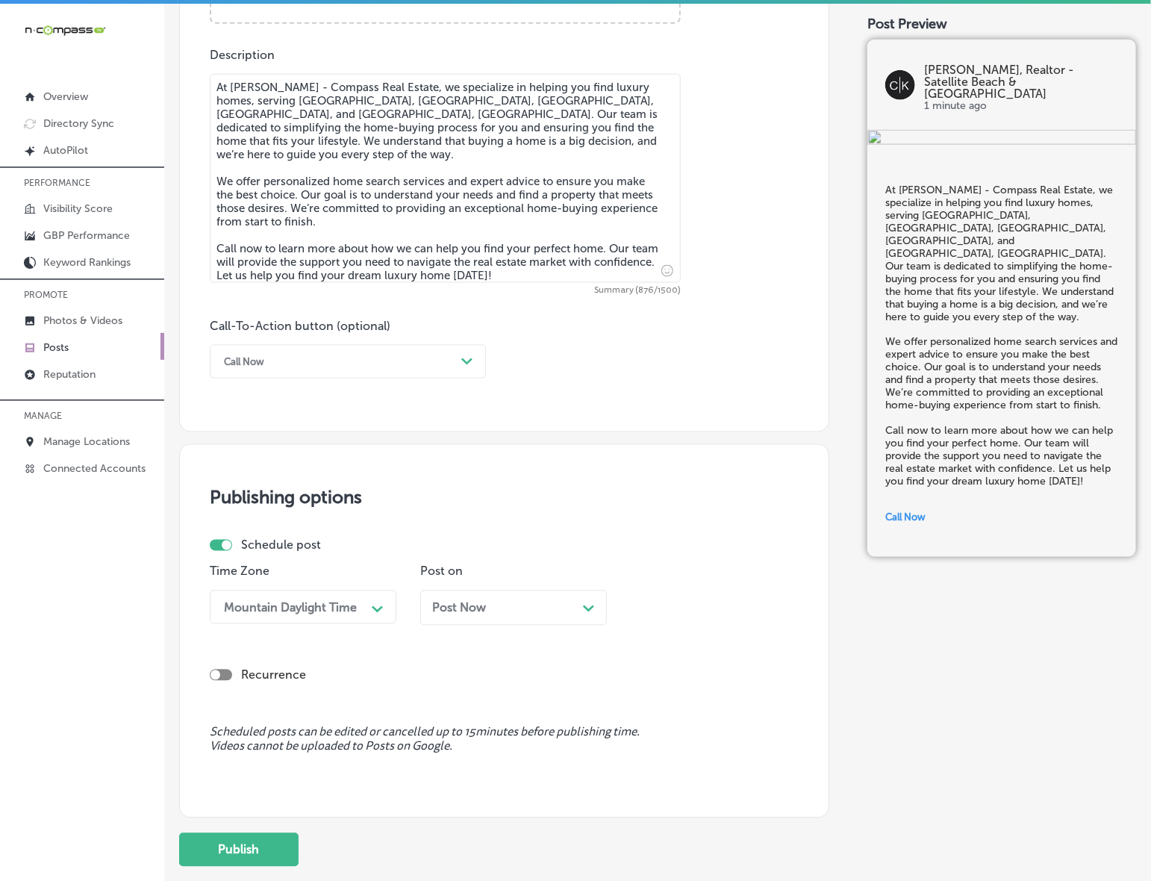
click at [513, 602] on div "Post Now Path Created with Sketch." at bounding box center [513, 608] width 163 height 14
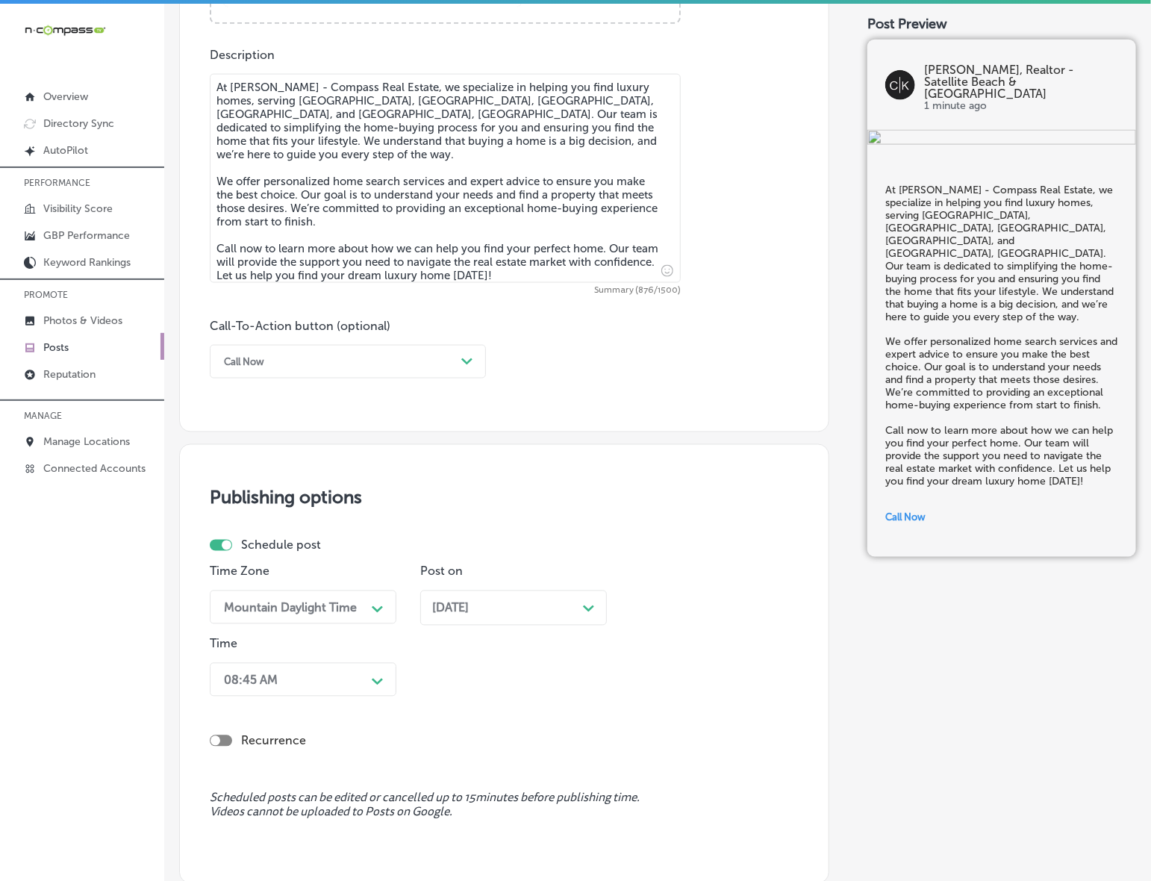
click at [371, 674] on div "08:45 AM Path Created with Sketch." at bounding box center [303, 680] width 187 height 34
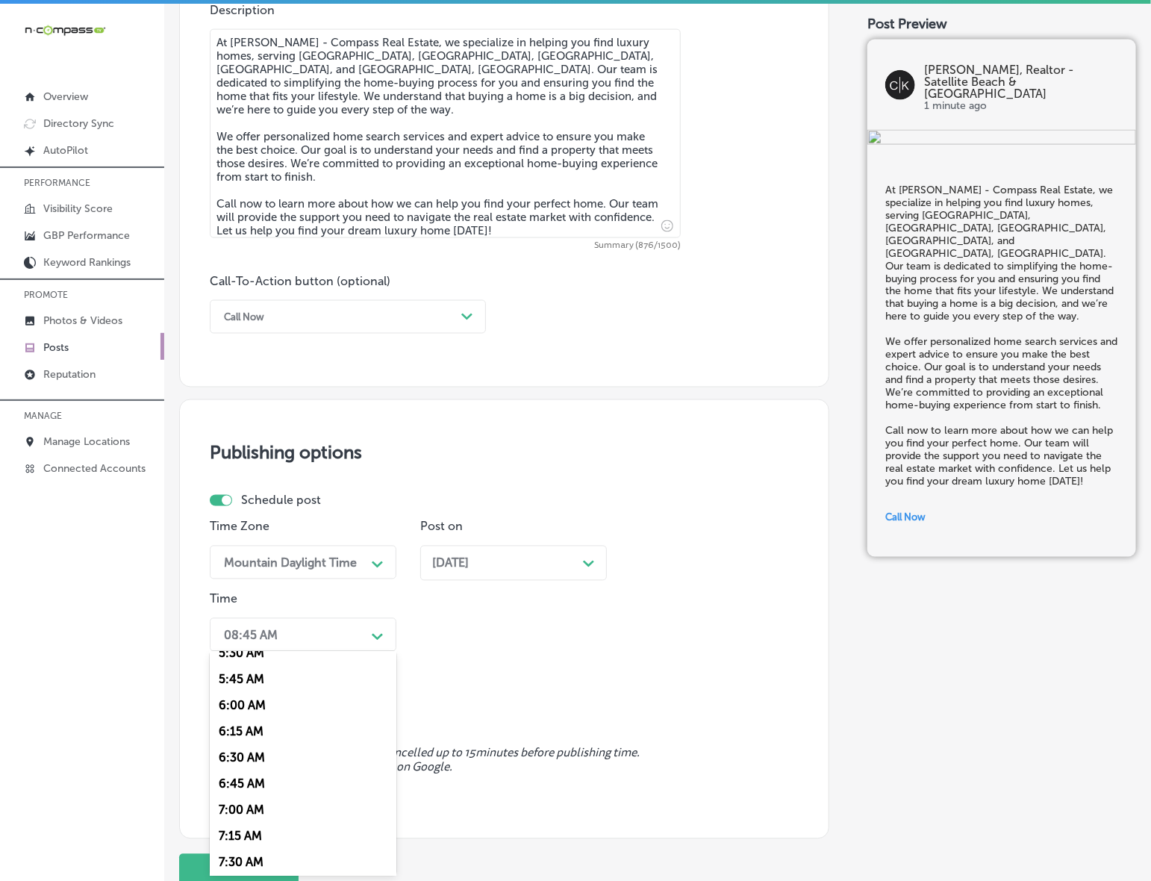
scroll to position [653, 0]
click at [255, 735] on div "7:00 AM" at bounding box center [303, 746] width 187 height 26
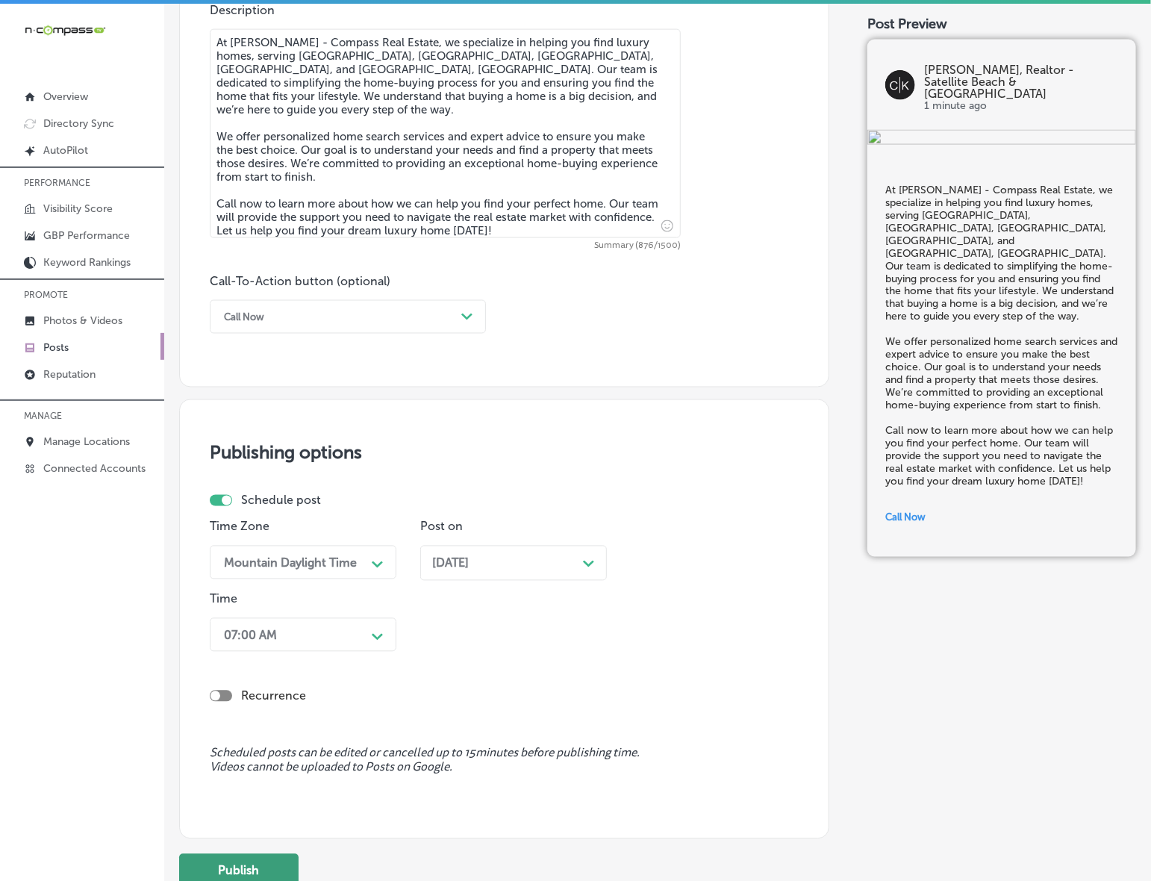
click at [284, 862] on button "Publish" at bounding box center [238, 871] width 119 height 34
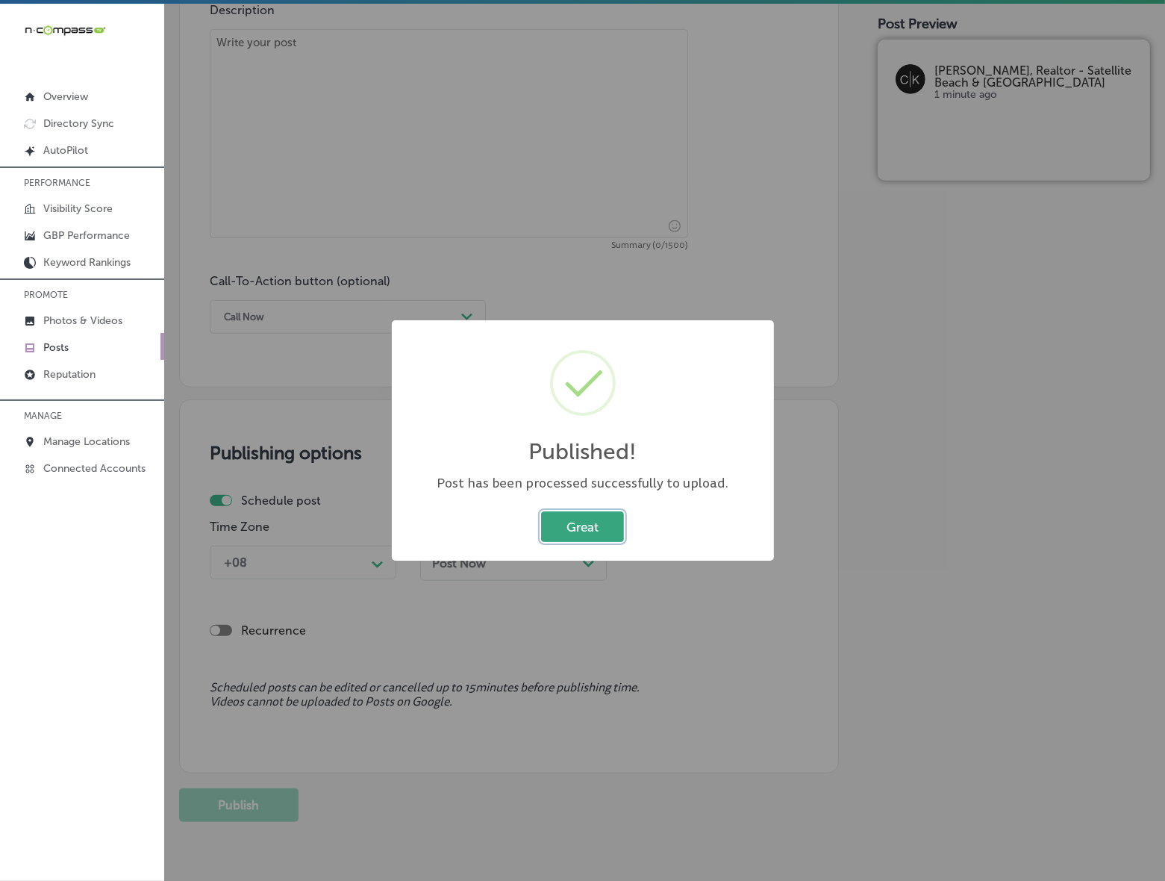
click at [586, 517] on button "Great" at bounding box center [582, 526] width 83 height 31
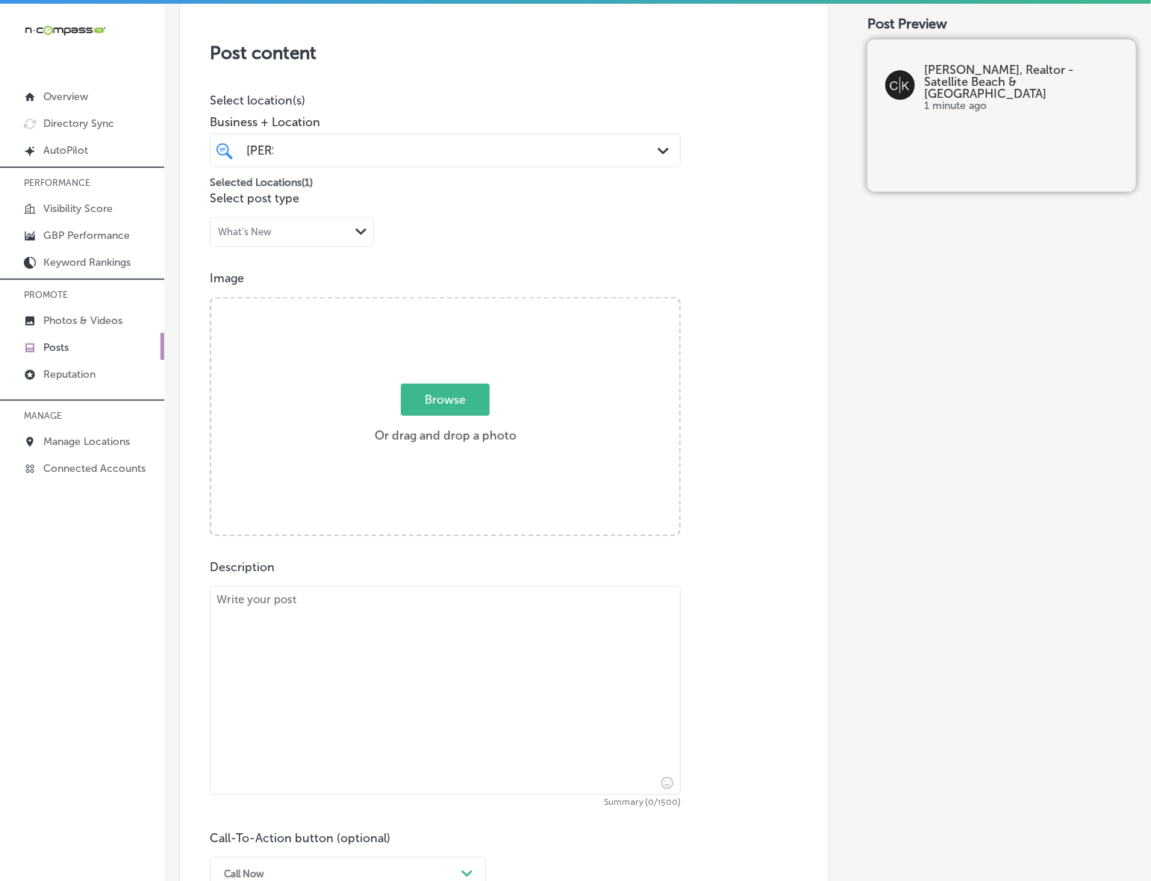
scroll to position [305, 0]
click at [439, 418] on label "Browse Or drag and drop a photo" at bounding box center [446, 421] width 154 height 66
click at [439, 306] on input "Browse Or drag and drop a photo" at bounding box center [445, 304] width 468 height 4
type input "C:\fakepath\[PERSON_NAME] Compass (1080 x 1080 px) (1).png"
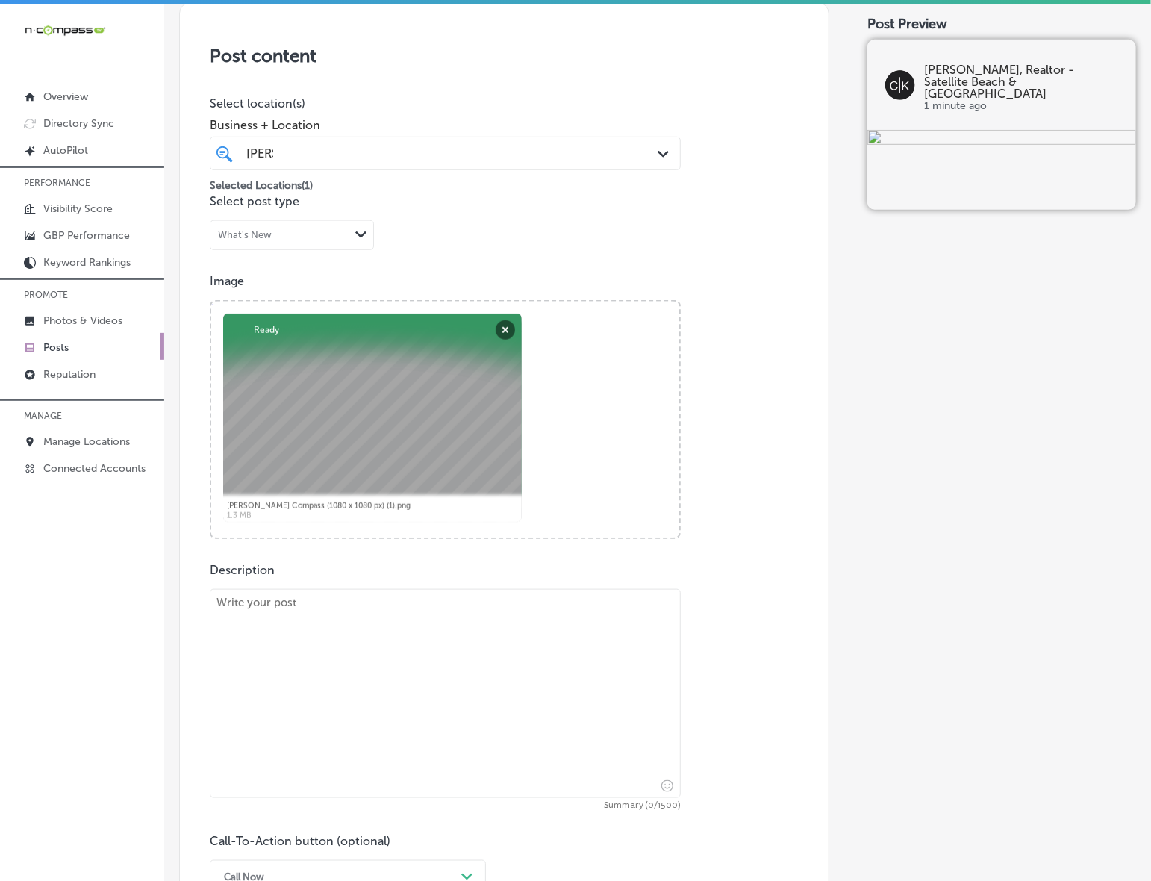
click at [493, 641] on textarea at bounding box center [445, 693] width 471 height 209
paste textarea "Selling your home doesn’t have to be stressful, especially with [PERSON_NAME] -…"
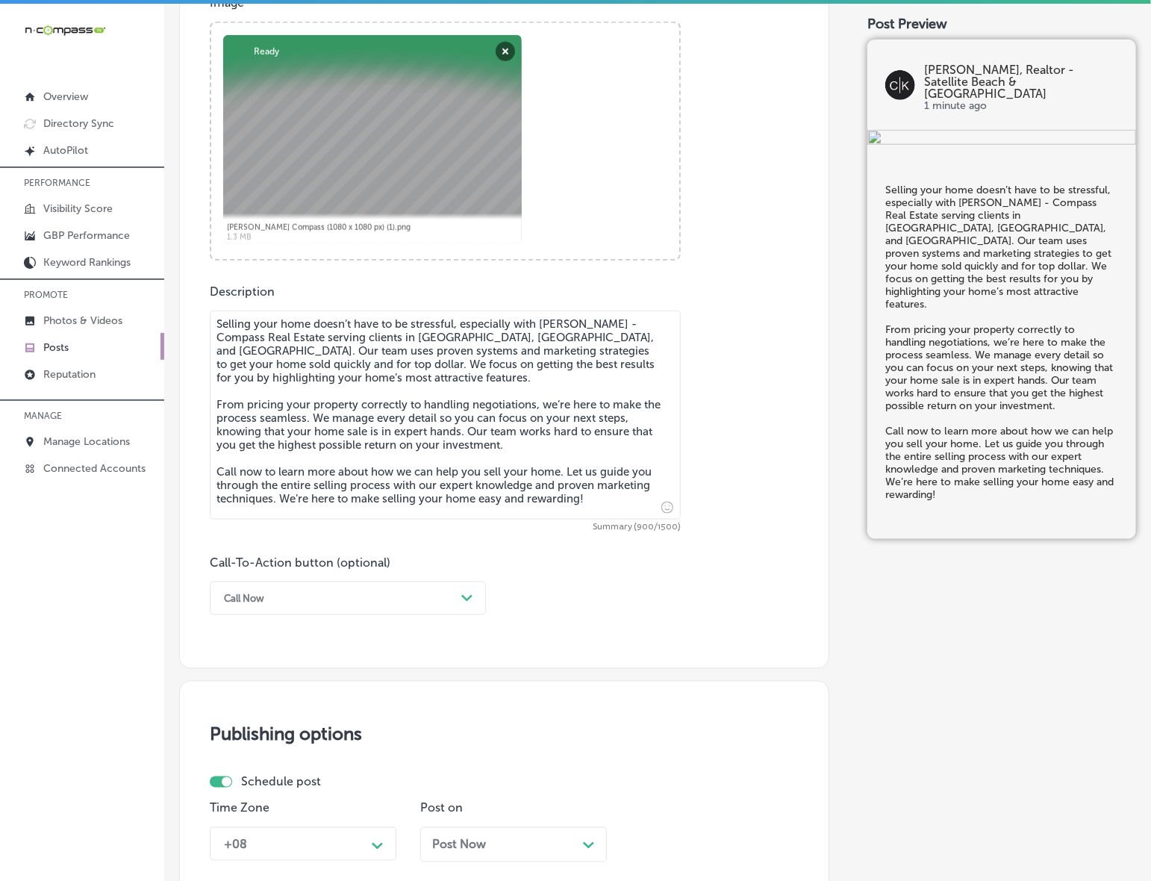
scroll to position [585, 0]
type textarea "Selling your home doesn’t have to be stressful, especially with [PERSON_NAME] -…"
click at [464, 599] on div "Path Created with Sketch." at bounding box center [467, 597] width 12 height 12
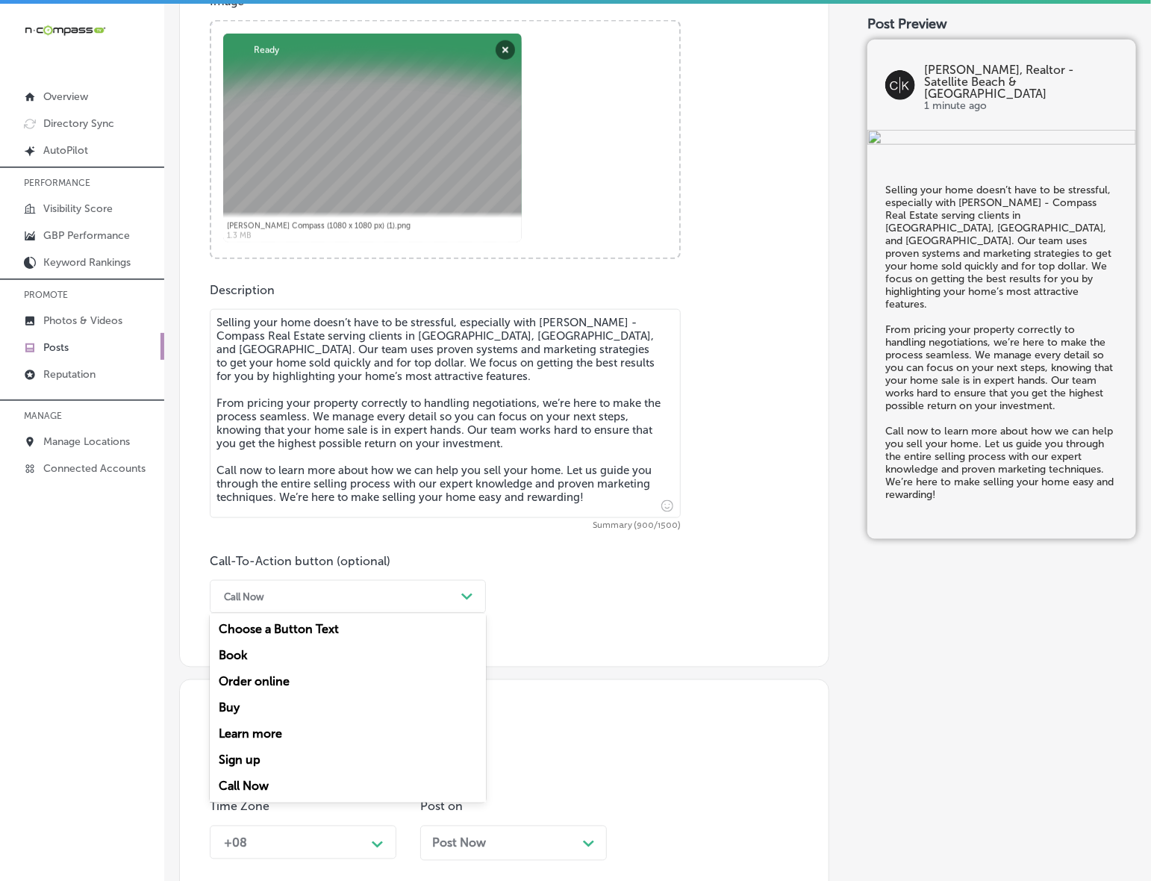
click at [261, 788] on div "Call Now" at bounding box center [348, 786] width 276 height 26
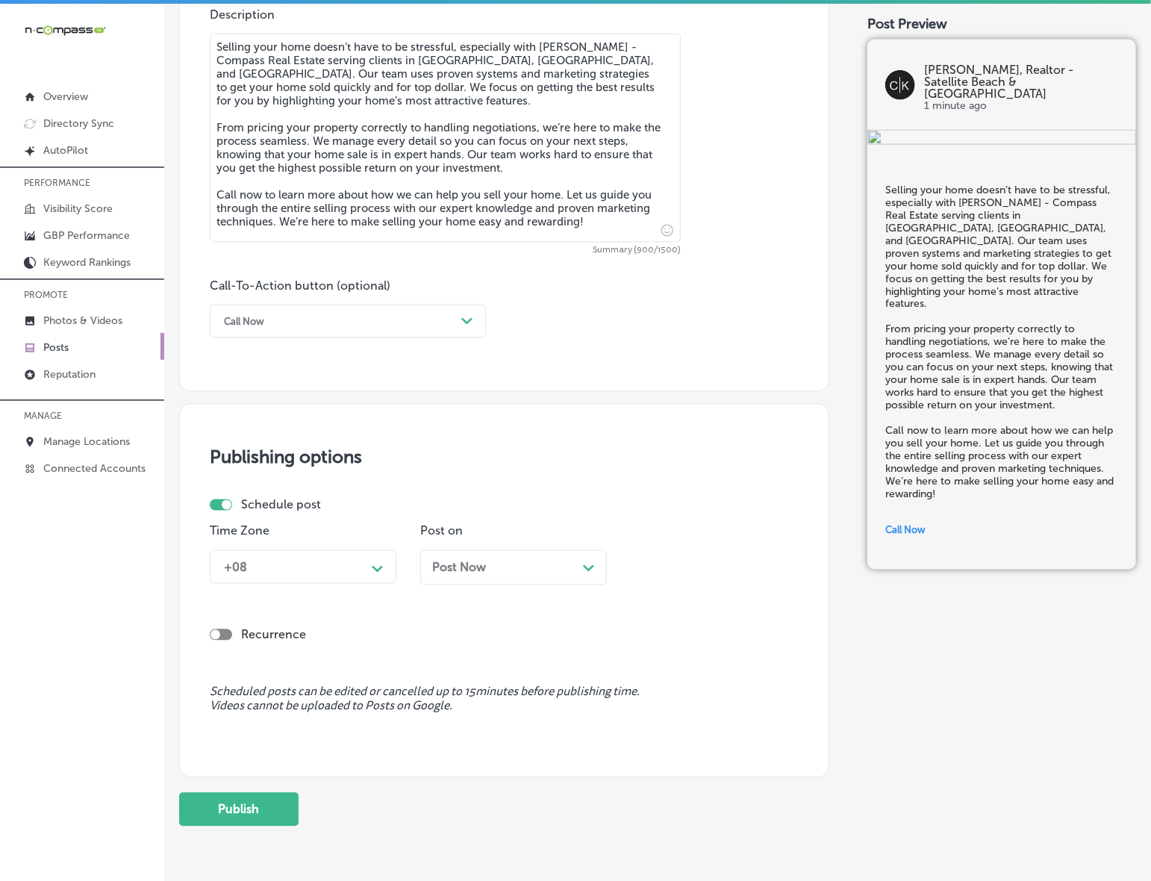
scroll to position [865, 0]
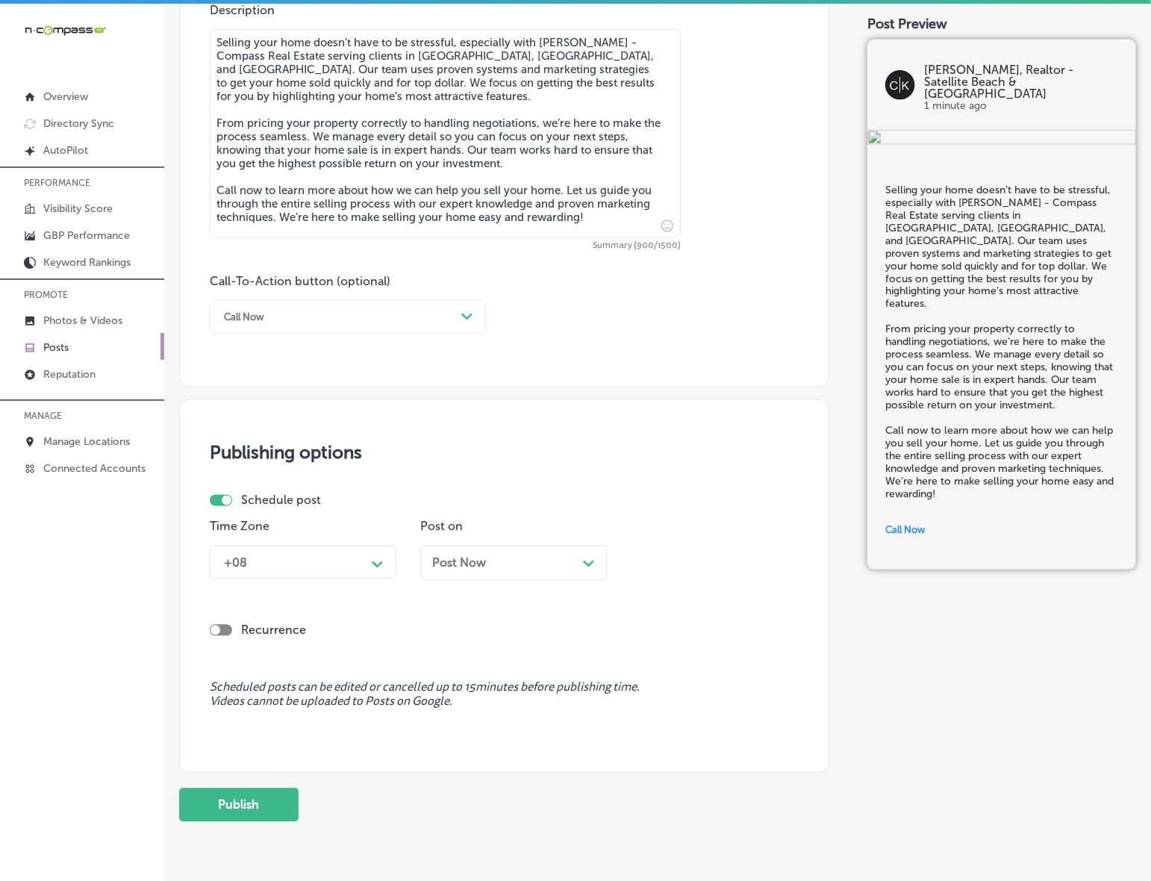
click at [364, 565] on div "+08" at bounding box center [291, 562] width 149 height 26
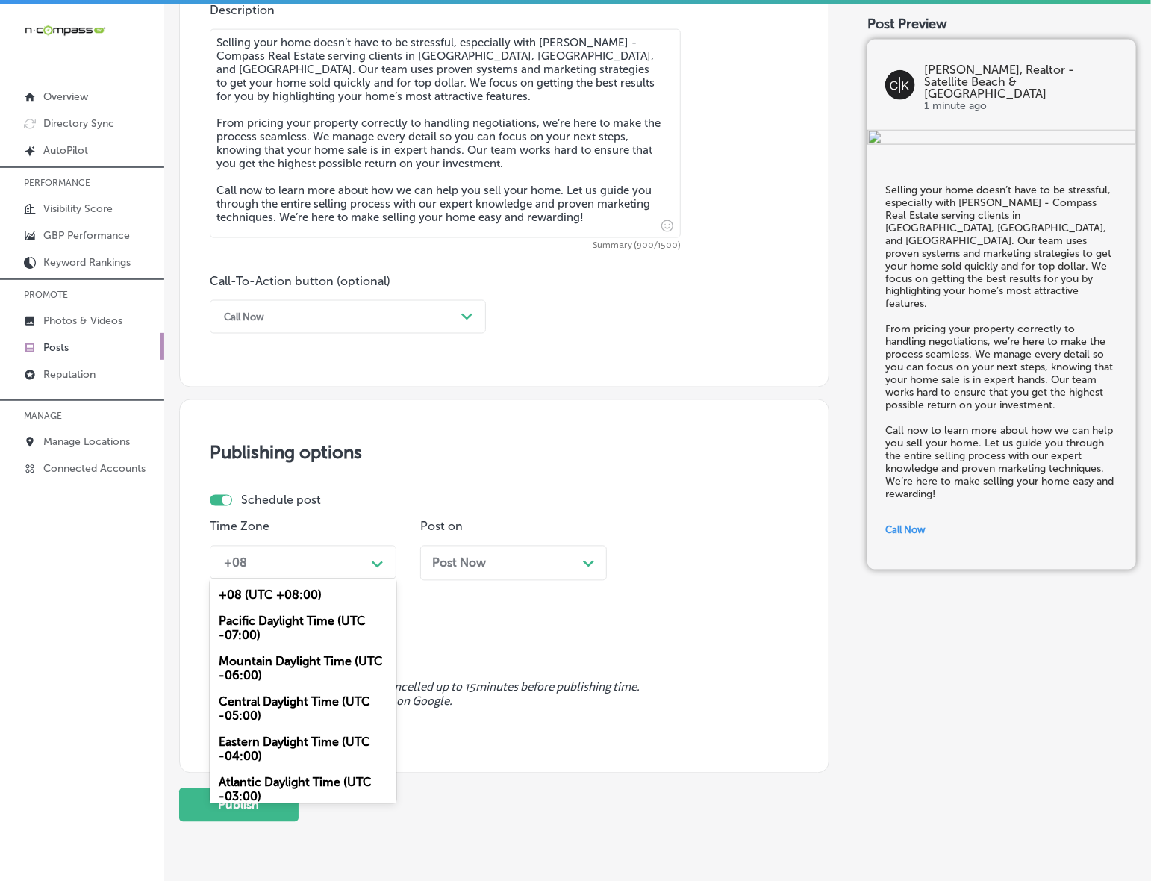
click at [323, 667] on div "Mountain Daylight Time (UTC -06:00)" at bounding box center [303, 669] width 187 height 40
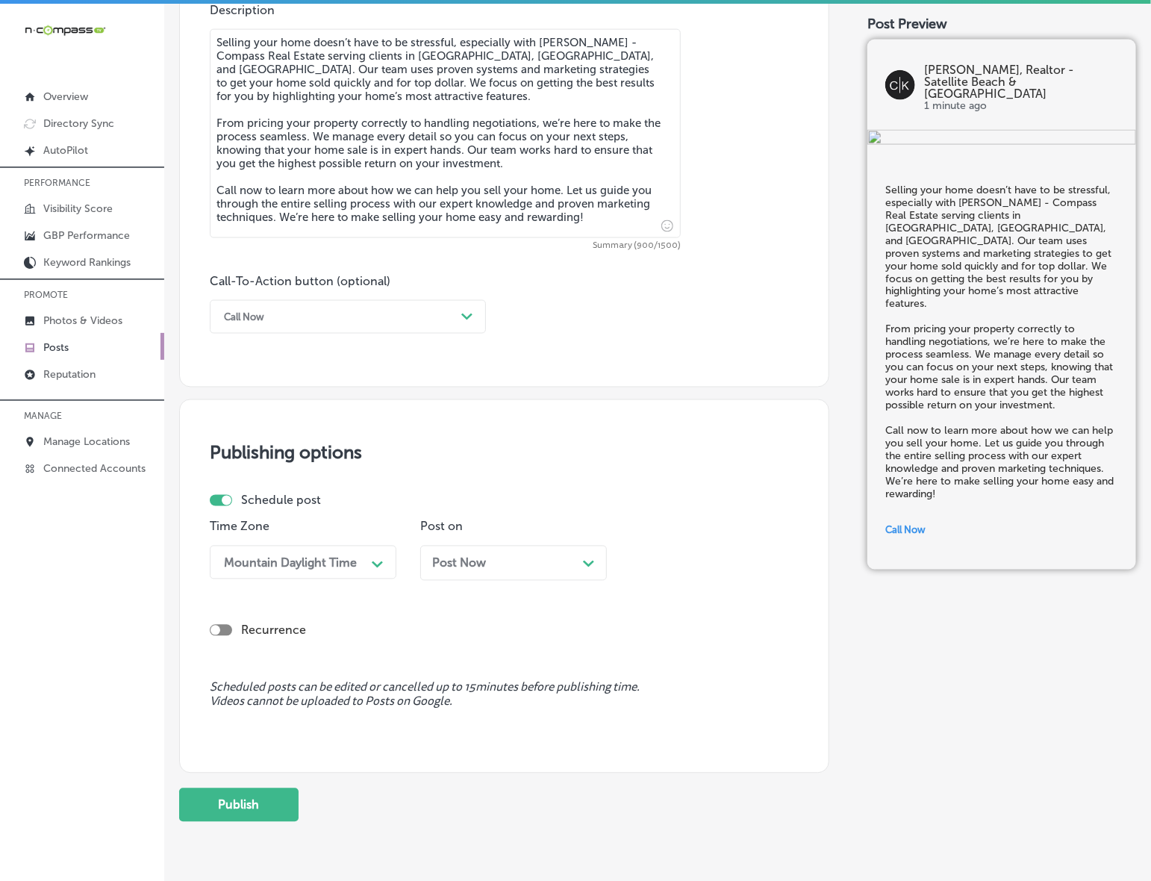
click at [480, 571] on div "Post Now Path Created with Sketch." at bounding box center [513, 563] width 187 height 35
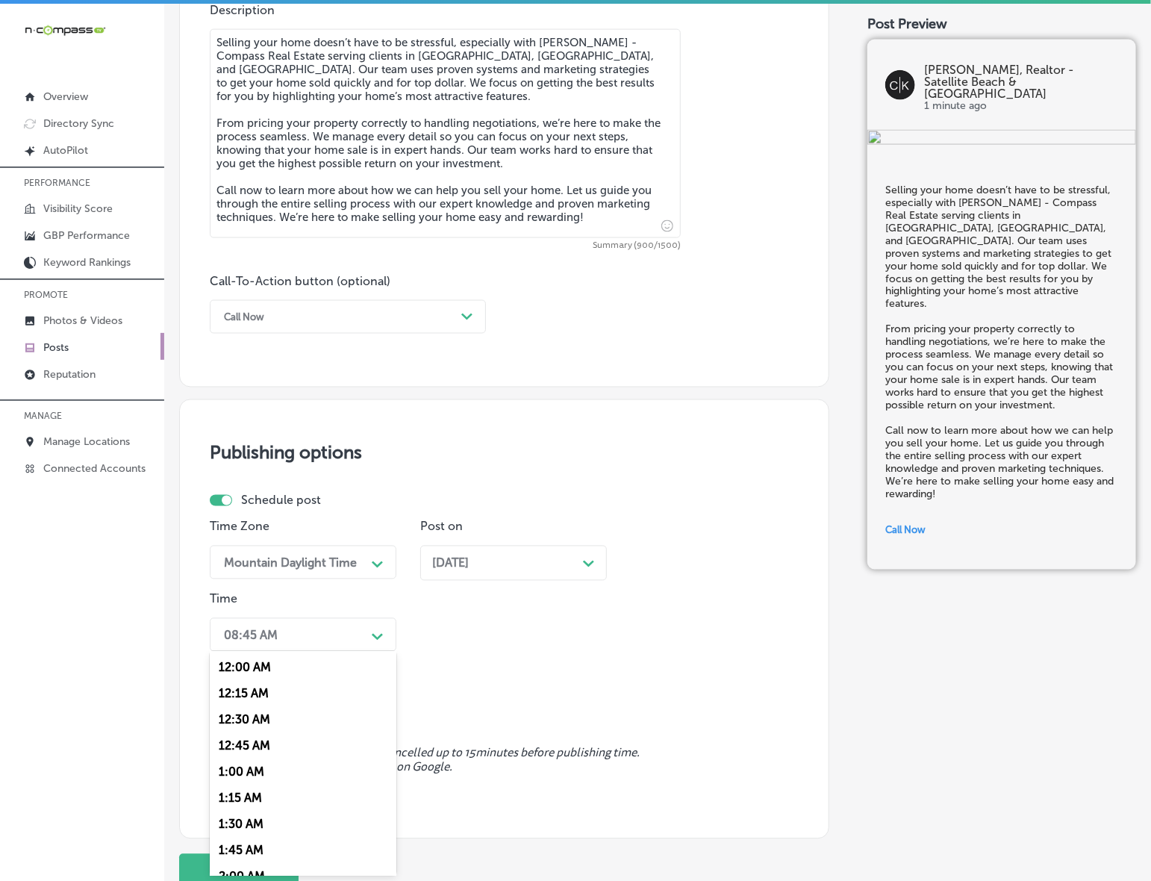
click at [375, 634] on icon "Path Created with Sketch." at bounding box center [377, 637] width 11 height 7
click at [228, 834] on div "7:00 AM" at bounding box center [303, 839] width 187 height 26
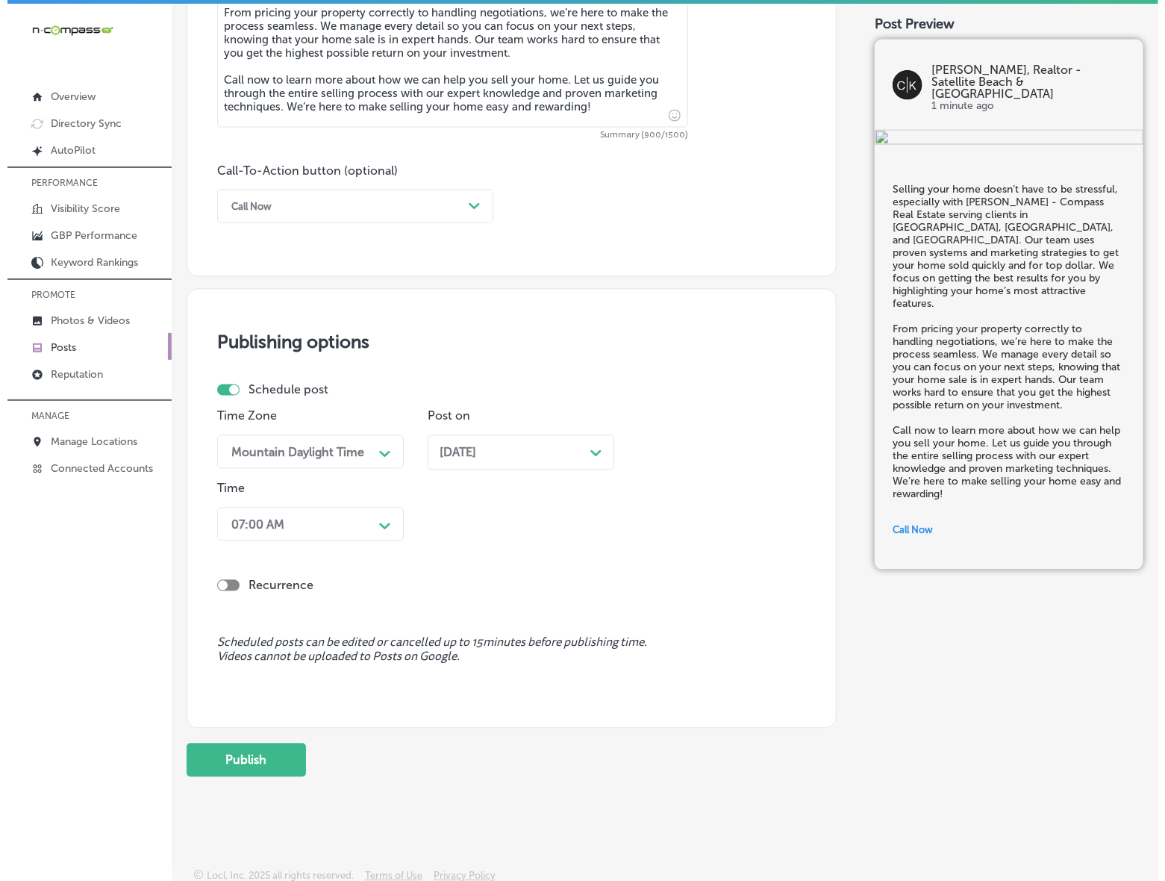
scroll to position [979, 0]
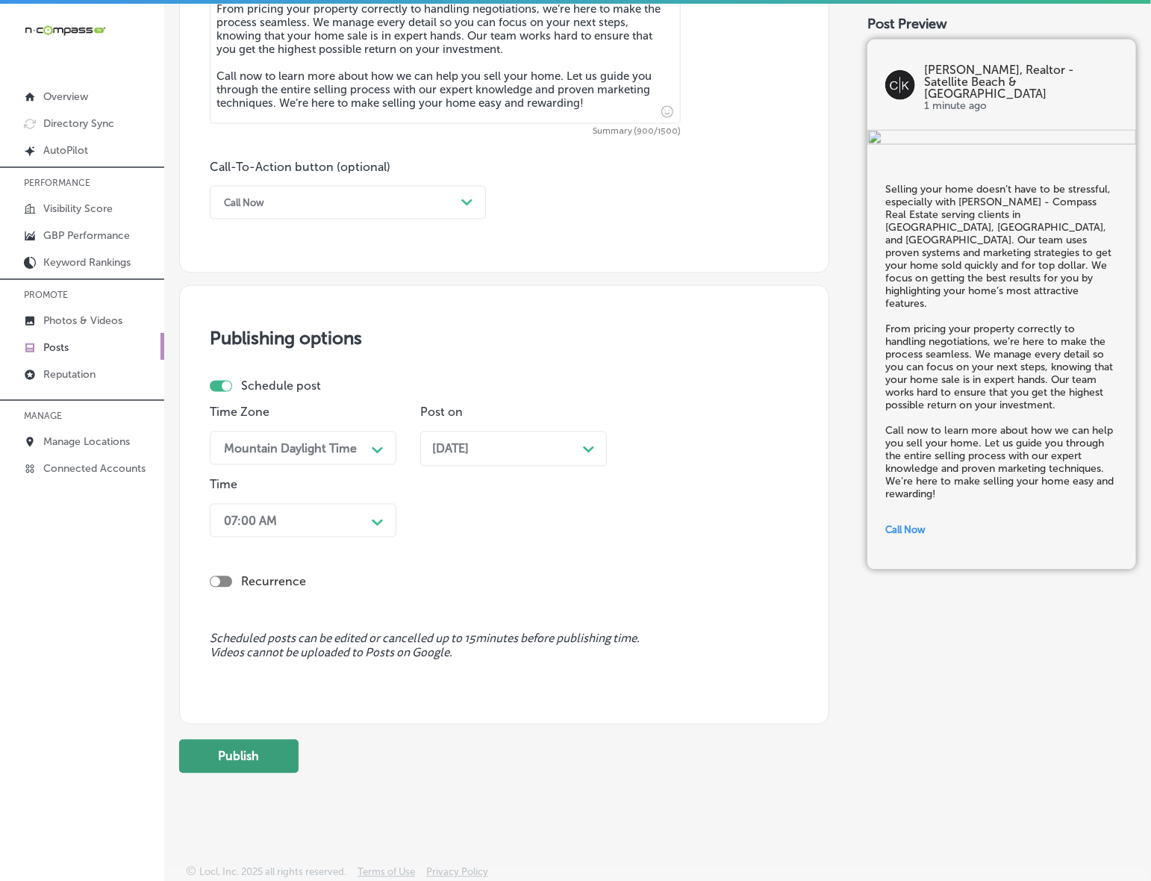
click at [271, 766] on button "Publish" at bounding box center [238, 757] width 119 height 34
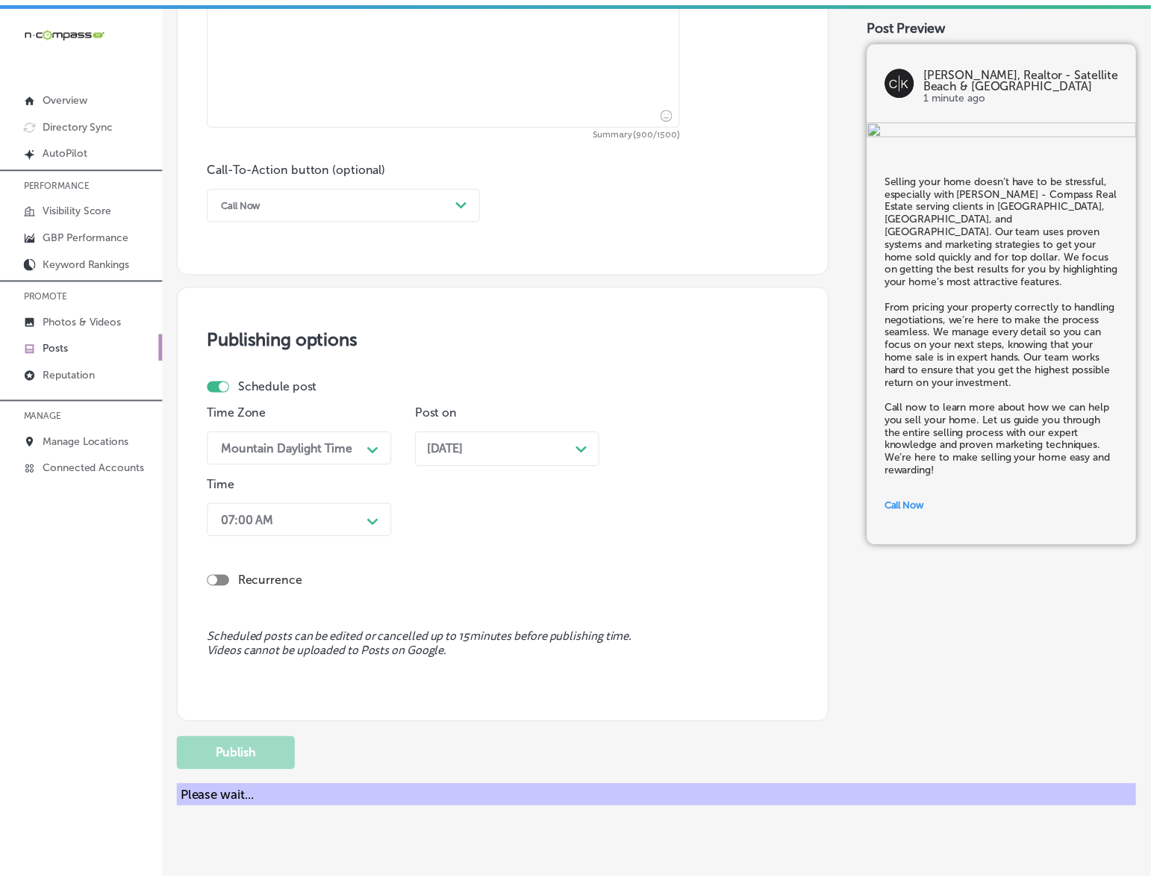
scroll to position [913, 0]
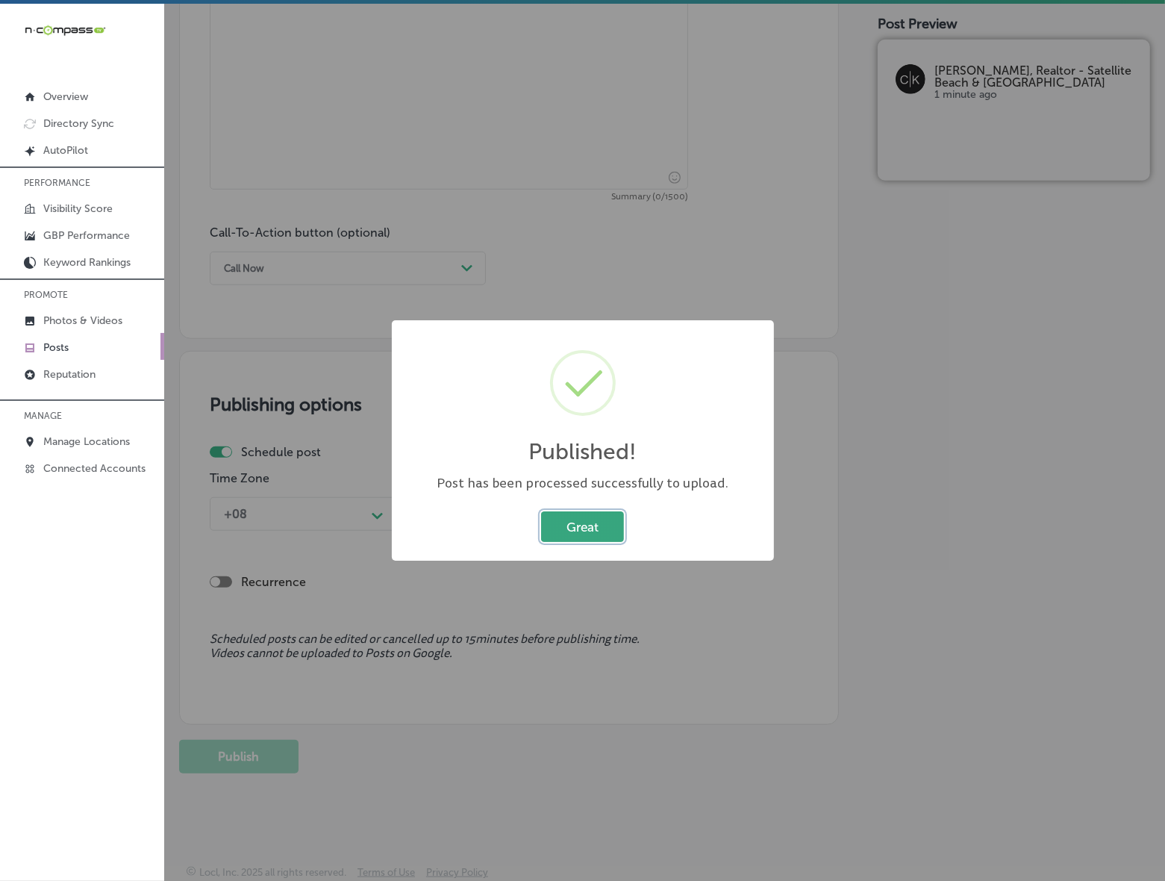
click at [580, 525] on button "Great" at bounding box center [582, 526] width 83 height 31
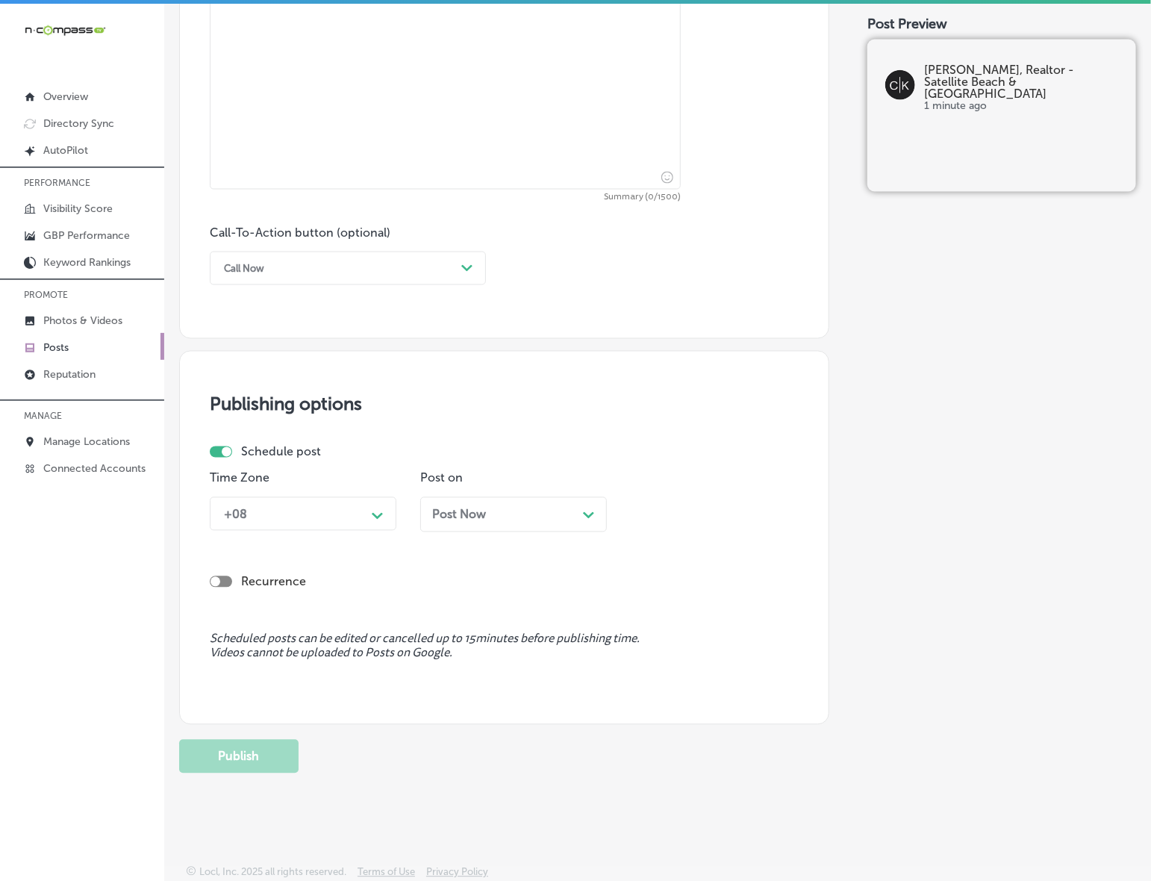
click at [483, 523] on div "Post Now Path Created with Sketch." at bounding box center [513, 514] width 187 height 35
click at [812, 490] on div "Publishing options Schedule post Time Zone +08 Path Created with Sketch. Post o…" at bounding box center [504, 538] width 650 height 374
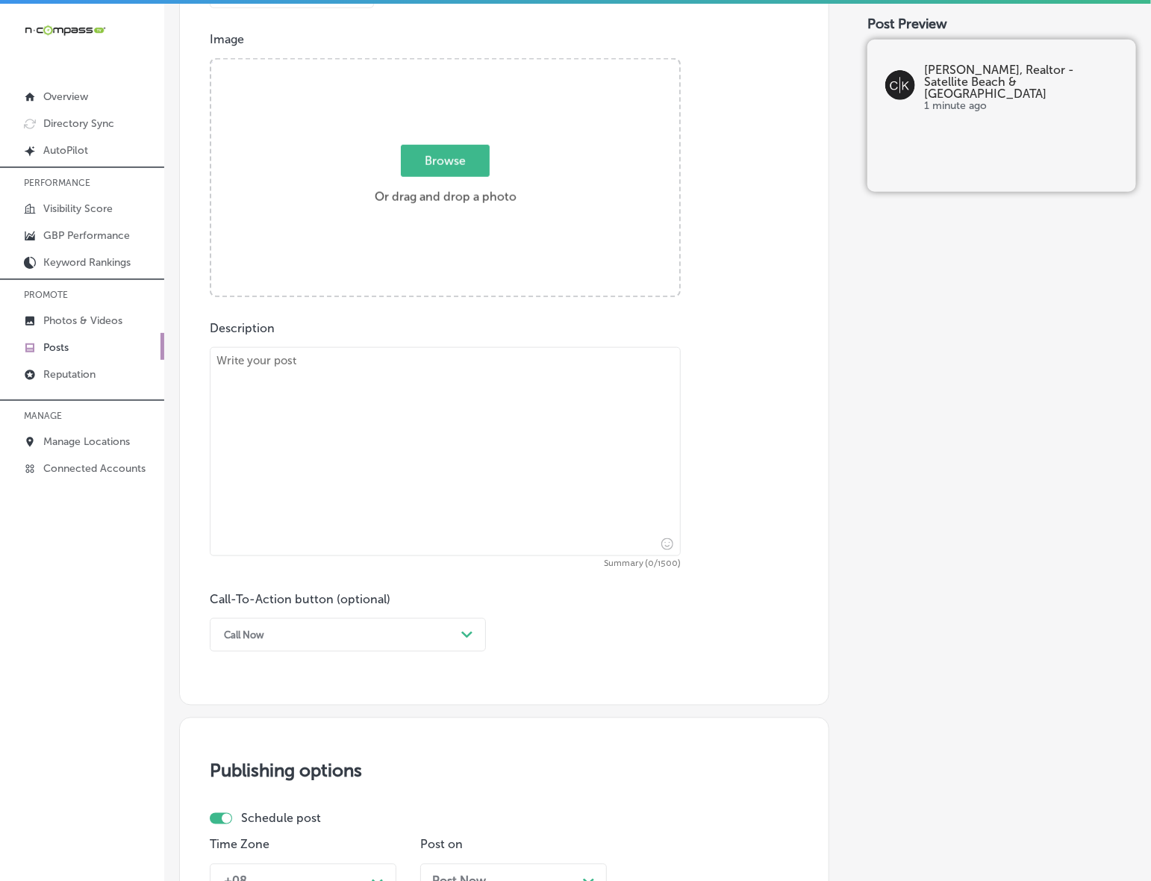
scroll to position [540, 0]
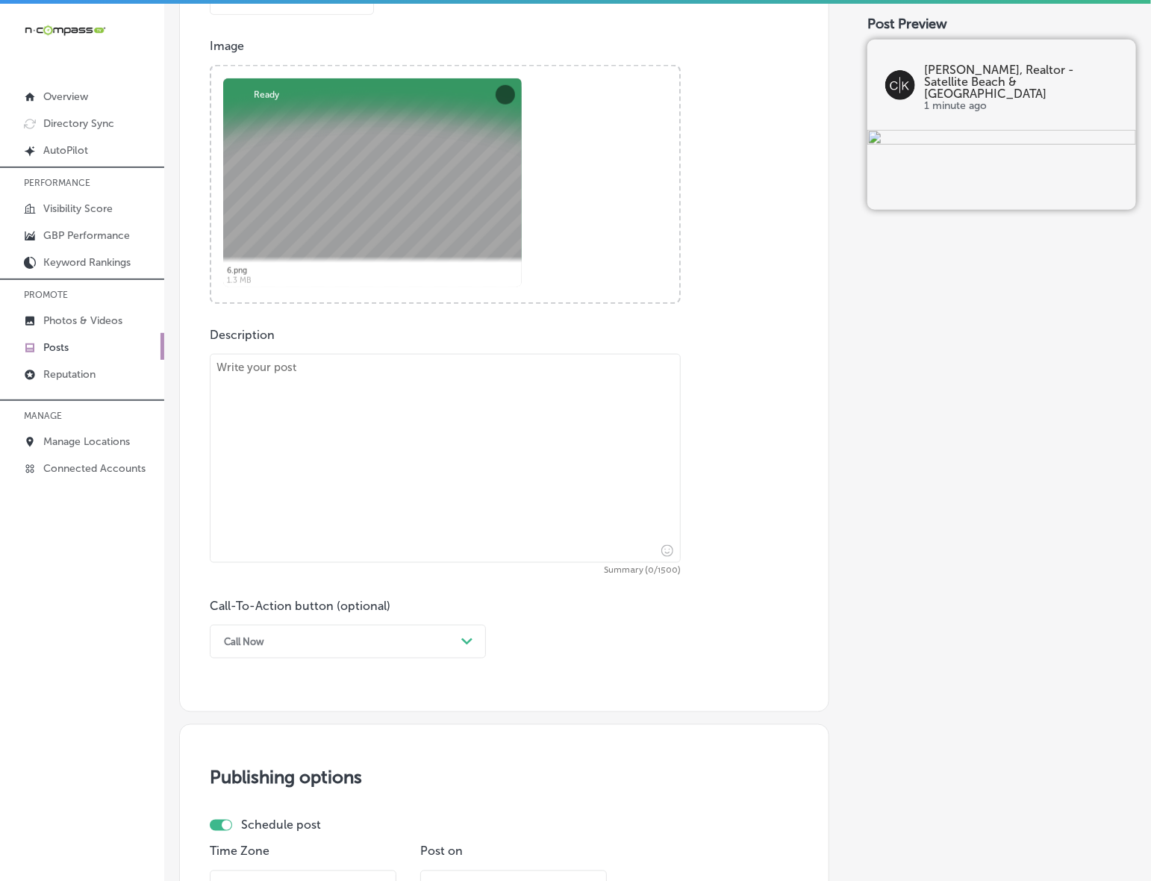
click at [427, 418] on textarea at bounding box center [445, 458] width 471 height 209
paste textarea "Looking to buy or sell a luxury home? [PERSON_NAME] - Compass Real Estate is yo…"
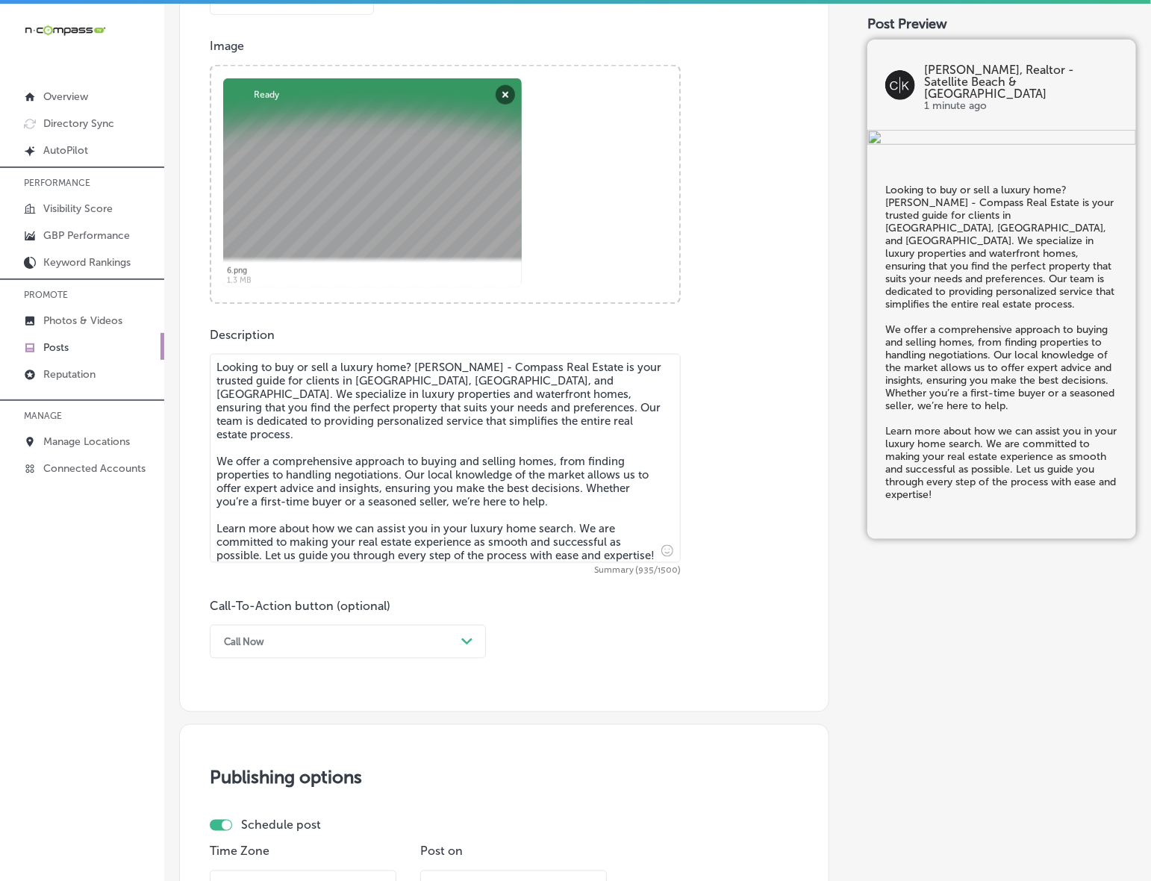
type textarea "Looking to buy or sell a luxury home? [PERSON_NAME] - Compass Real Estate is yo…"
click at [455, 642] on div "Call Now" at bounding box center [336, 641] width 239 height 23
click at [272, 775] on div "Learn more" at bounding box center [348, 779] width 276 height 26
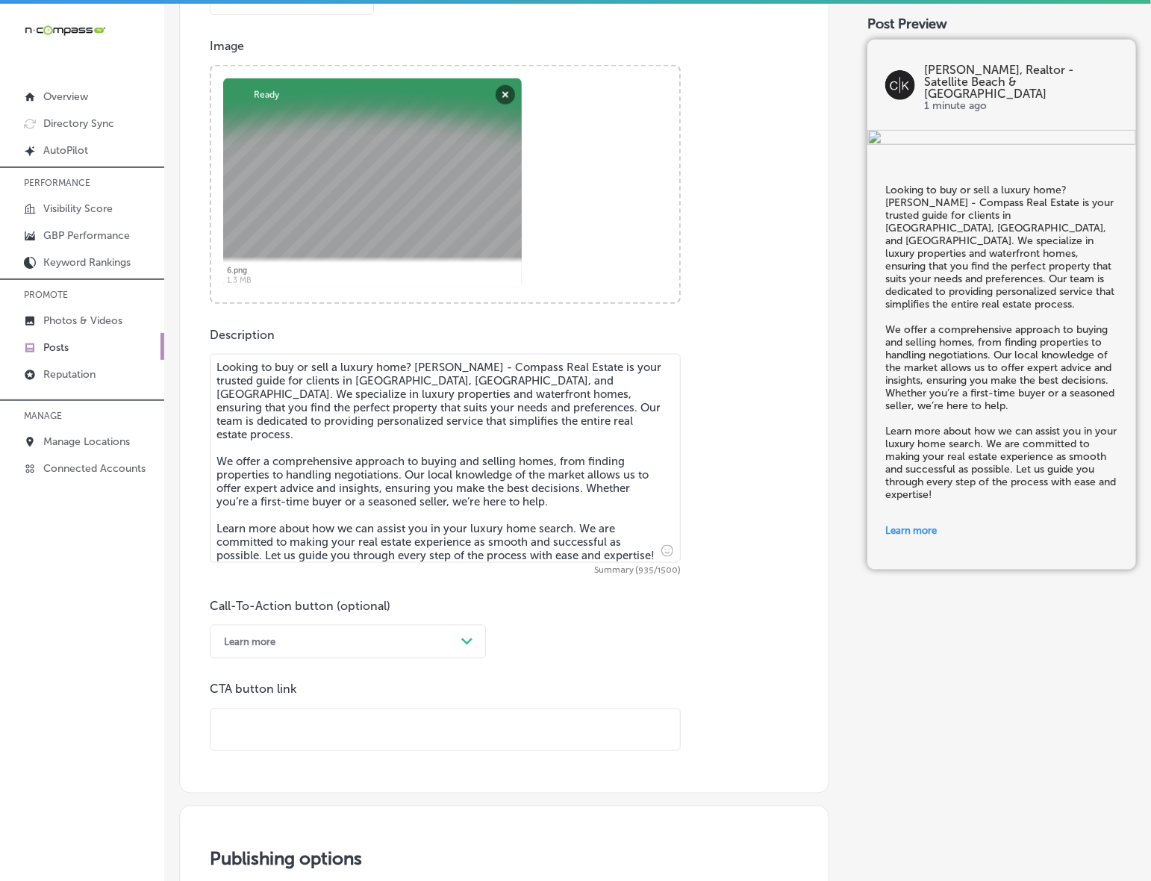
click at [314, 747] on input "text" at bounding box center [446, 729] width 470 height 41
paste input "[URL][DOMAIN_NAME][PERSON_NAME]"
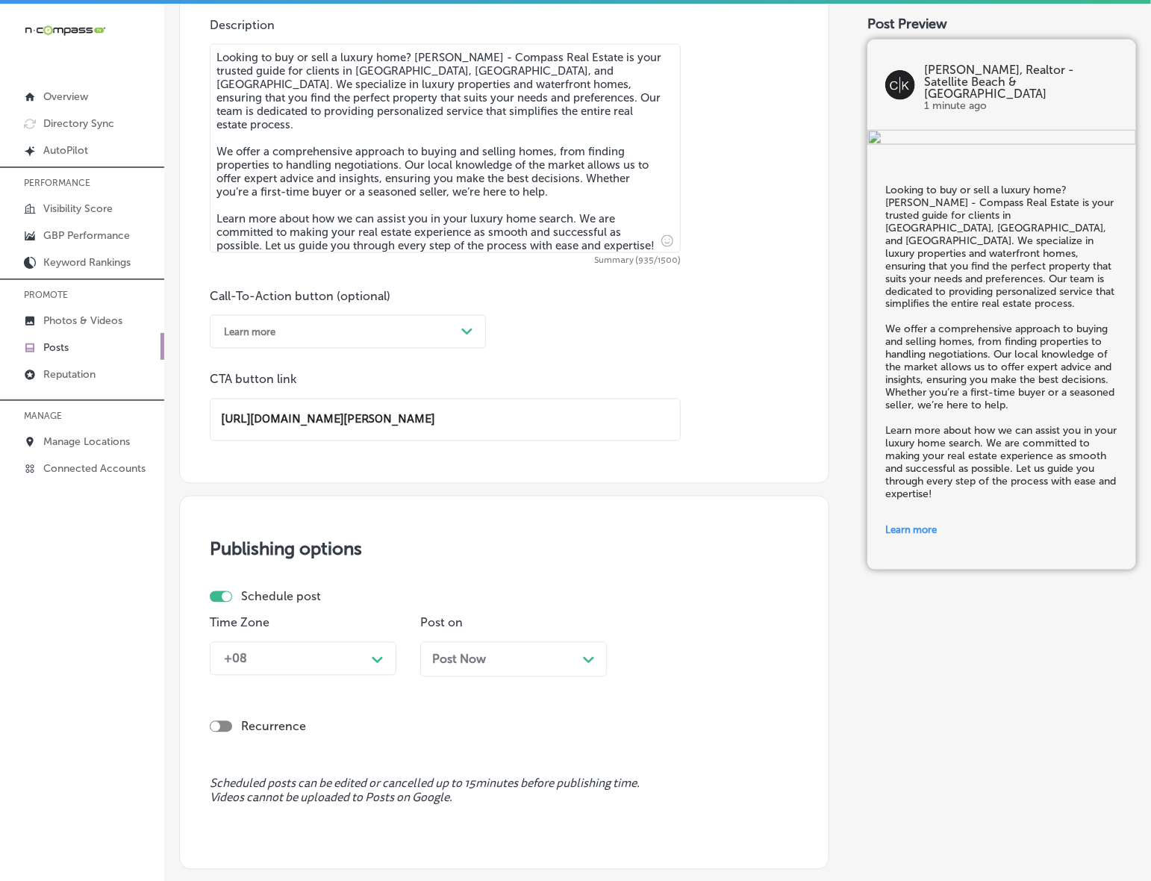
scroll to position [994, 0]
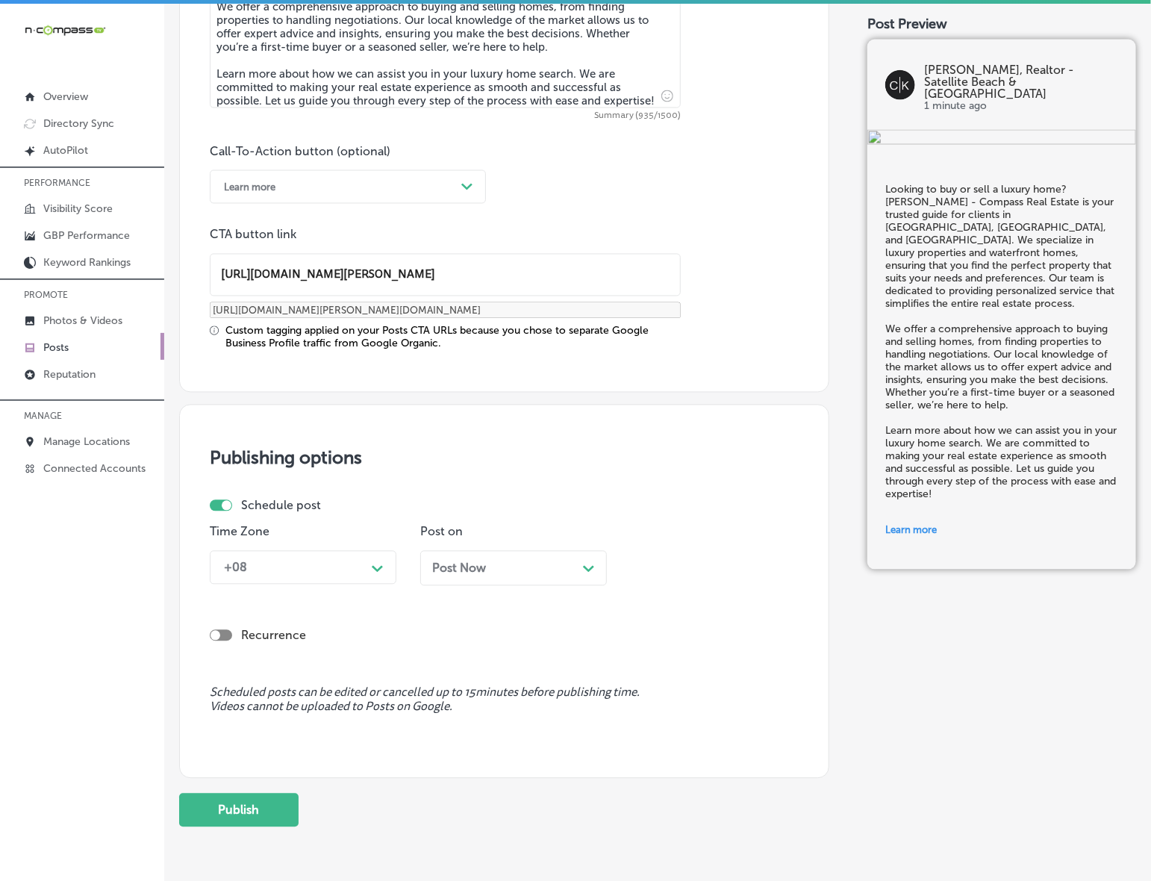
type input "[URL][DOMAIN_NAME][PERSON_NAME]"
click at [362, 577] on div "+08" at bounding box center [291, 568] width 149 height 26
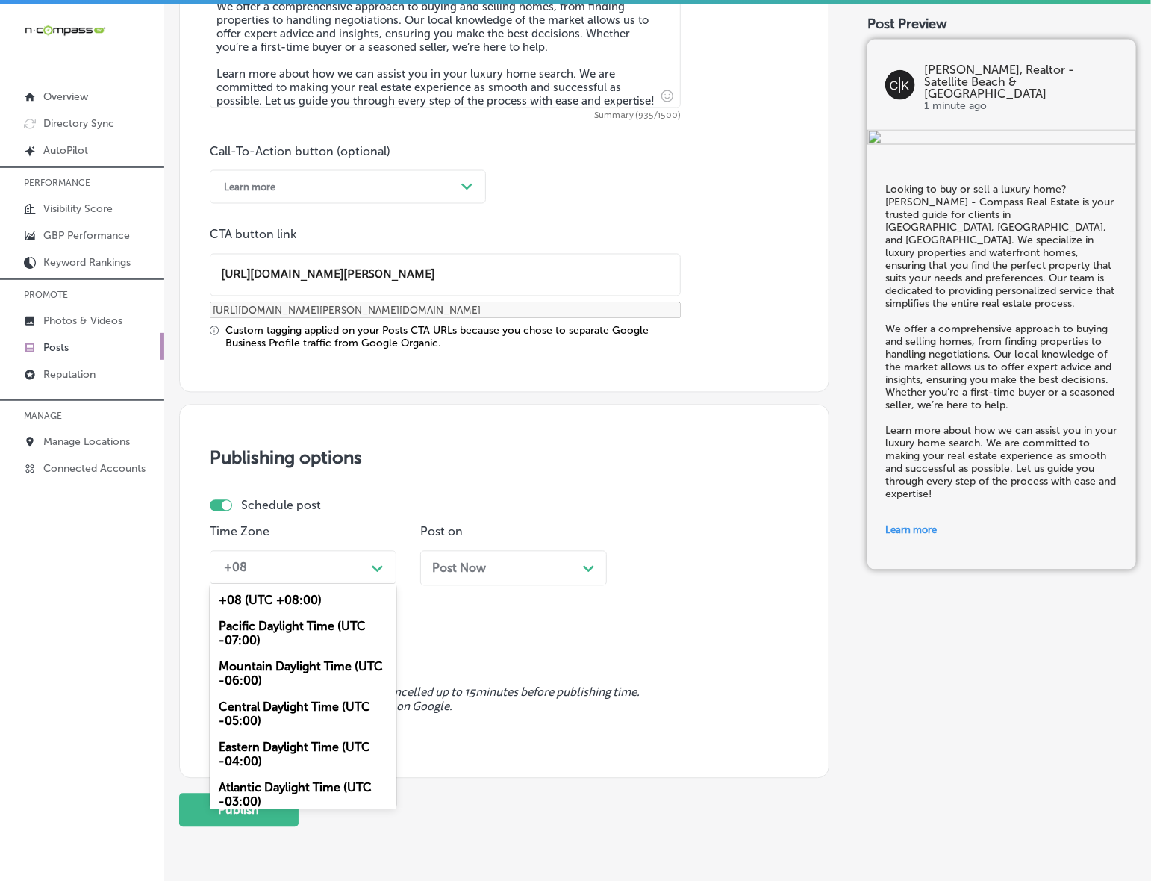
click at [304, 672] on div "Mountain Daylight Time (UTC -06:00)" at bounding box center [303, 674] width 187 height 40
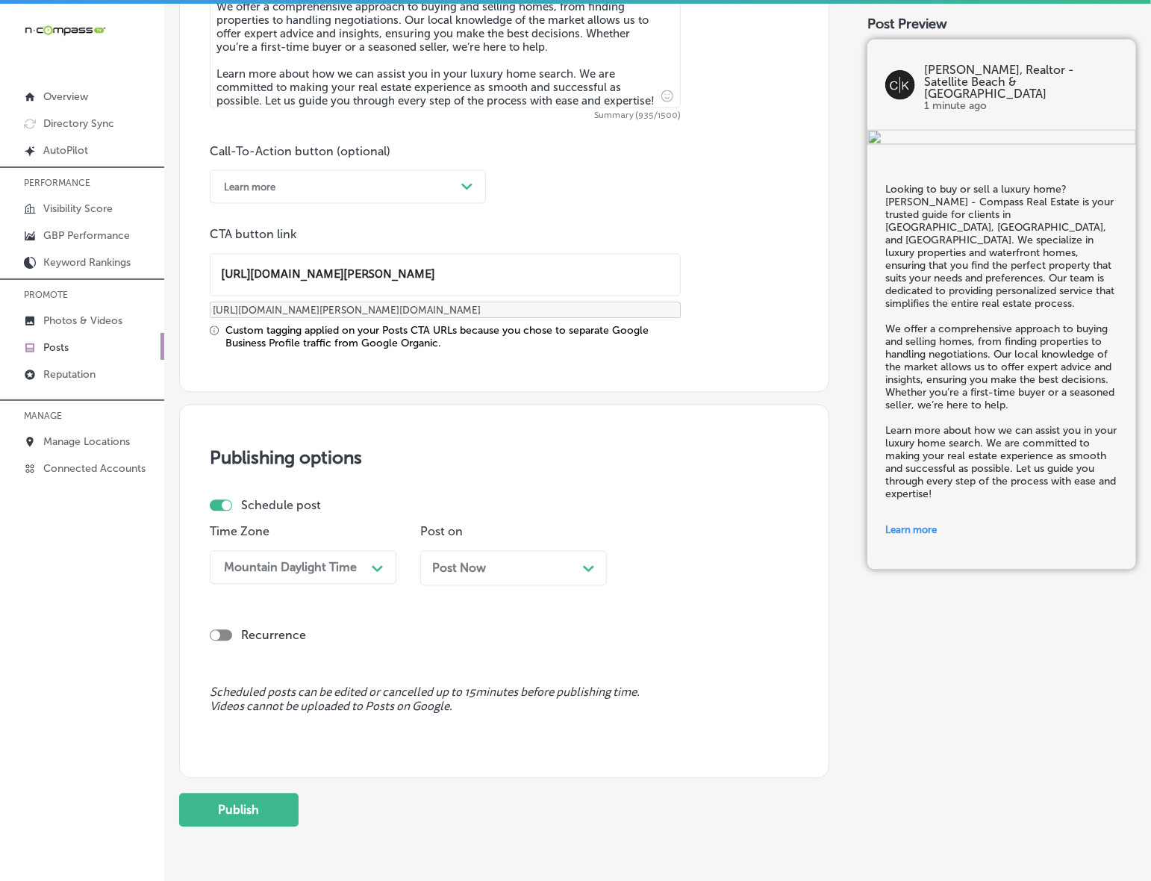
click at [458, 576] on div "Post Now Path Created with Sketch." at bounding box center [513, 568] width 187 height 35
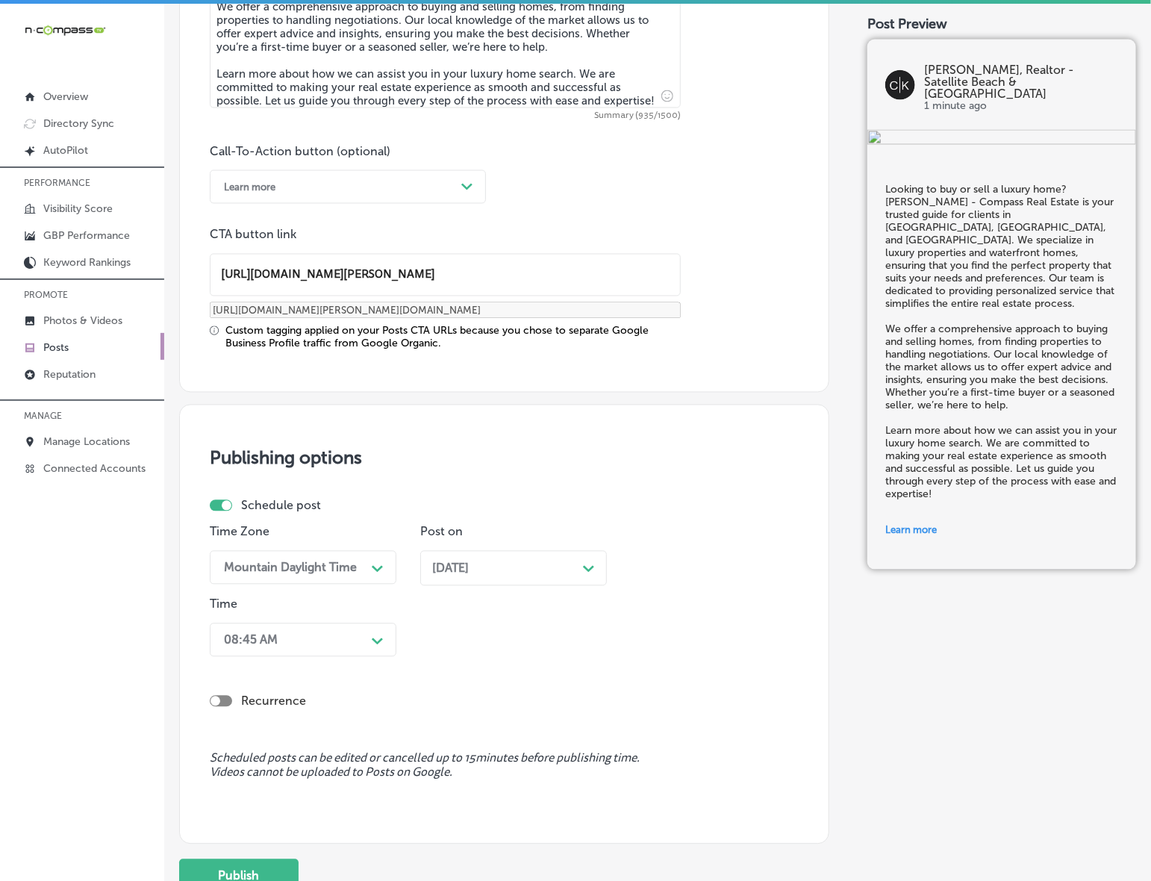
click at [340, 627] on div "08:45 AM" at bounding box center [291, 640] width 149 height 26
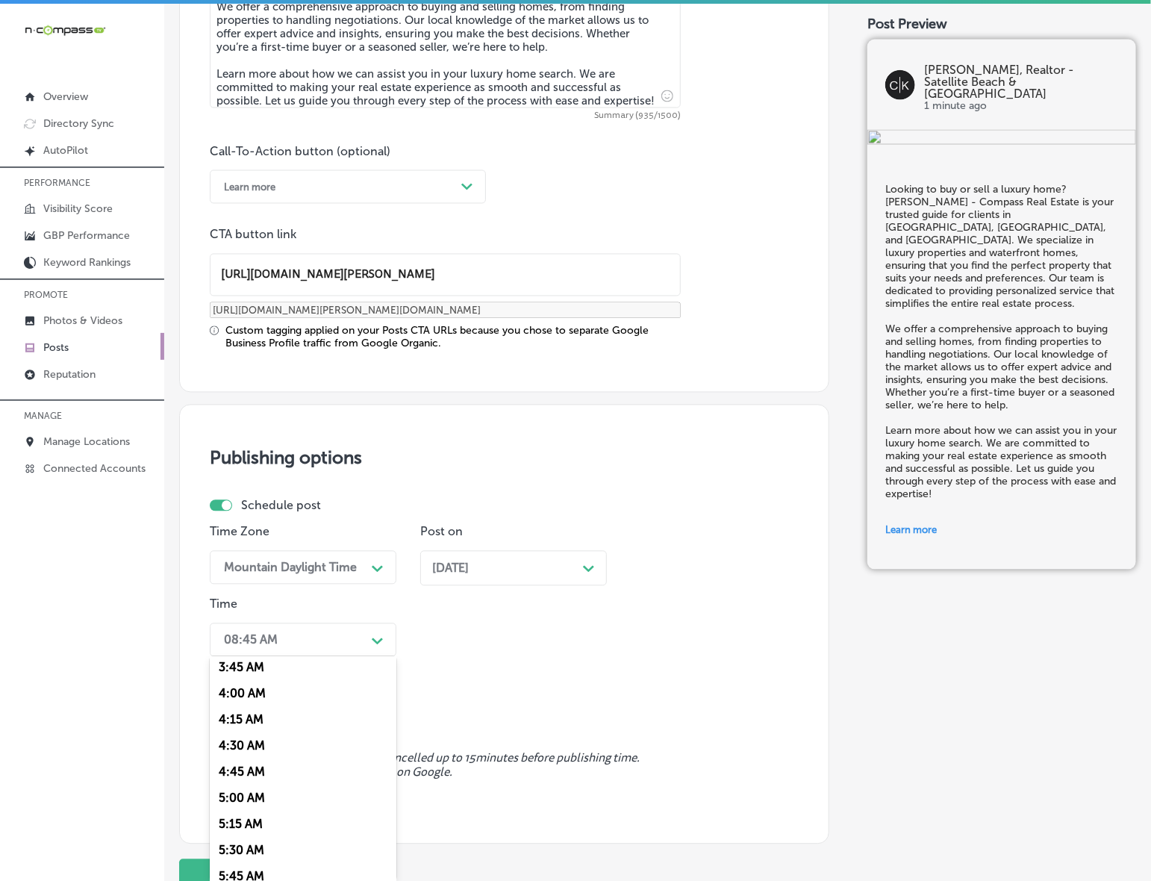
scroll to position [560, 0]
click at [239, 838] on div "7:00 AM" at bounding box center [303, 845] width 187 height 26
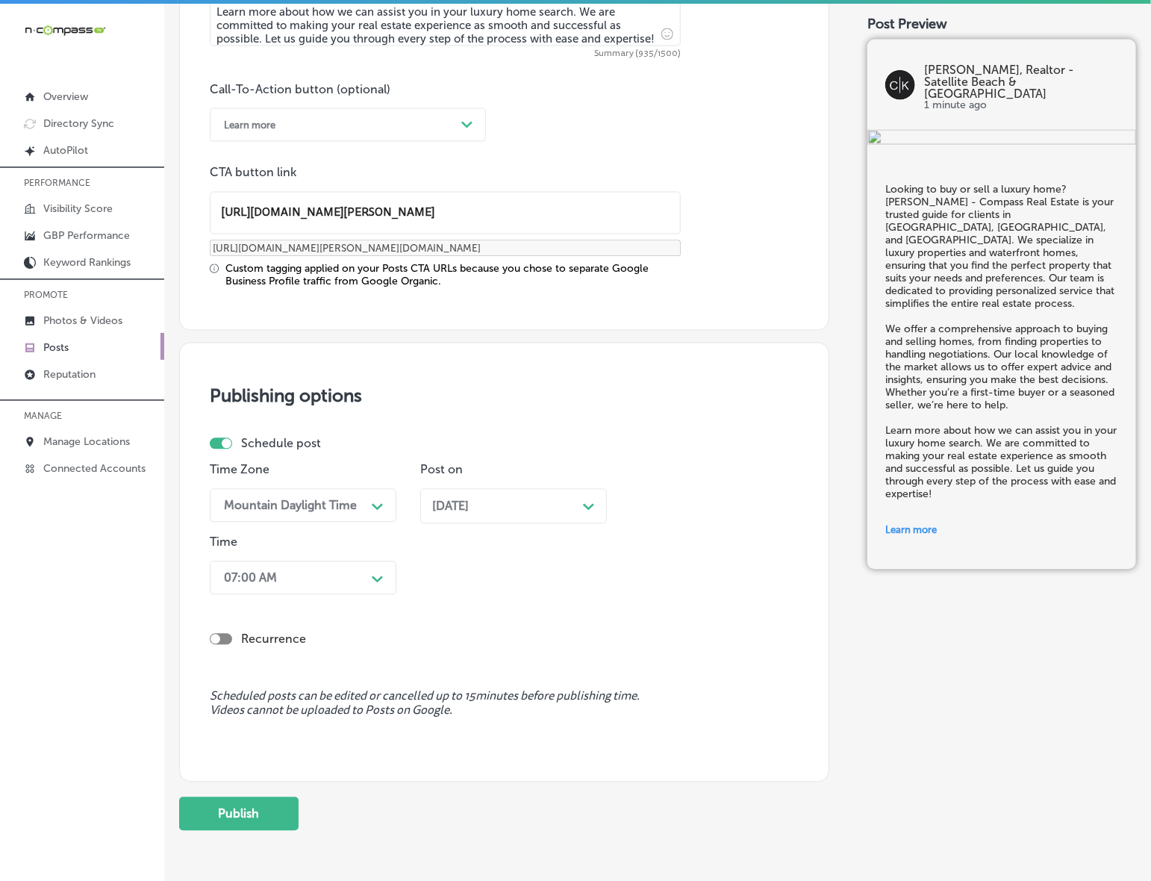
scroll to position [1114, 0]
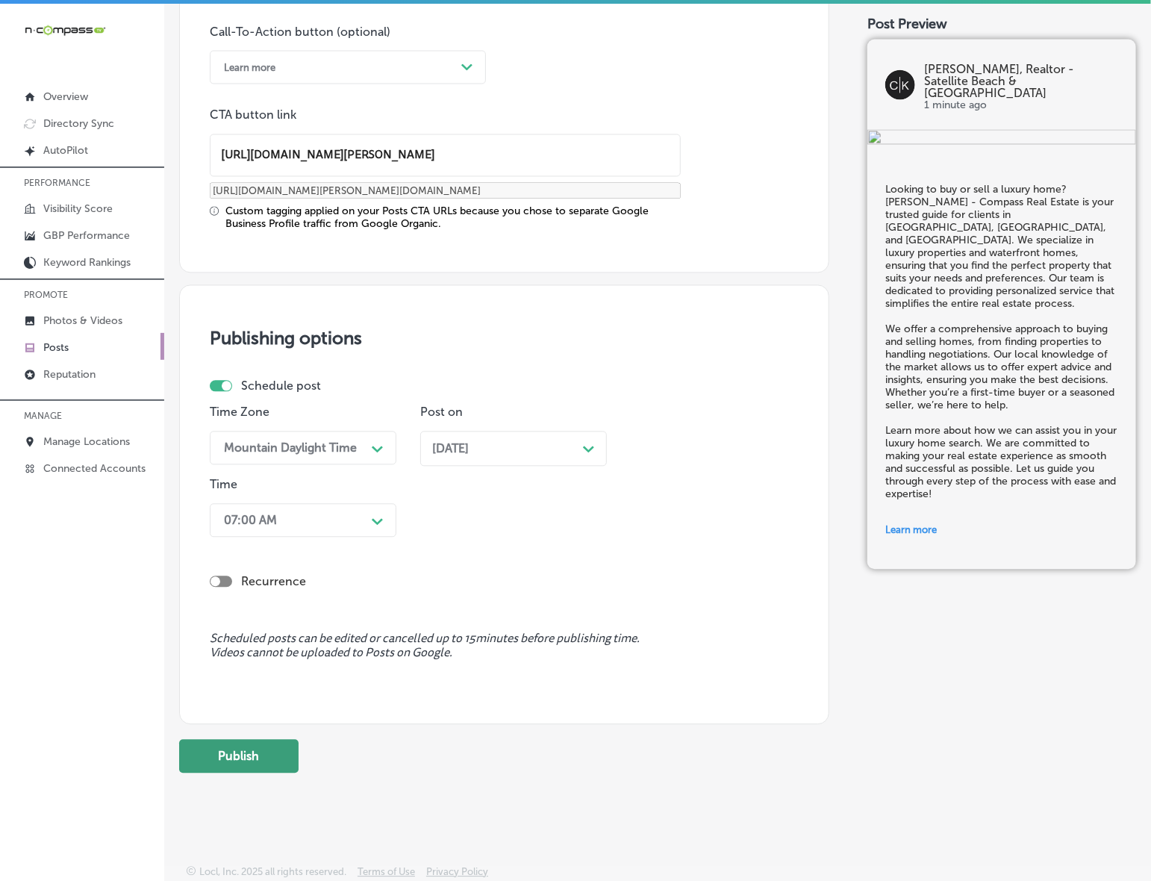
click at [276, 767] on button "Publish" at bounding box center [238, 757] width 119 height 34
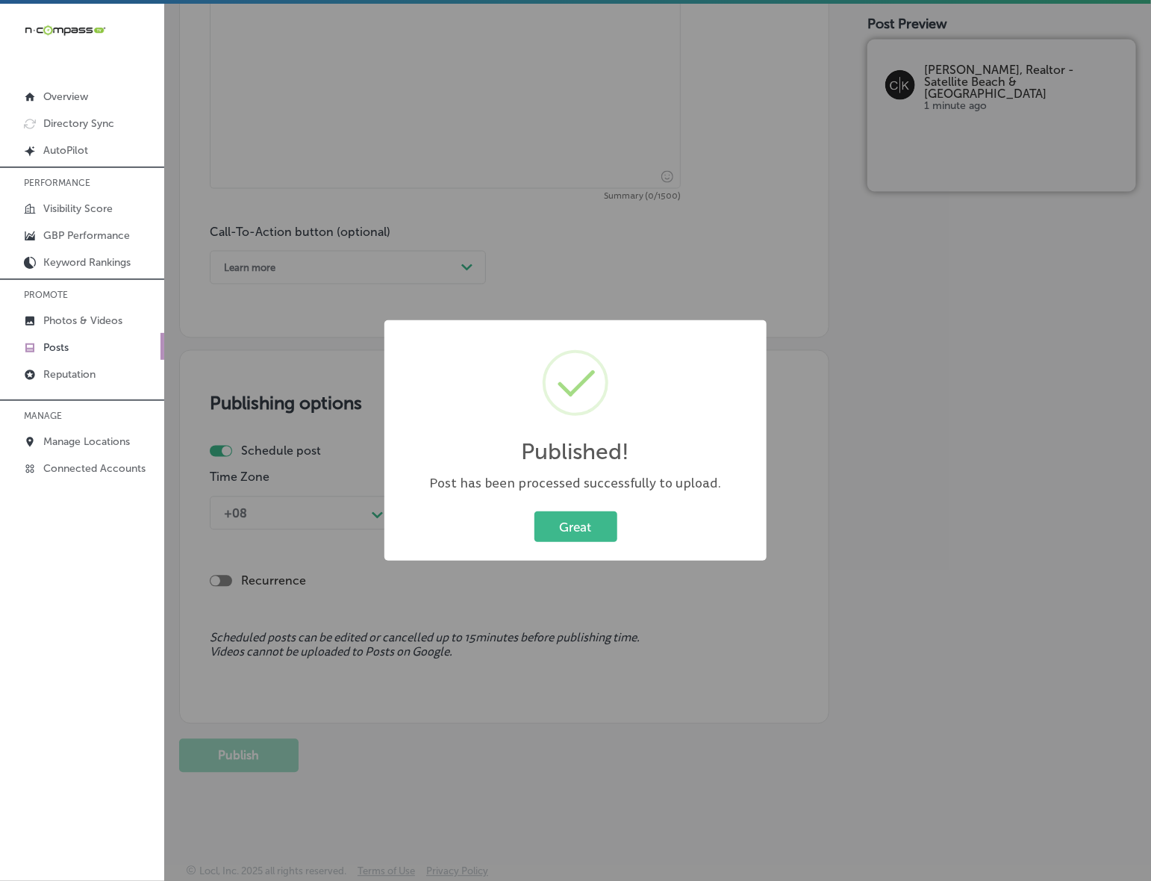
scroll to position [913, 0]
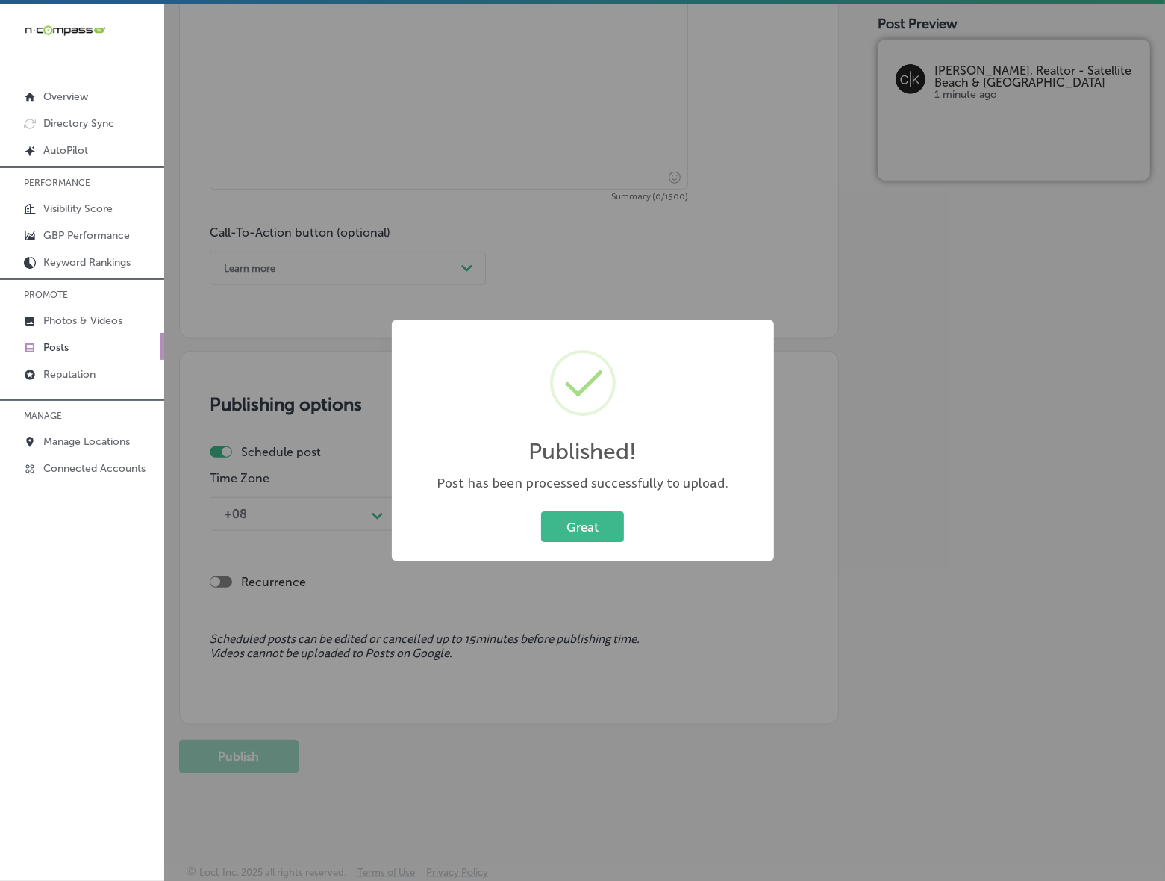
click at [591, 543] on div "Great Cancel" at bounding box center [583, 527] width 352 height 39
click at [590, 530] on button "Great" at bounding box center [582, 526] width 83 height 31
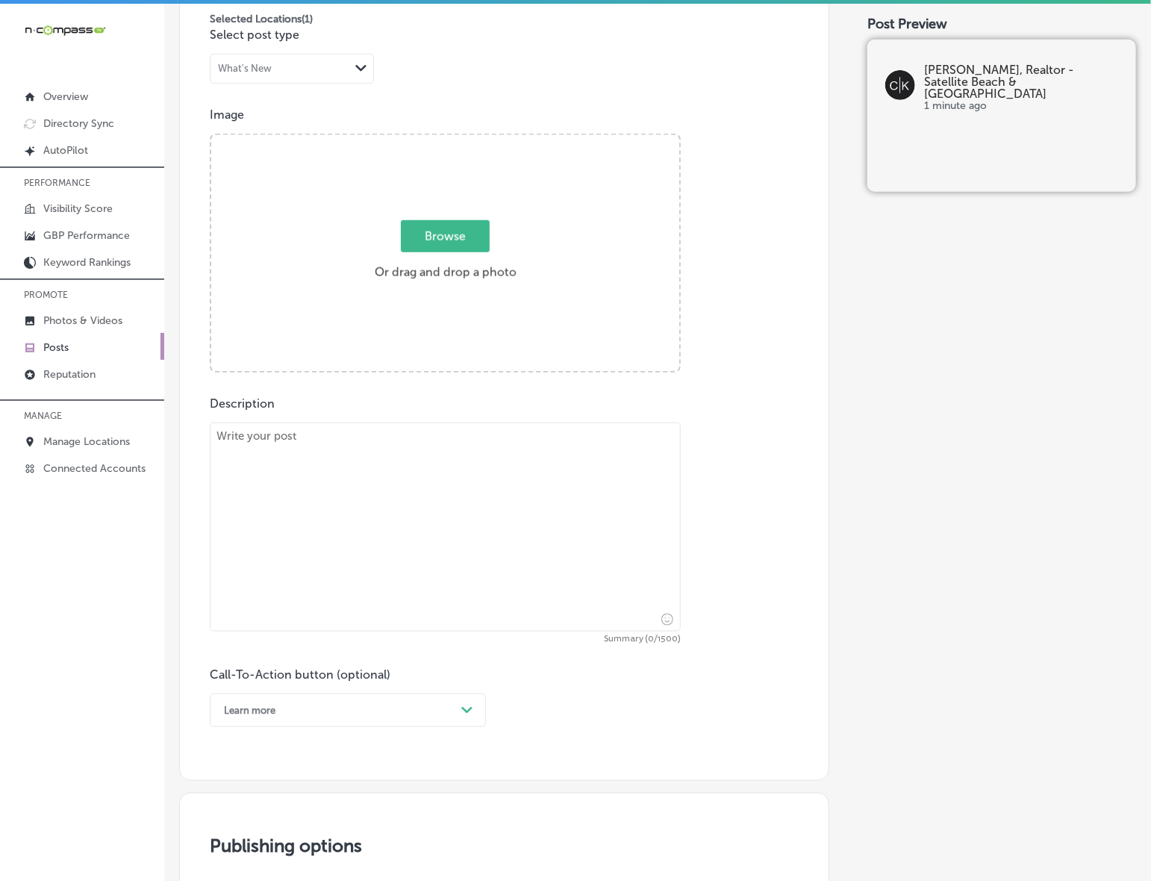
scroll to position [353, 0]
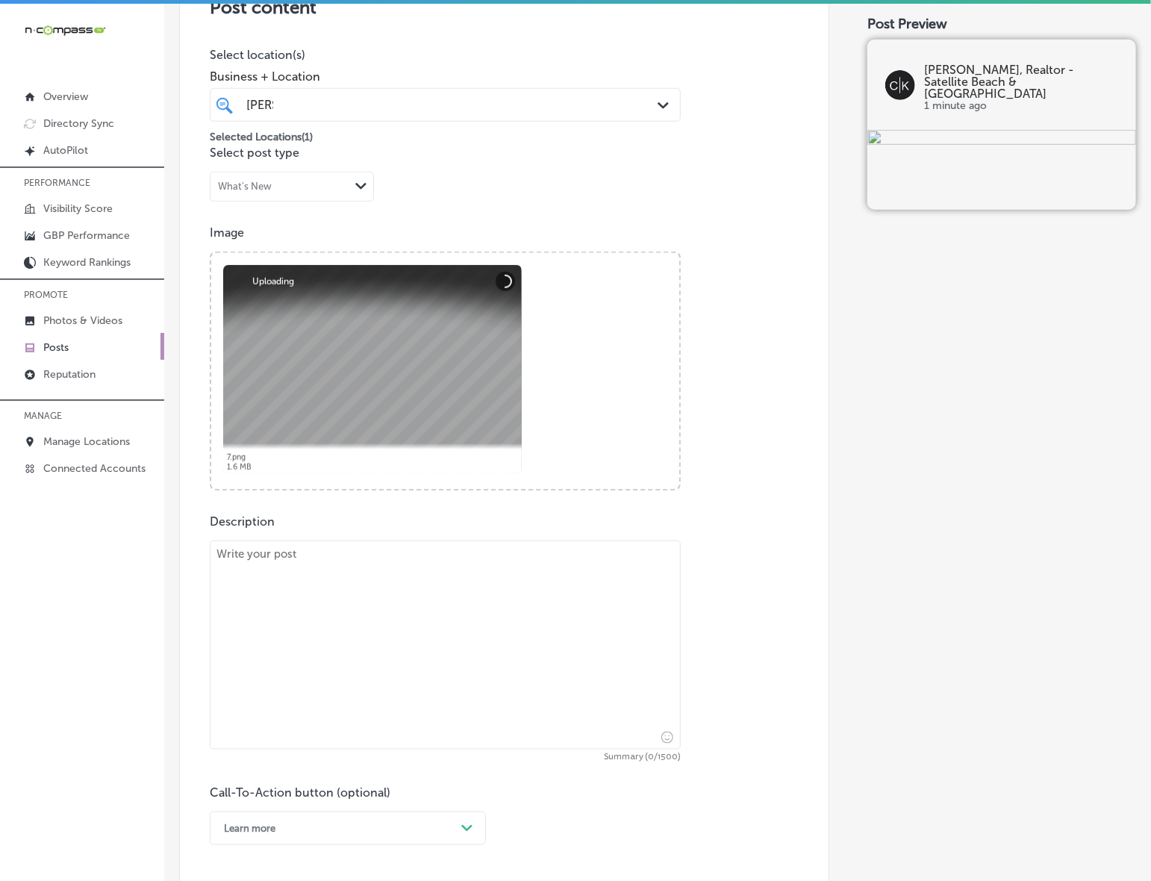
click at [239, 576] on textarea at bounding box center [445, 645] width 471 height 209
paste textarea "At [PERSON_NAME] - Compass Real Estate, we help you sell your home for top doll…"
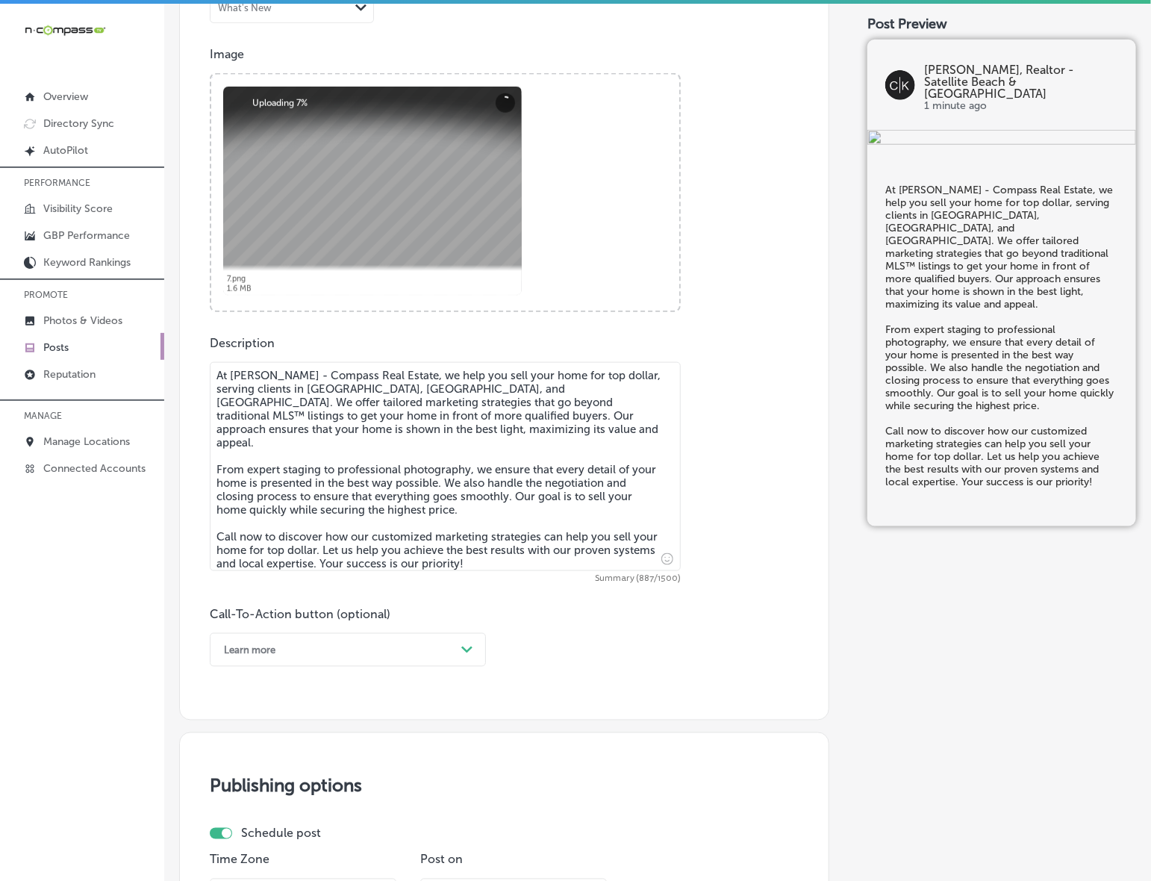
scroll to position [540, 0]
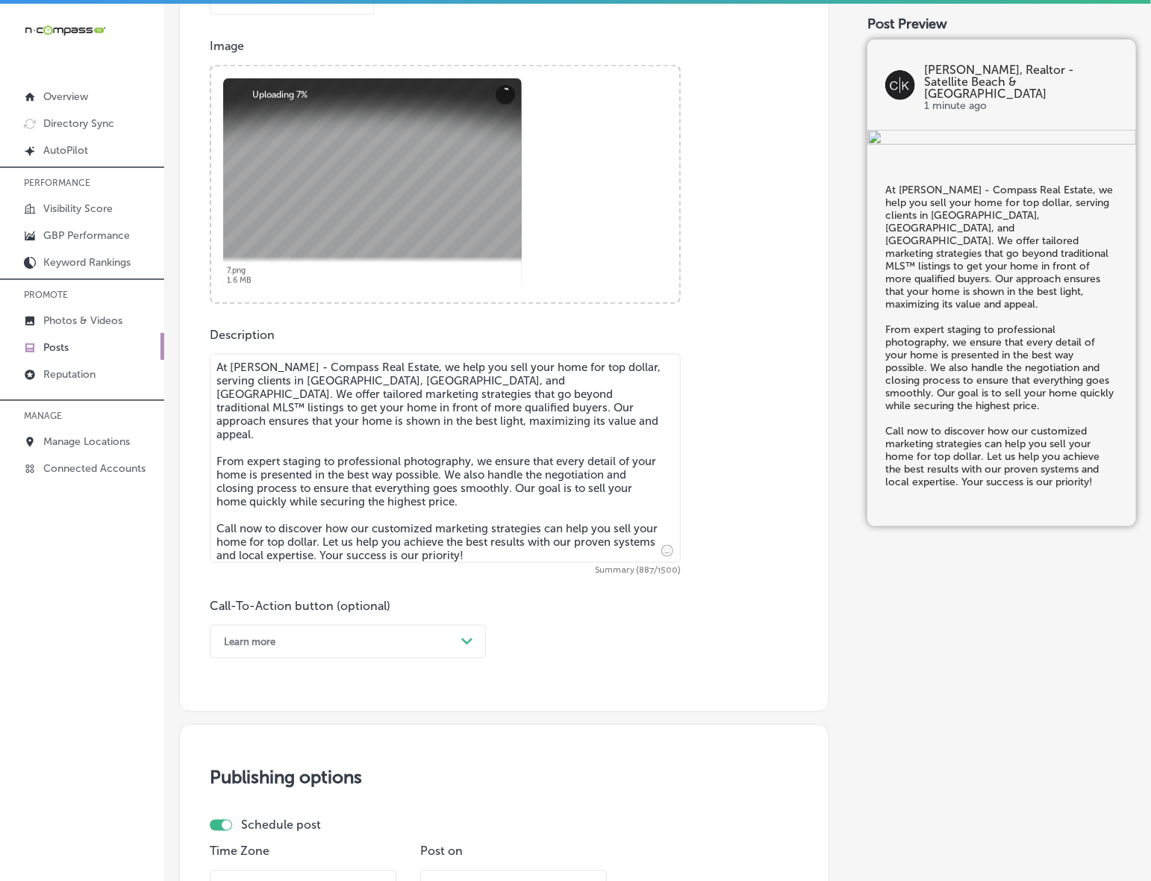
type textarea "At [PERSON_NAME] - Compass Real Estate, we help you sell your home for top doll…"
click at [449, 652] on div "Learn more" at bounding box center [336, 641] width 239 height 23
click at [245, 829] on div "Call Now" at bounding box center [348, 831] width 276 height 26
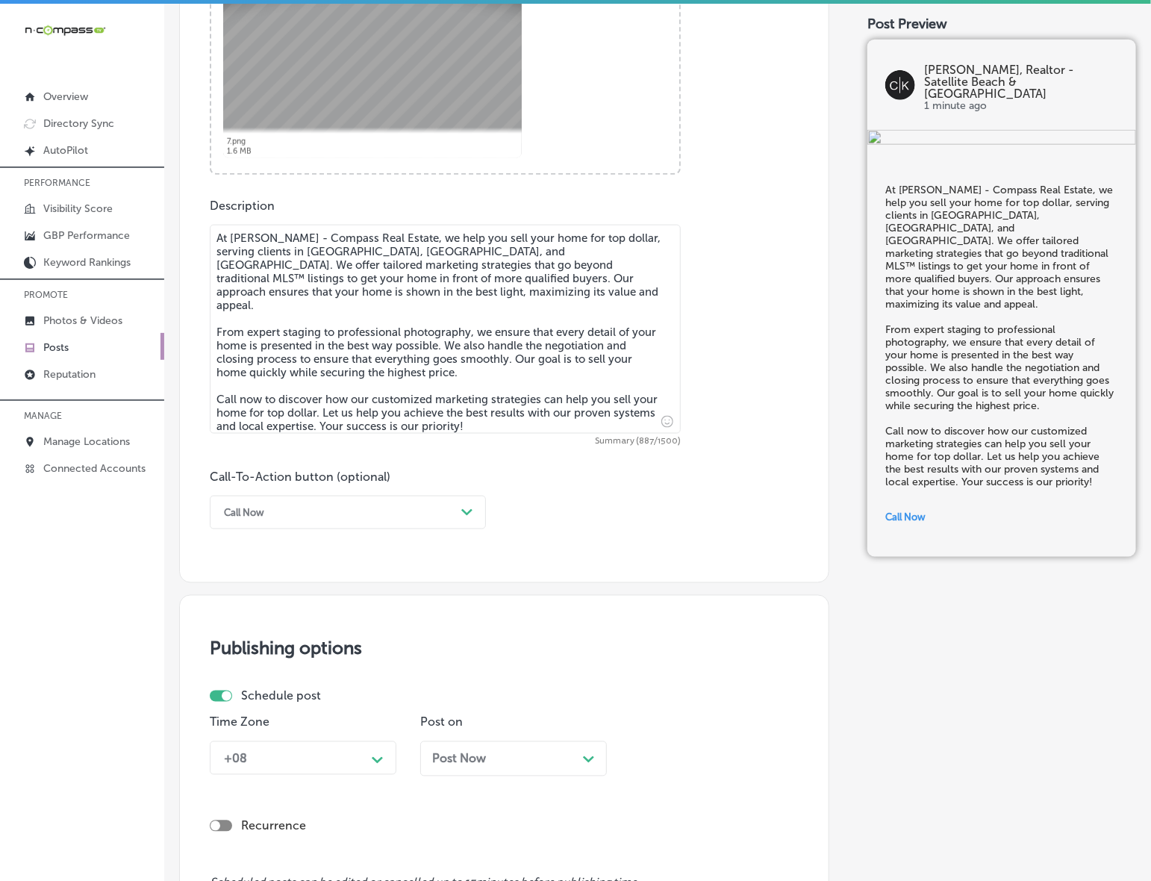
scroll to position [913, 0]
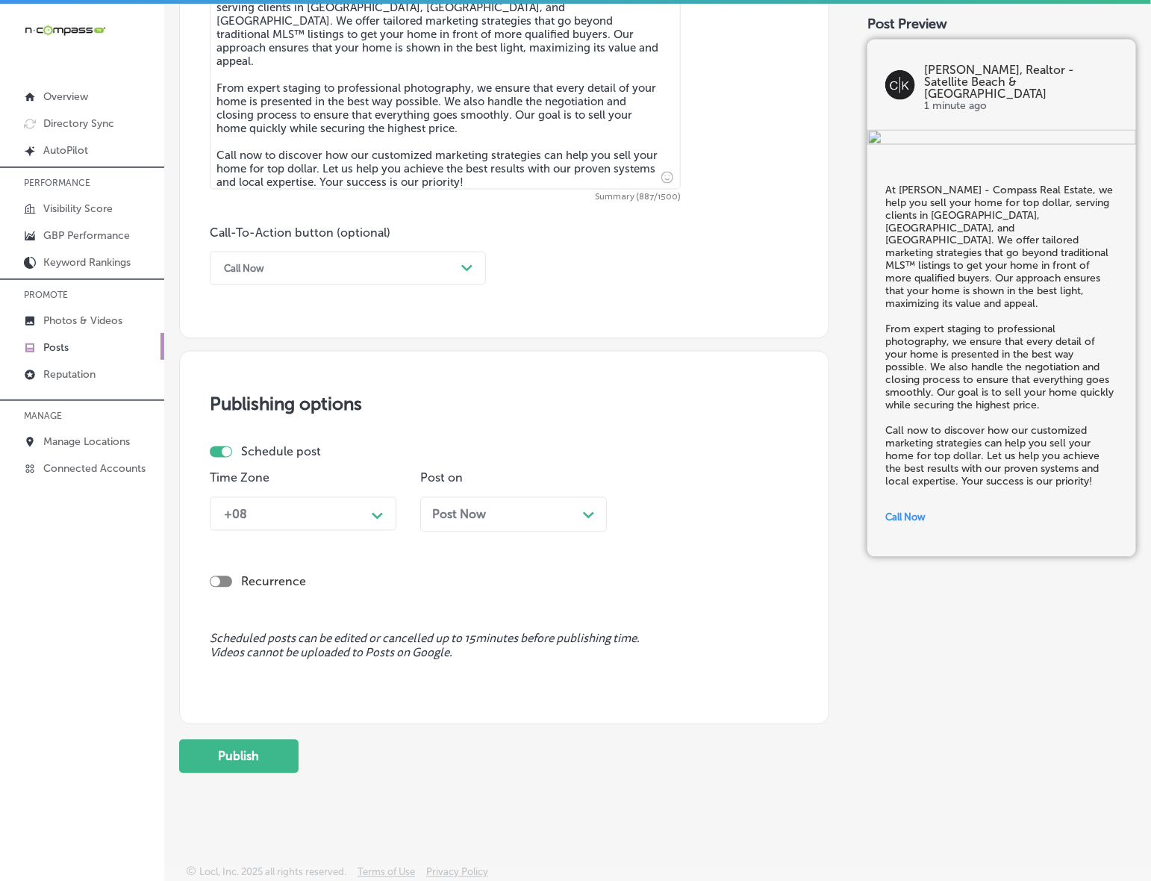
click at [382, 520] on div "Path Created with Sketch." at bounding box center [378, 514] width 24 height 24
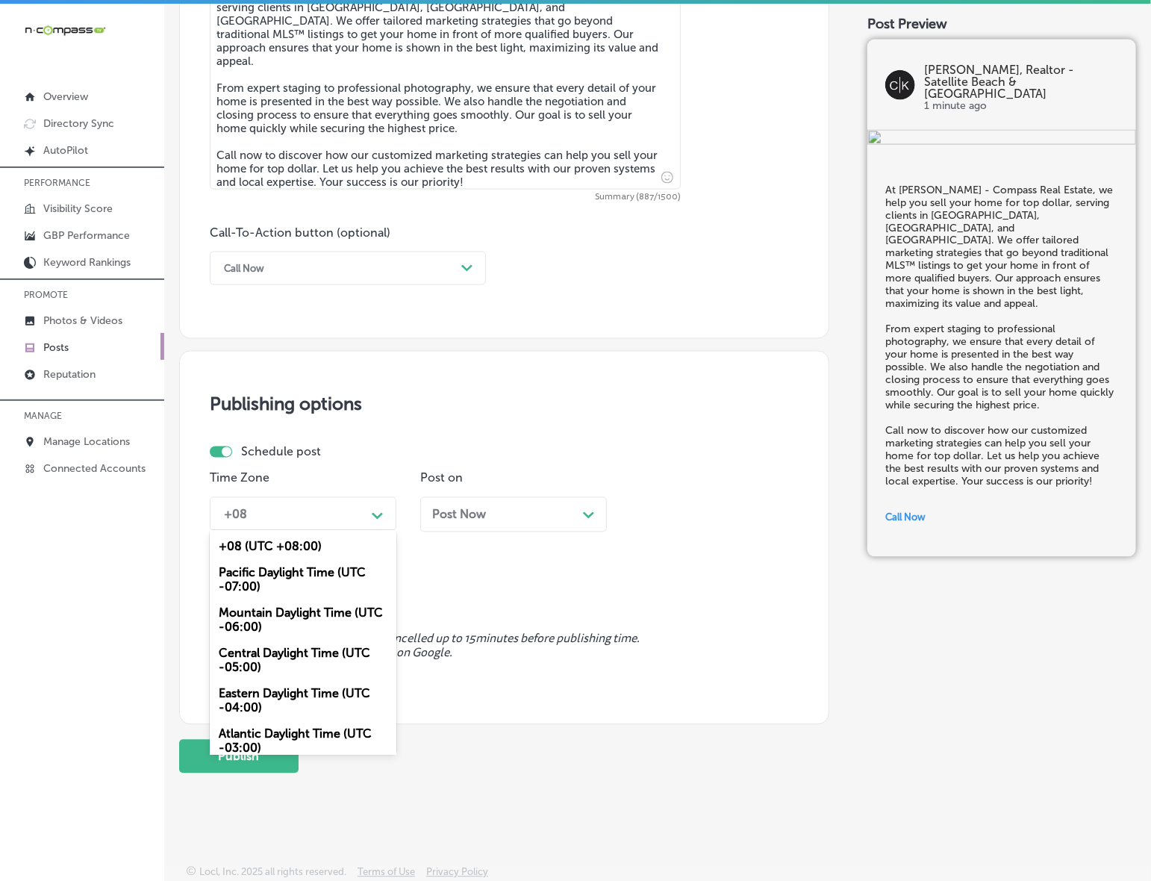
click at [321, 609] on div "Mountain Daylight Time (UTC -06:00)" at bounding box center [303, 620] width 187 height 40
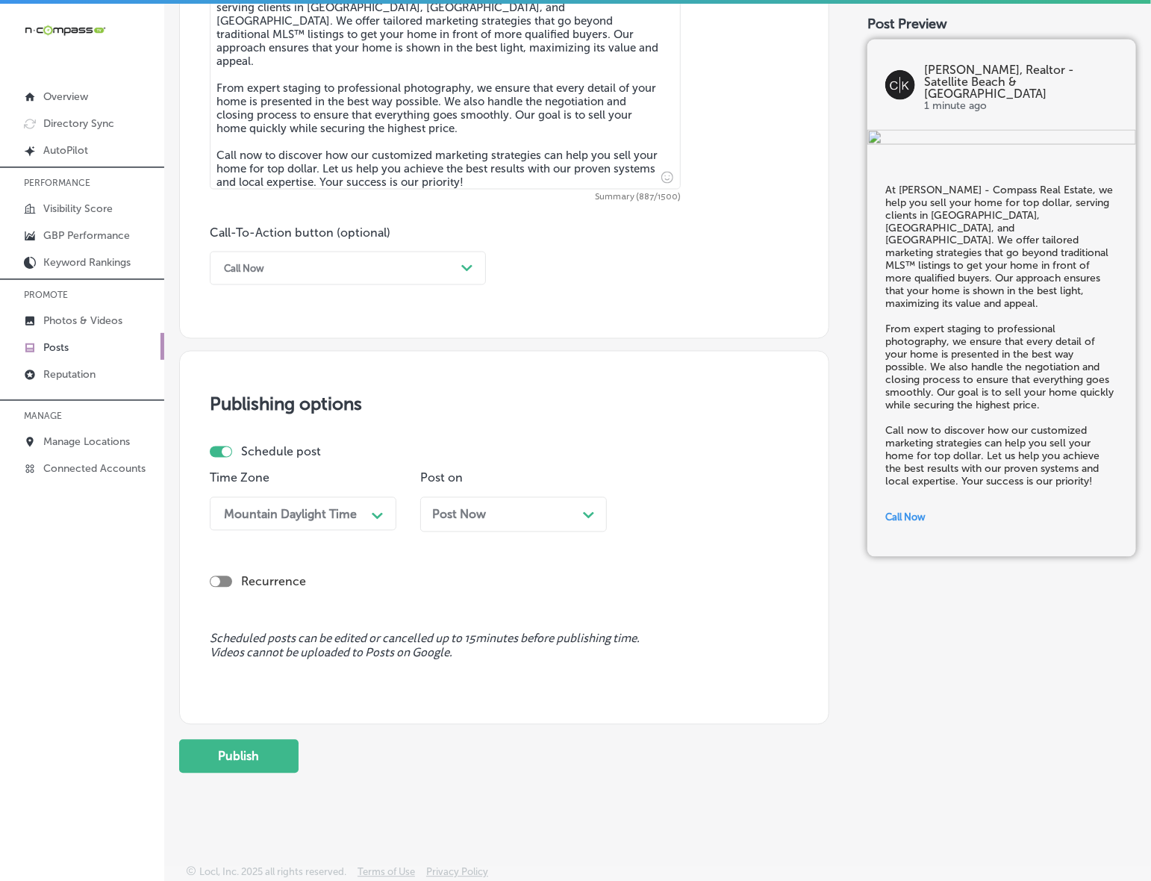
click at [467, 520] on span "Post Now" at bounding box center [459, 515] width 54 height 14
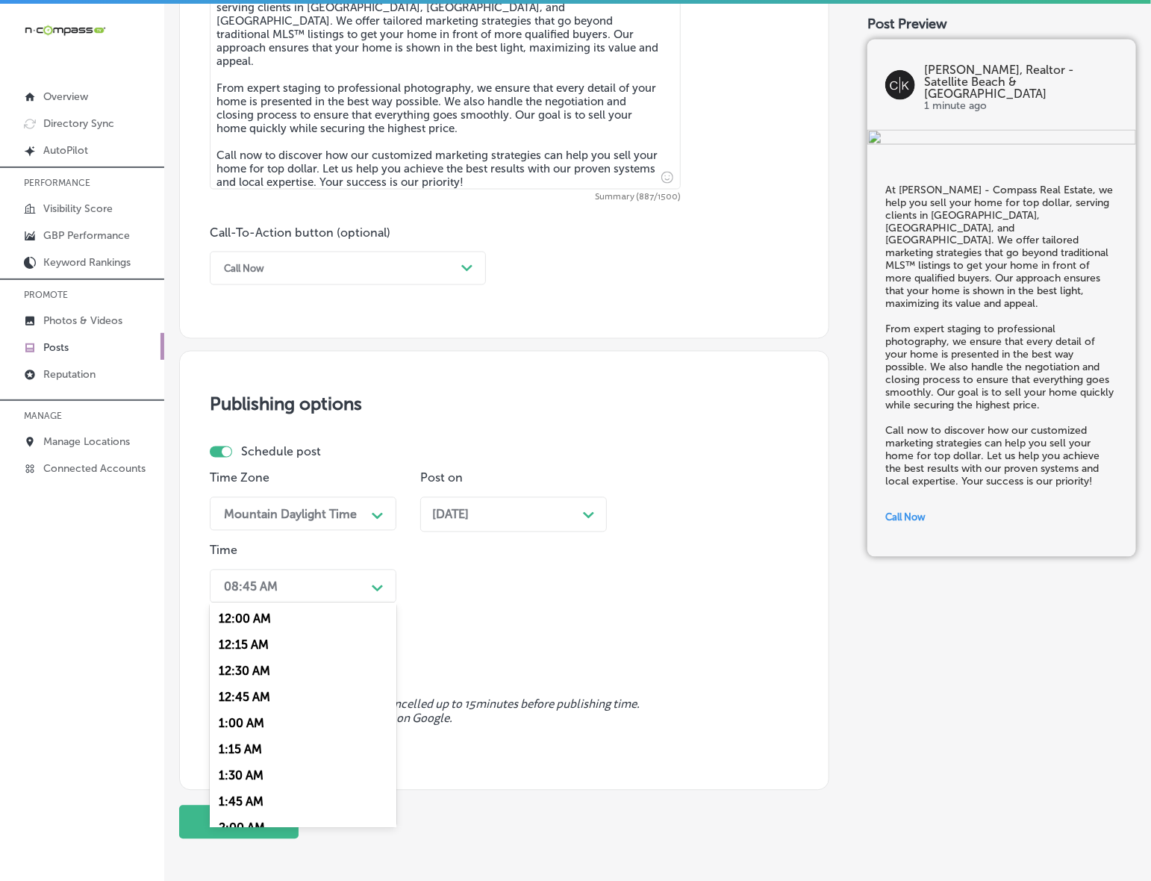
click at [374, 591] on icon "Path Created with Sketch." at bounding box center [377, 588] width 11 height 7
click at [255, 694] on div "7:00 AM" at bounding box center [303, 698] width 187 height 26
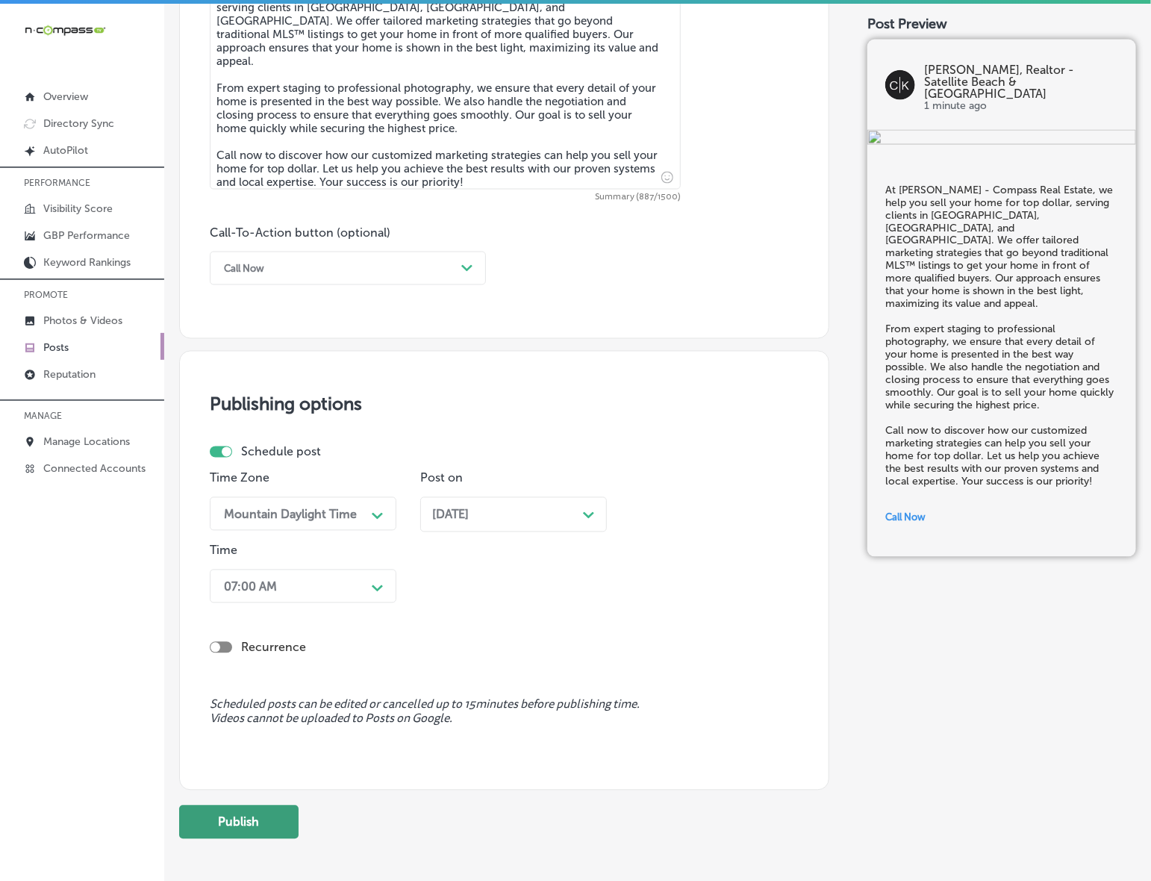
click at [255, 823] on button "Publish" at bounding box center [238, 823] width 119 height 34
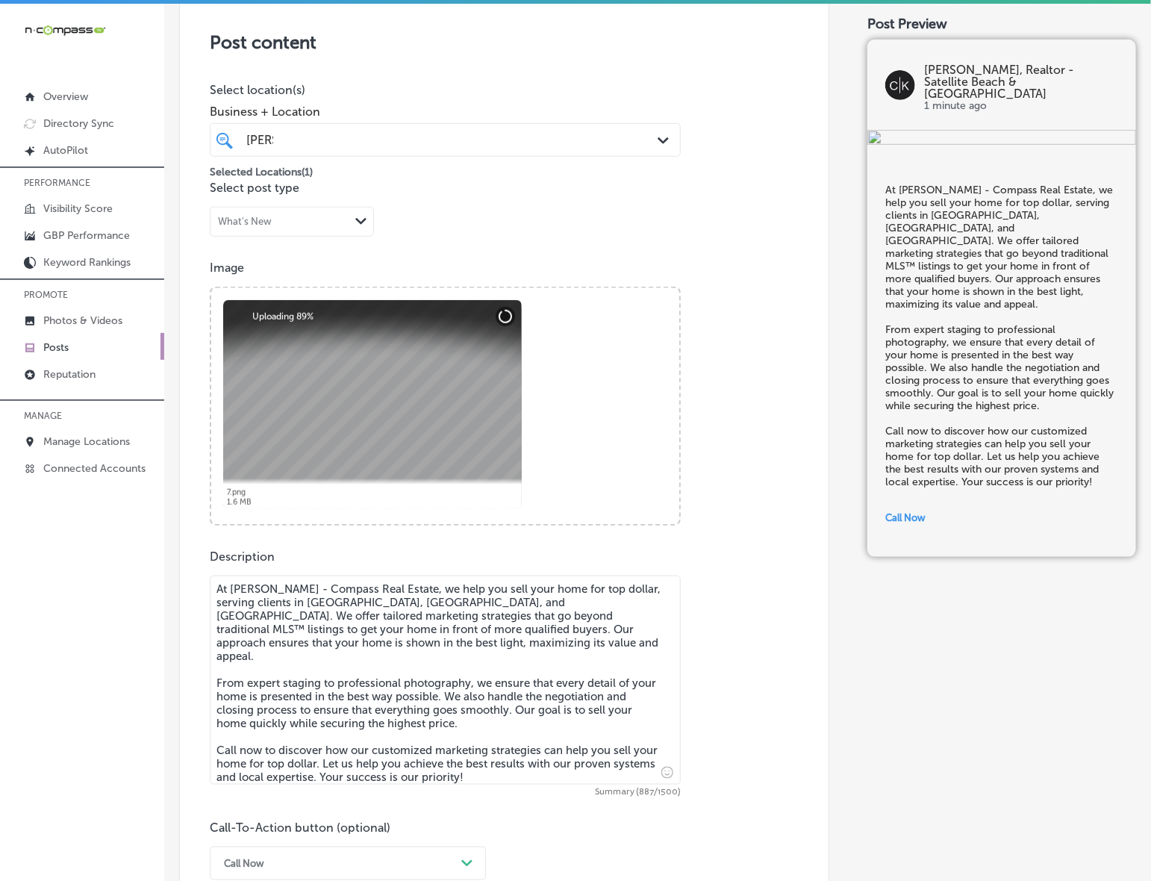
scroll to position [353, 0]
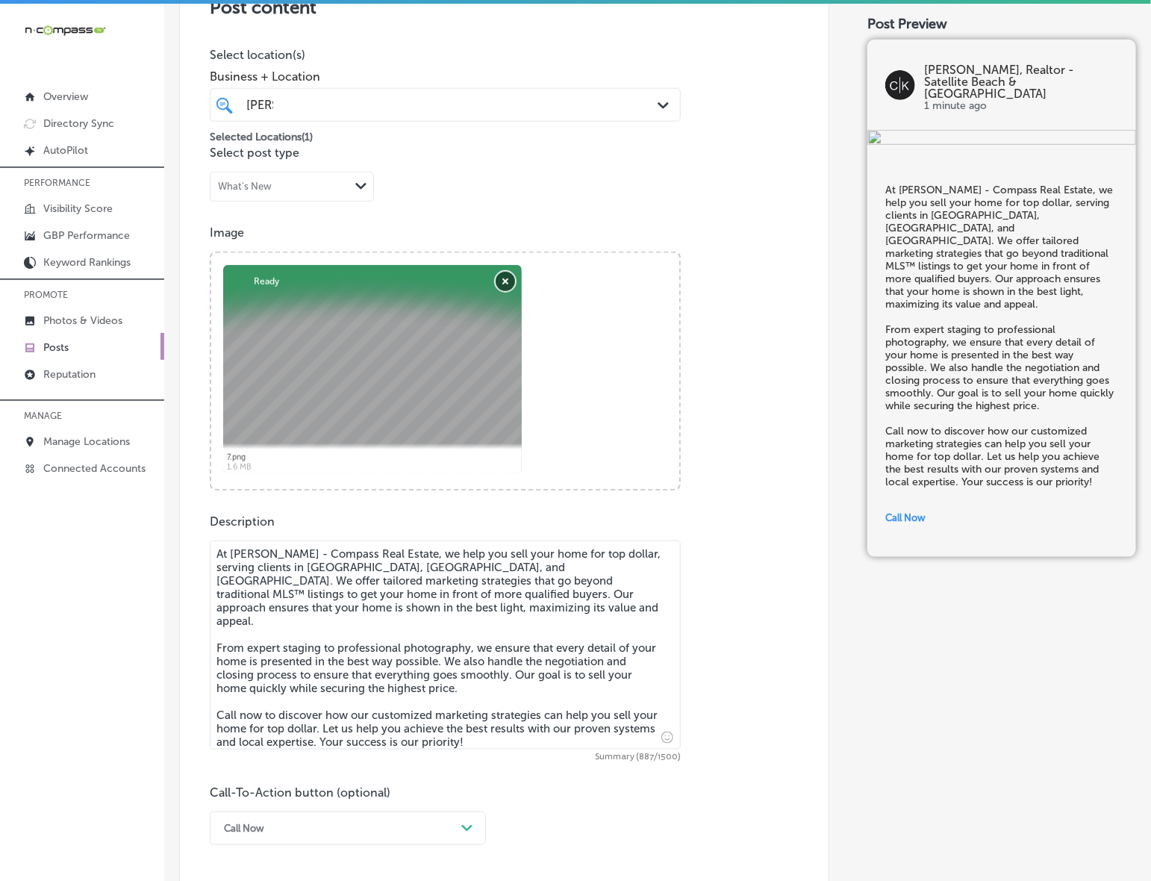
click at [505, 281] on button "Remove" at bounding box center [505, 281] width 19 height 19
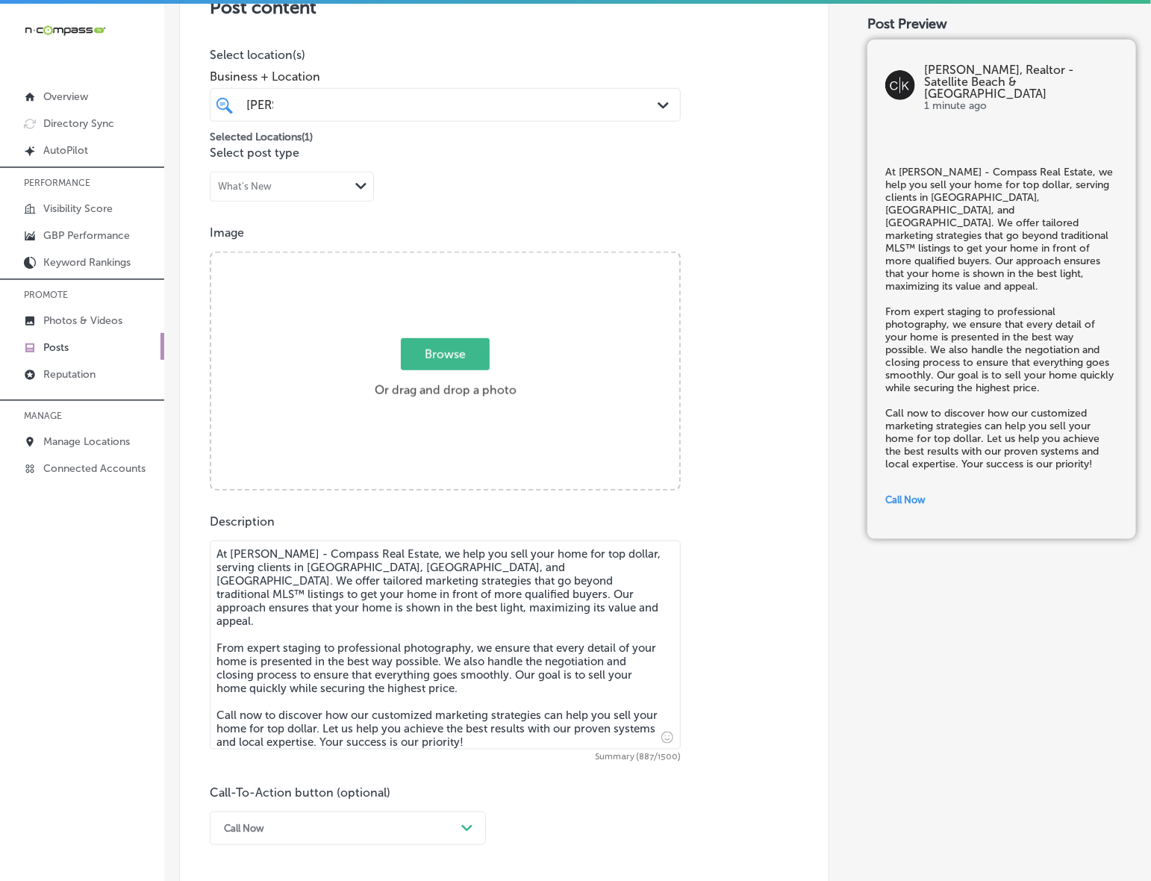
click at [444, 353] on span "Browse" at bounding box center [445, 354] width 89 height 32
click at [444, 258] on input "Browse Or drag and drop a photo" at bounding box center [445, 255] width 468 height 4
type input "C:\fakepath\[PERSON_NAME] Compass (1080 x 1080 px) (2).png"
